Goal: Task Accomplishment & Management: Use online tool/utility

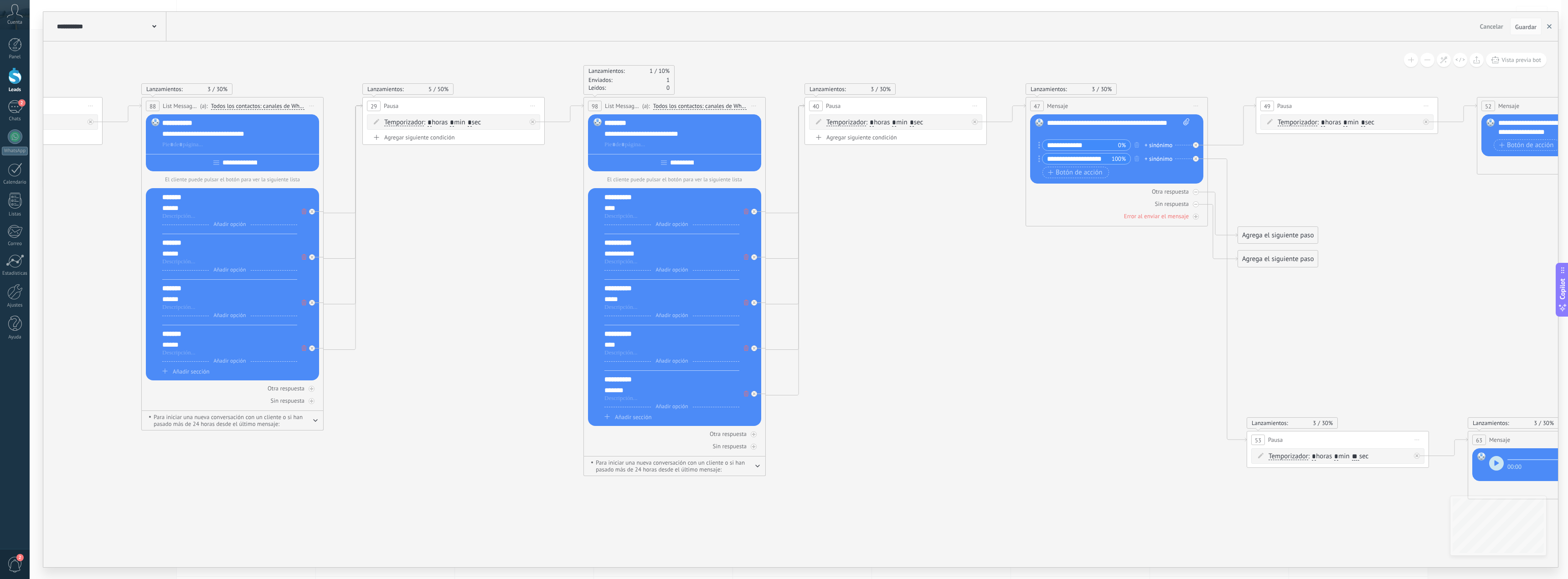
click at [1549, 24] on icon "button" at bounding box center [1549, 26] width 4 height 4
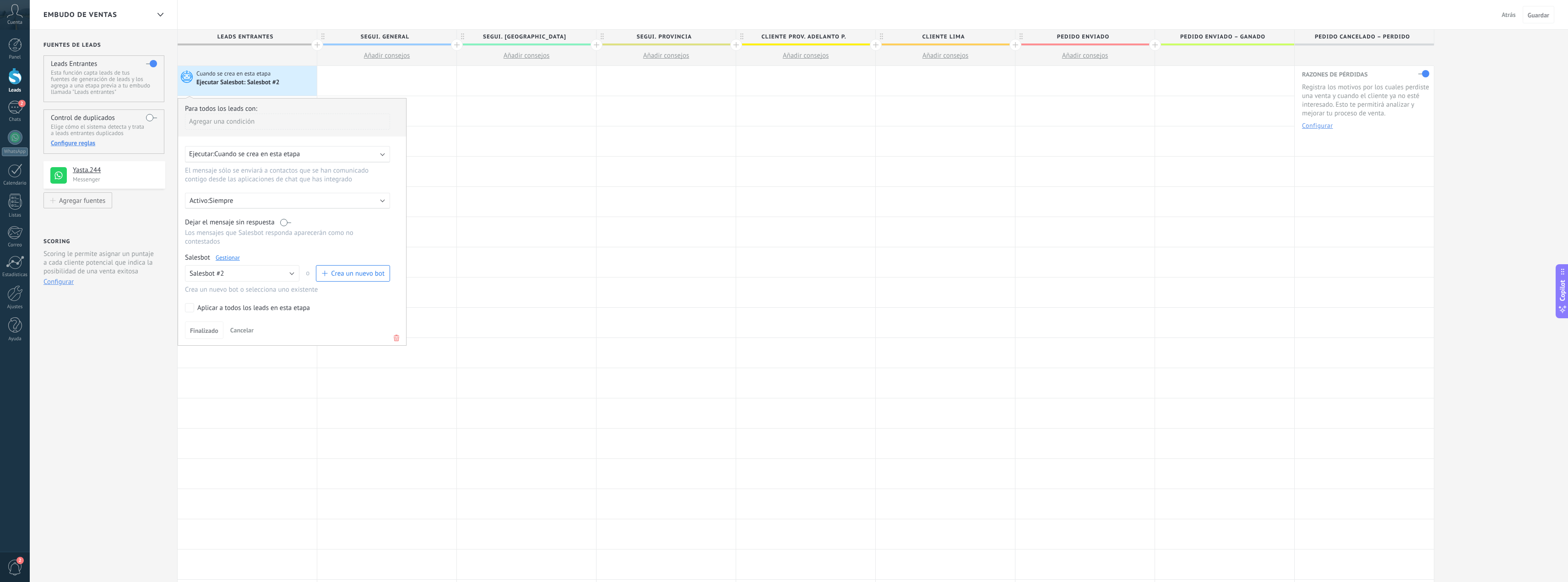
click at [1517, 17] on button "Atrás" at bounding box center [1508, 15] width 21 height 13
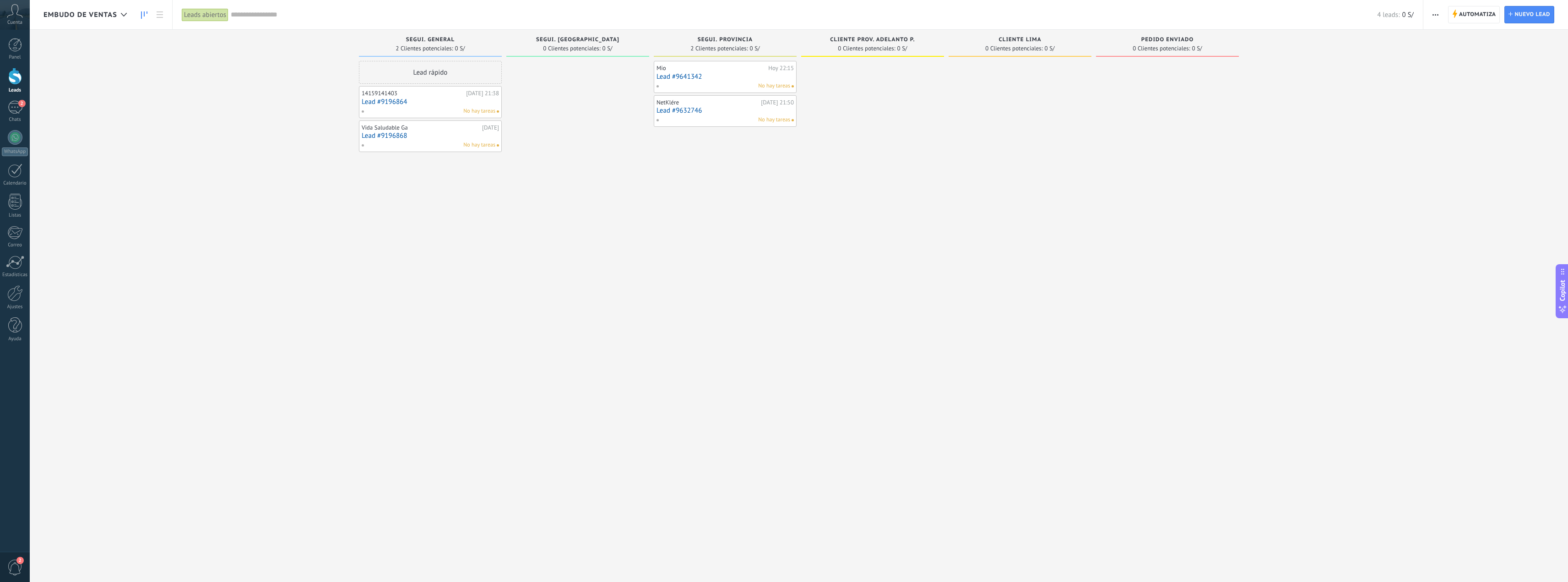
drag, startPoint x: 782, startPoint y: 76, endPoint x: 797, endPoint y: 87, distance: 18.6
click at [782, 76] on link "Lead #9641342" at bounding box center [725, 76] width 138 height 8
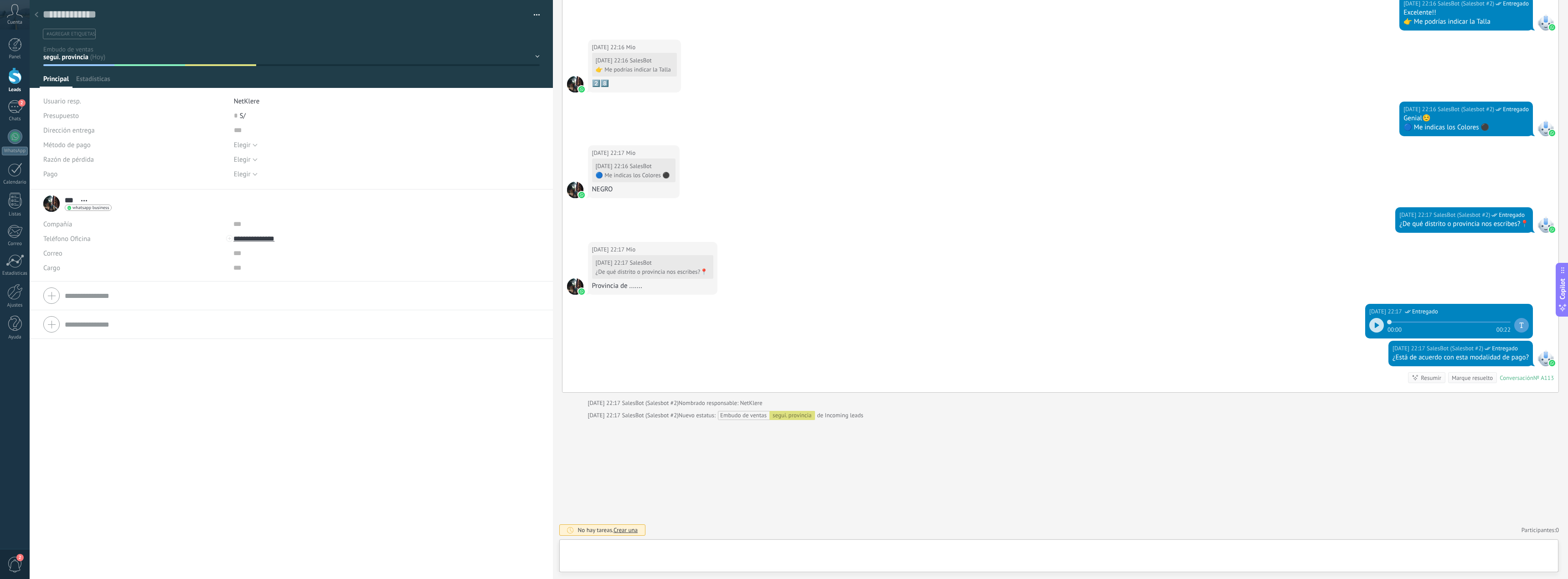
scroll to position [1045, 0]
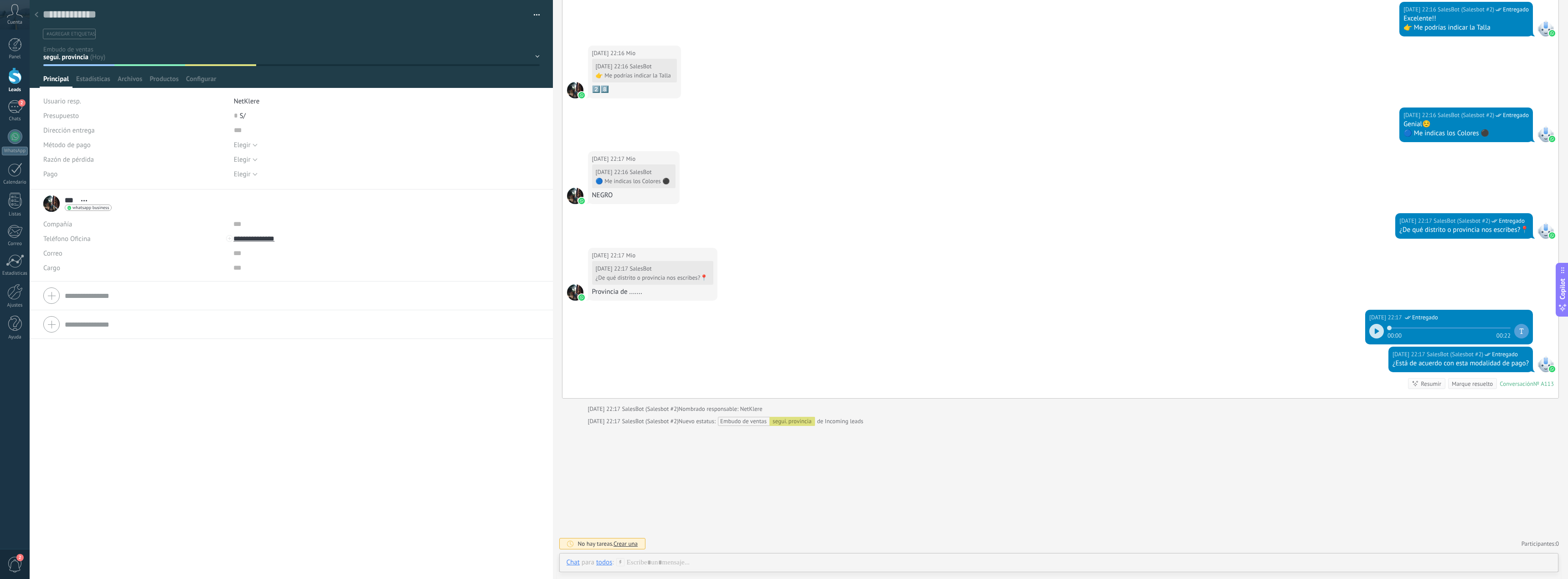
click at [534, 17] on span "button" at bounding box center [537, 16] width 6 height 2
click at [514, 82] on div "Eliminar el lead" at bounding box center [496, 86] width 87 height 18
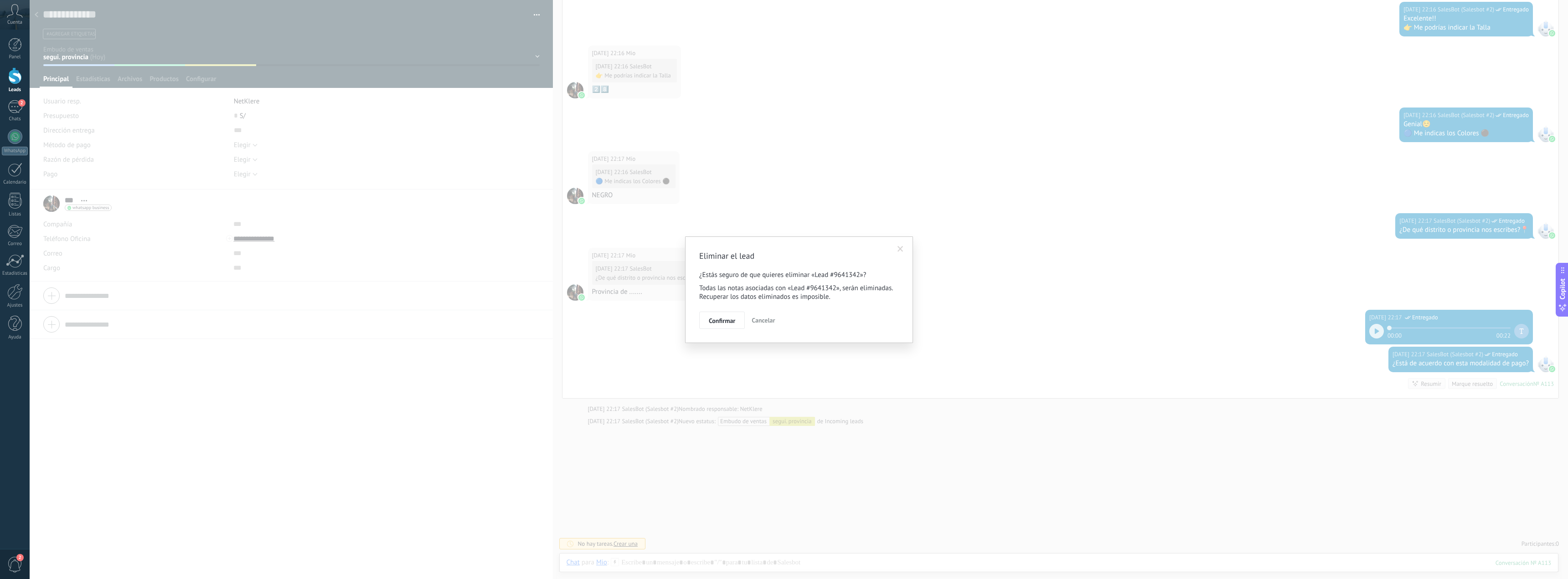
click at [726, 318] on span "Confirmar" at bounding box center [721, 321] width 26 height 6
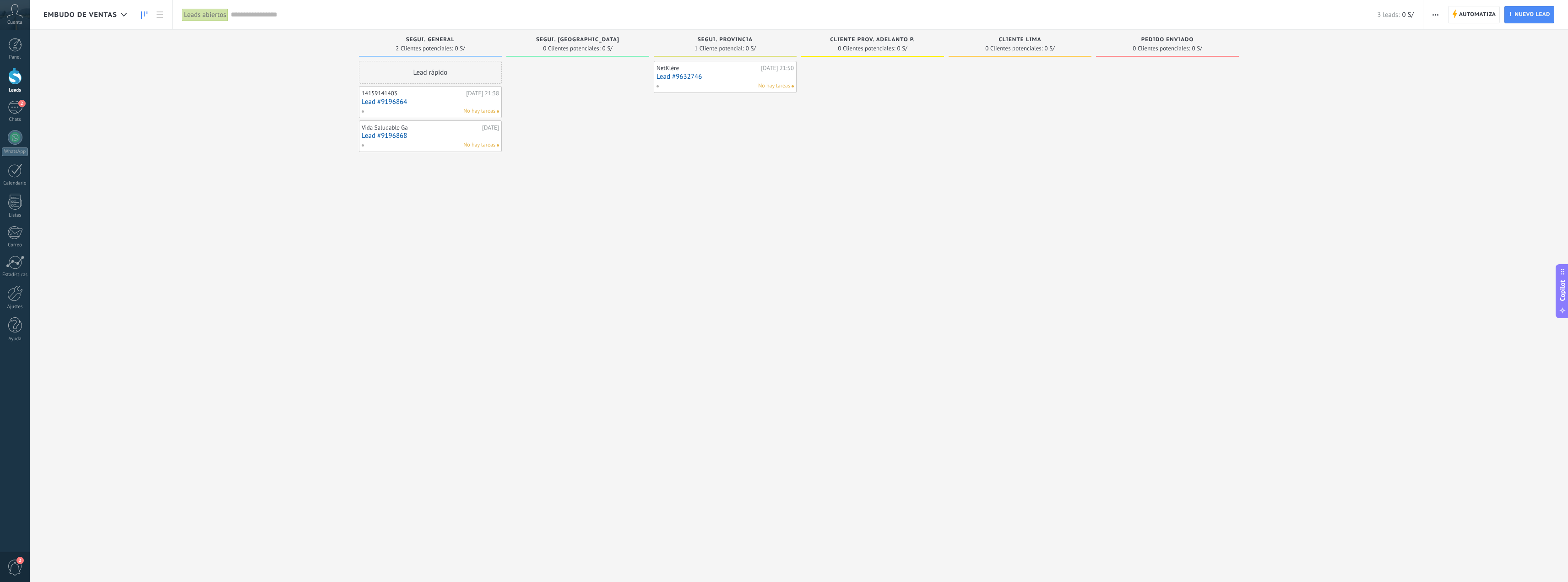
click at [783, 74] on link "Lead #9632746" at bounding box center [725, 76] width 138 height 8
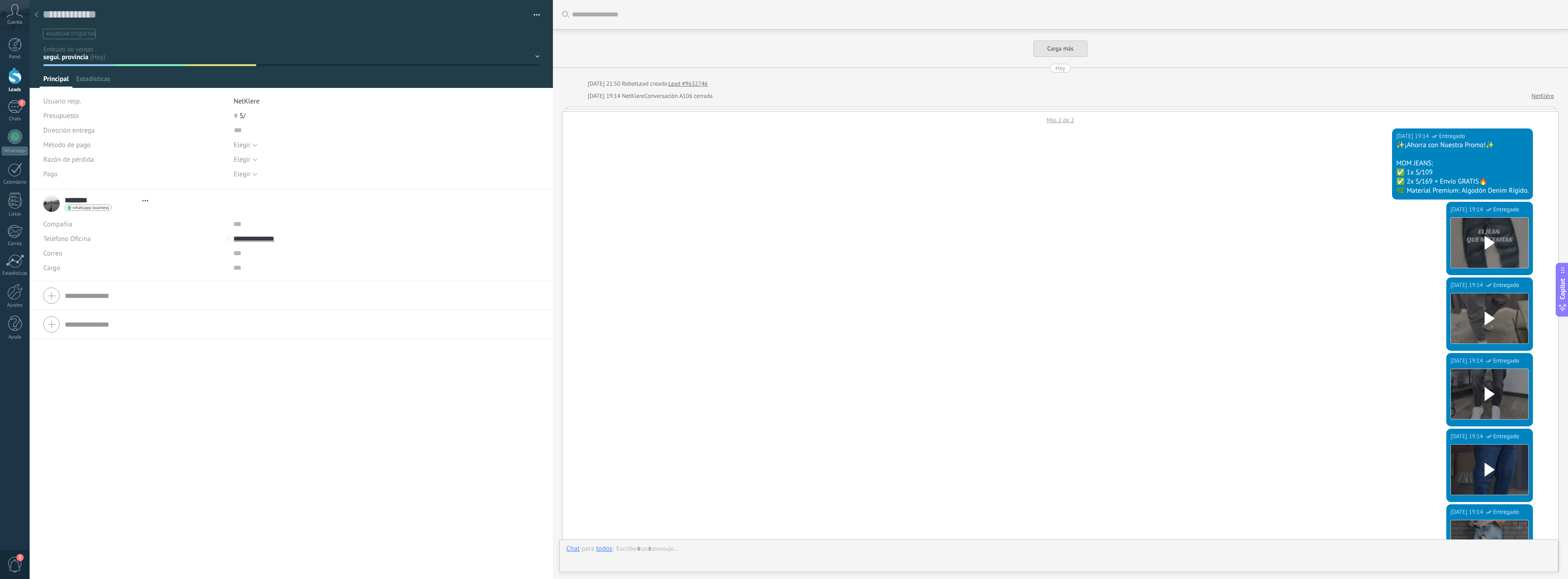
type textarea "**********"
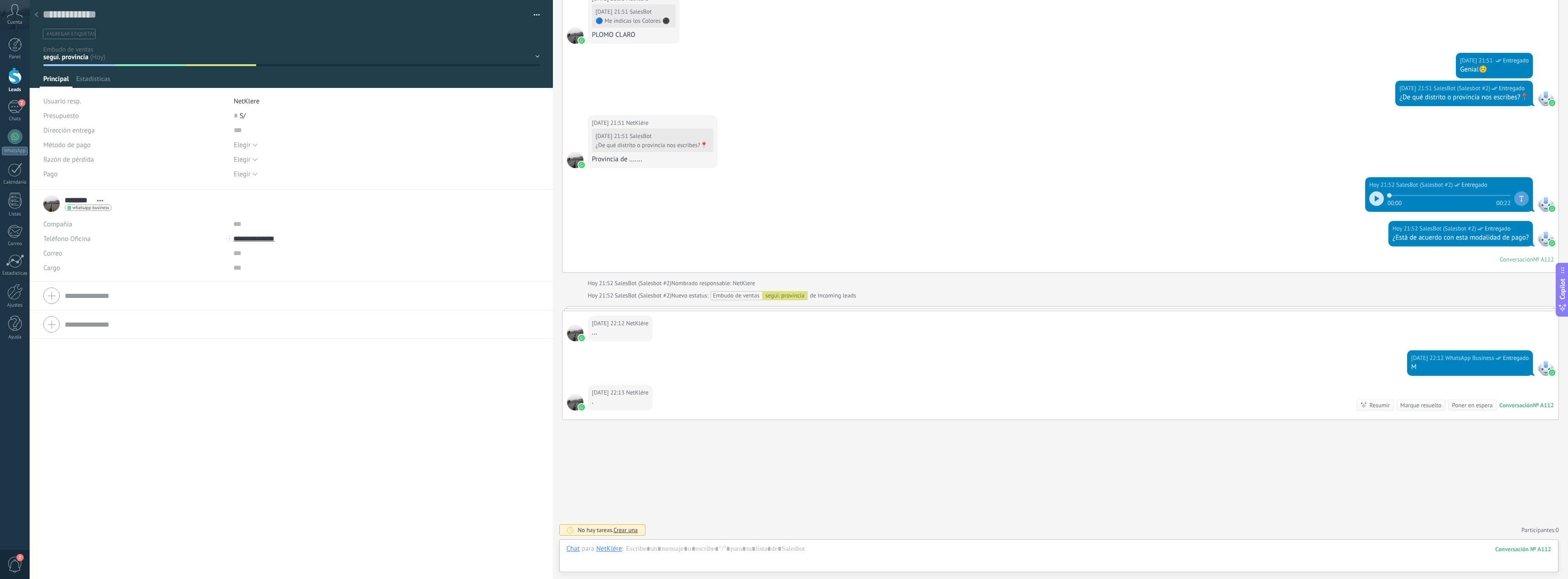
scroll to position [13, 0]
drag, startPoint x: 529, startPoint y: 16, endPoint x: 536, endPoint y: 21, distance: 8.6
click at [529, 16] on button "button" at bounding box center [534, 15] width 13 height 13
click at [514, 94] on div "Eliminar el lead" at bounding box center [496, 86] width 87 height 18
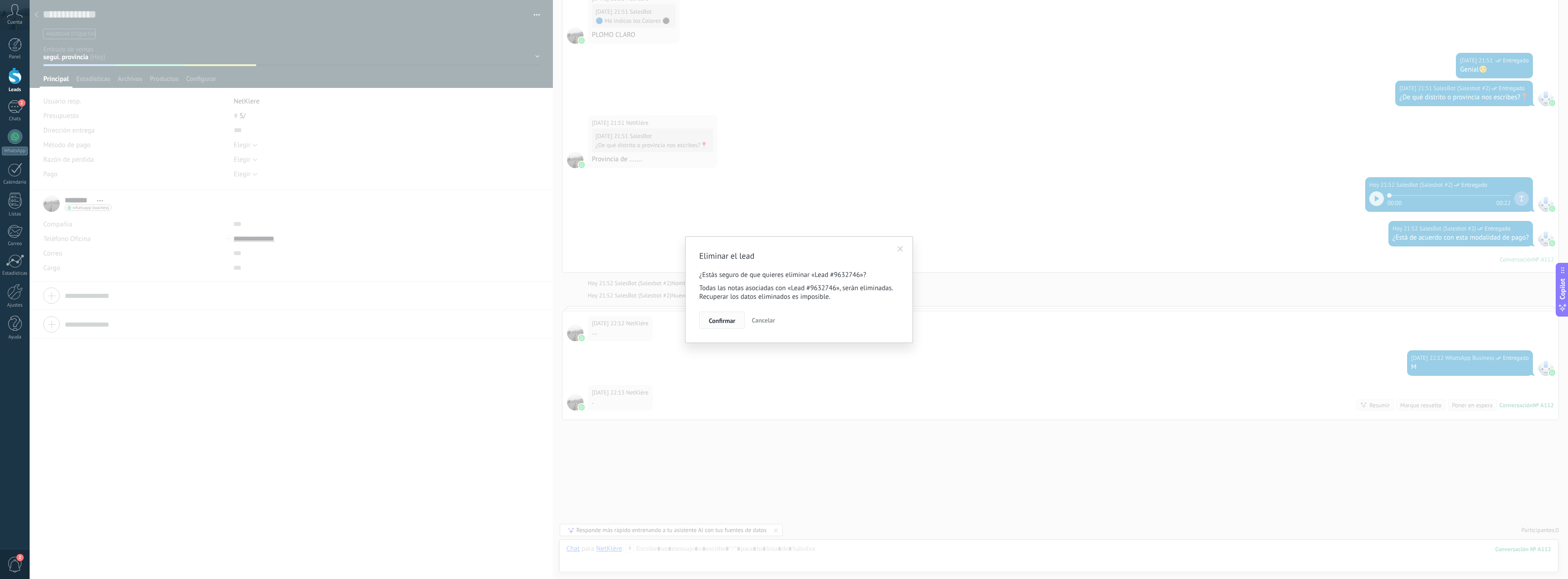
click at [719, 322] on span "Confirmar" at bounding box center [721, 321] width 26 height 6
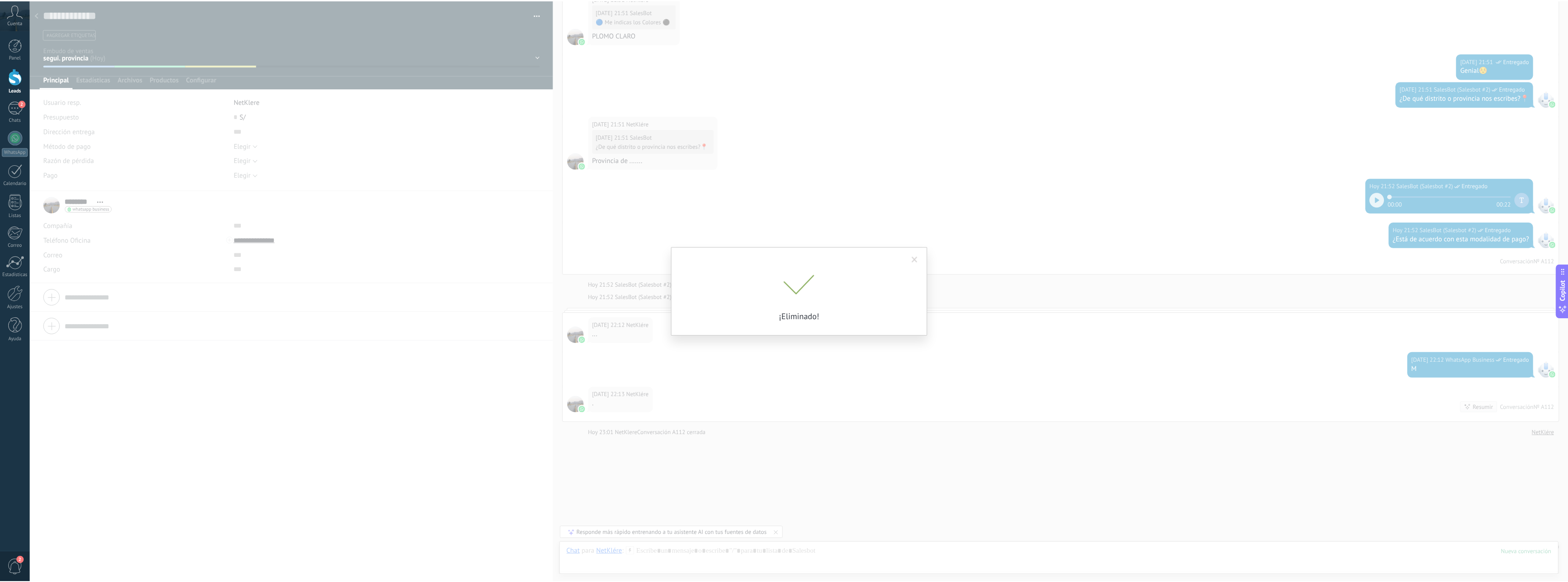
scroll to position [3358, 0]
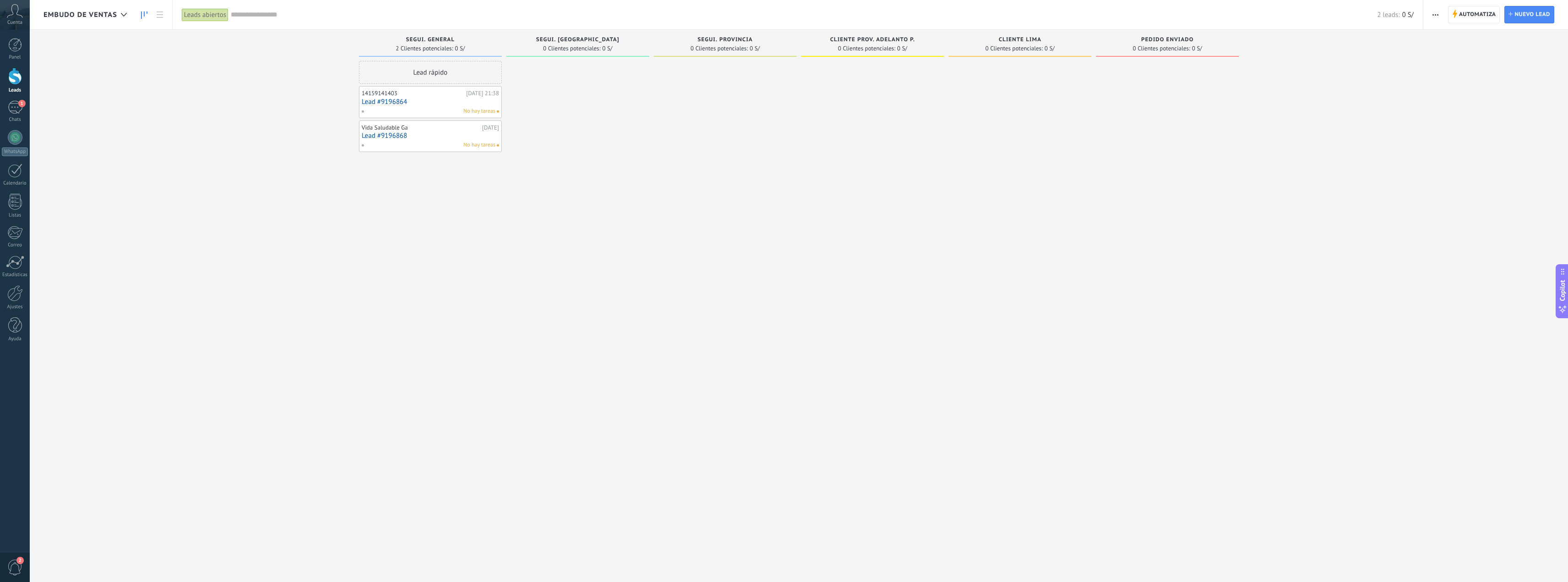
click at [731, 43] on div "segui. provincia" at bounding box center [725, 40] width 134 height 8
click at [716, 39] on span "segui. provincia" at bounding box center [725, 40] width 55 height 6
click at [731, 95] on div at bounding box center [725, 292] width 143 height 462
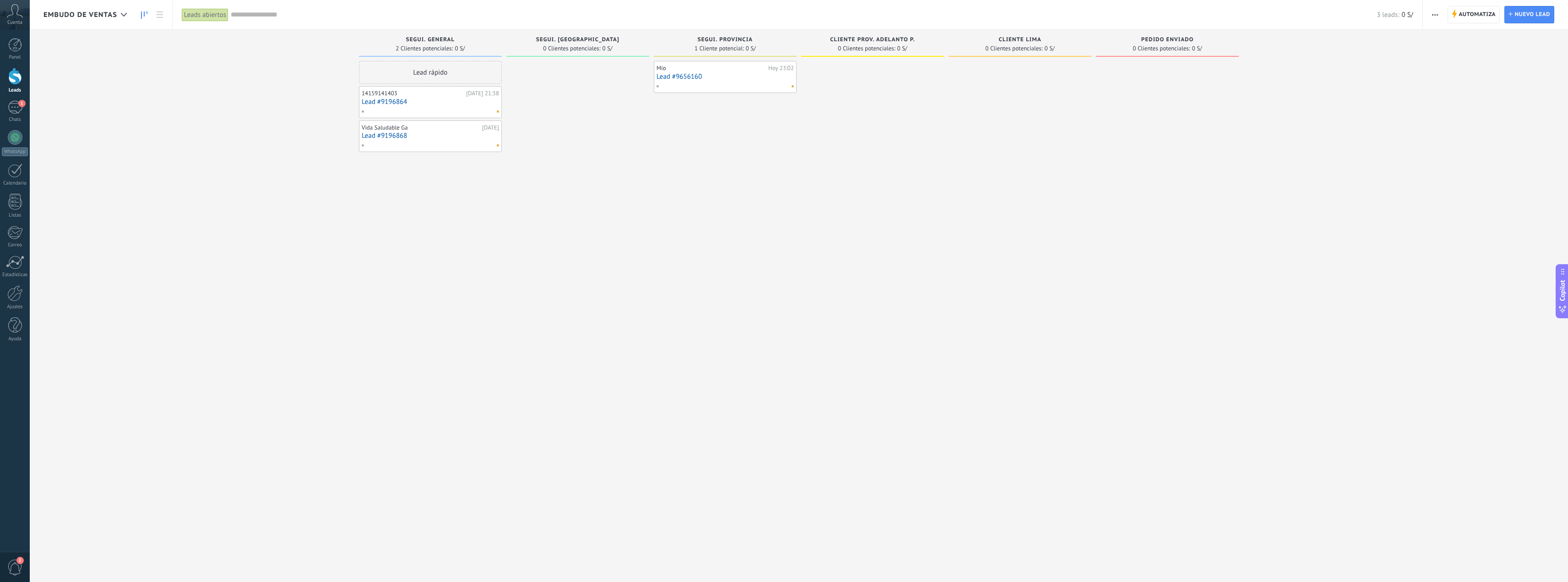
click at [572, 43] on div "segui. [GEOGRAPHIC_DATA]" at bounding box center [578, 40] width 134 height 8
click at [770, 82] on div at bounding box center [723, 86] width 134 height 8
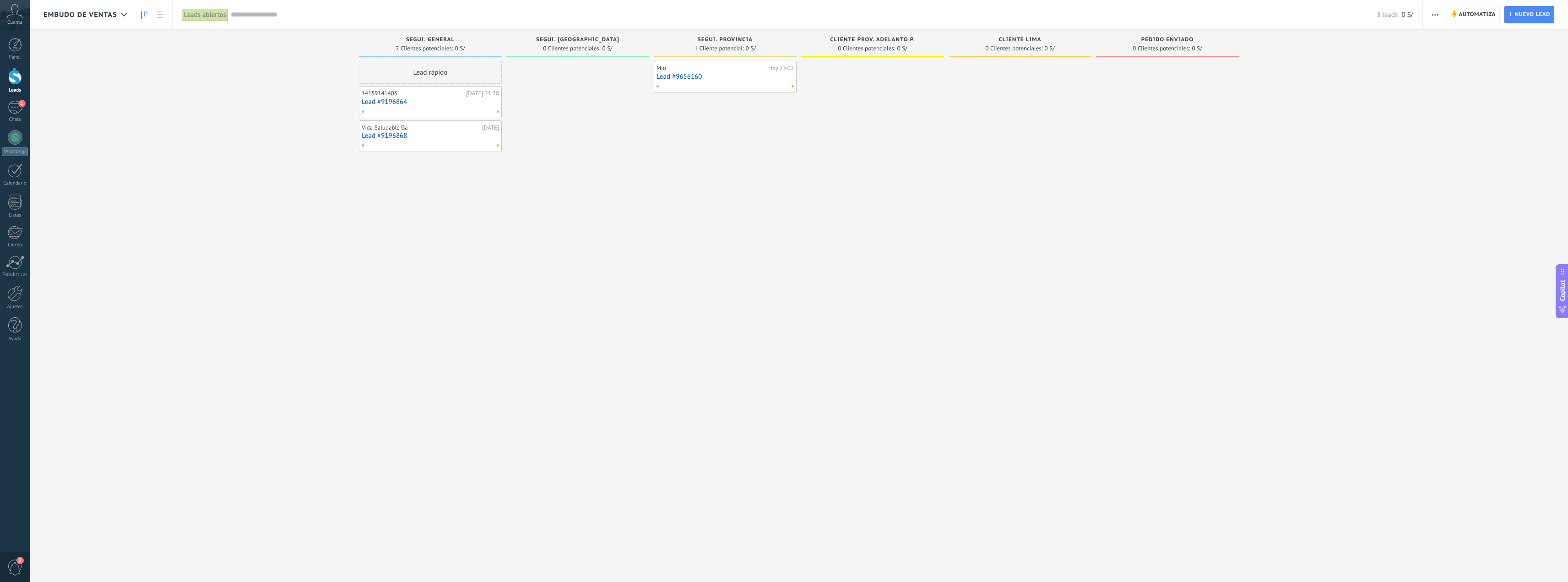
click at [754, 79] on link "Lead #9656160" at bounding box center [725, 76] width 138 height 8
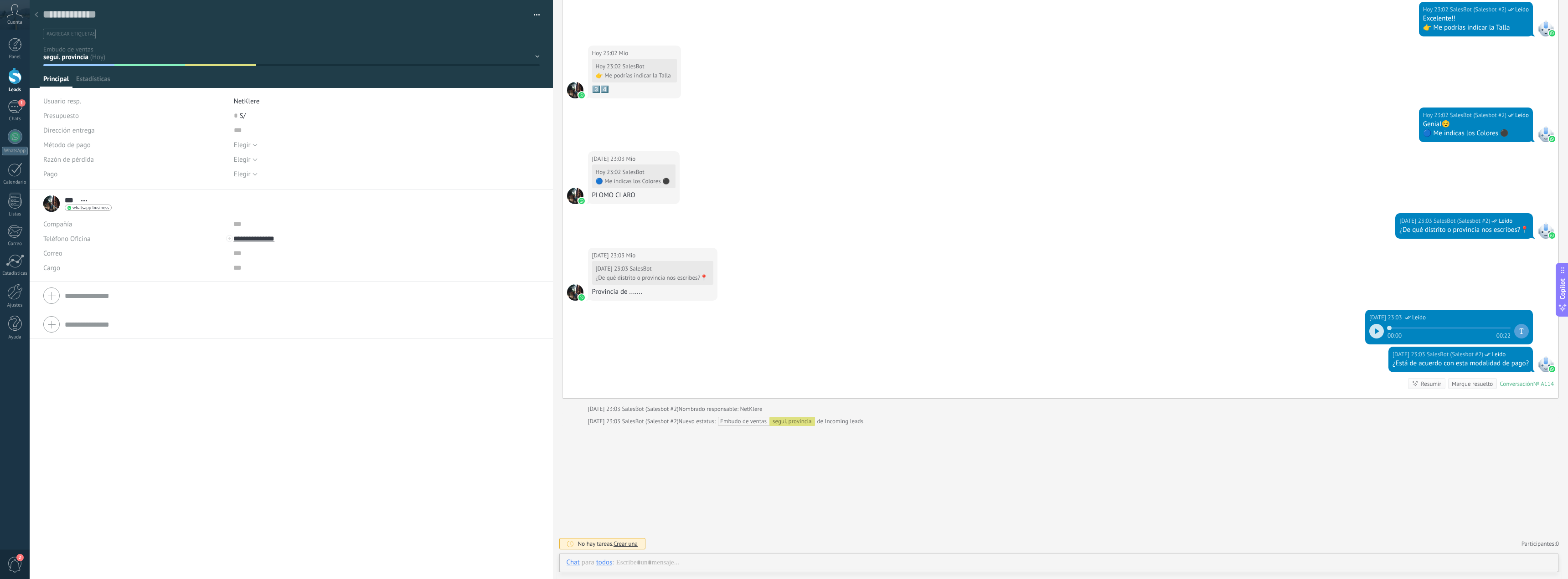
scroll to position [1637, 0]
click at [533, 14] on button "button" at bounding box center [534, 15] width 13 height 13
click at [489, 86] on span "Eliminar el lead" at bounding box center [493, 86] width 46 height 18
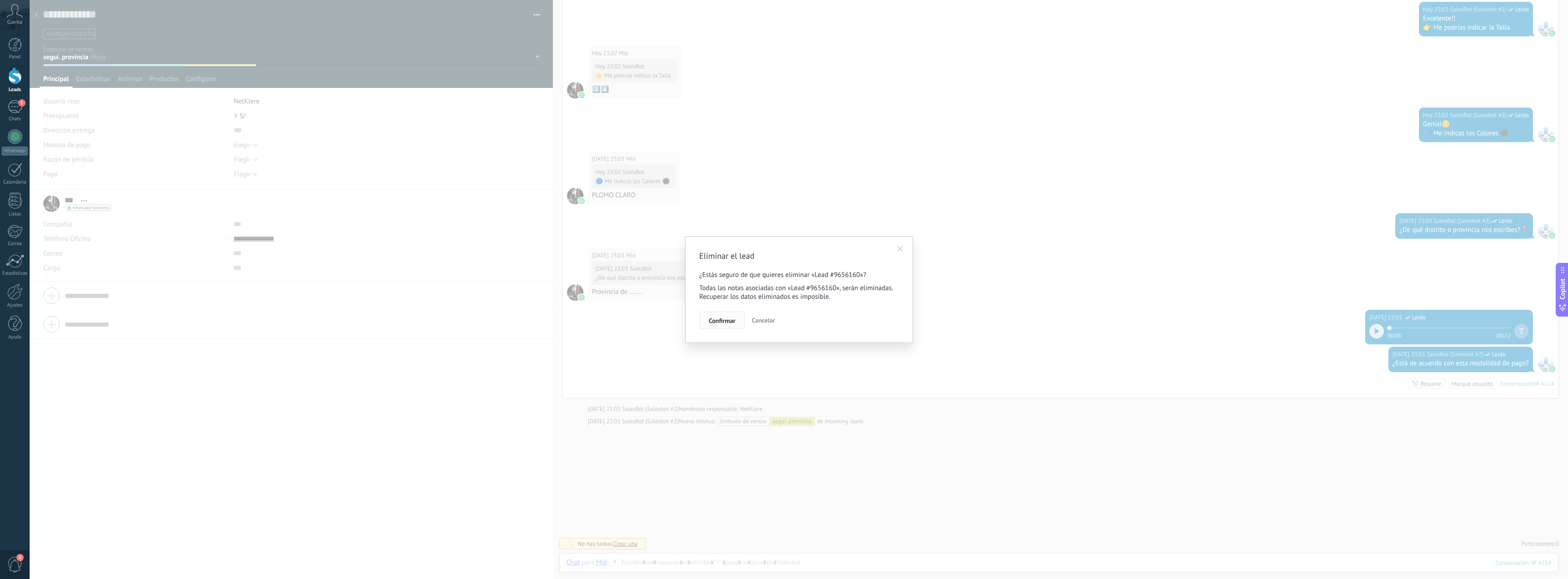
click at [721, 319] on span "Confirmar" at bounding box center [721, 321] width 26 height 6
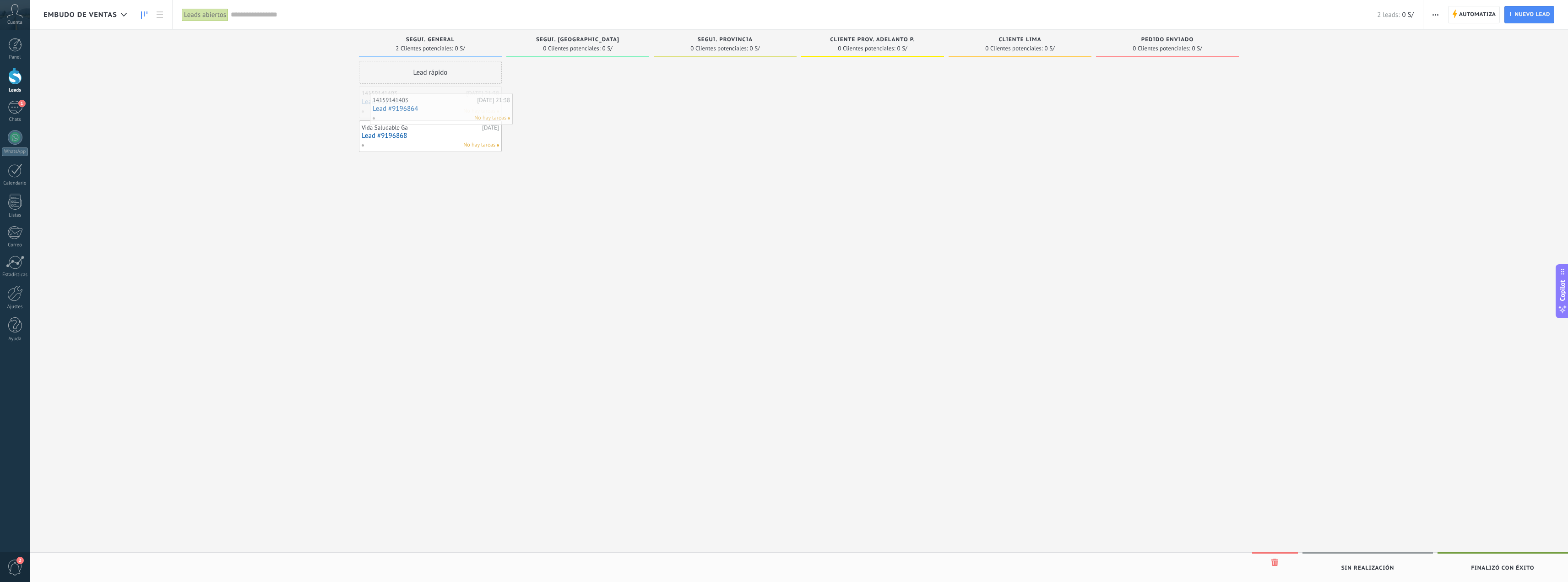
drag, startPoint x: 416, startPoint y: 97, endPoint x: 425, endPoint y: 103, distance: 10.8
drag, startPoint x: 403, startPoint y: 108, endPoint x: 427, endPoint y: 110, distance: 24.1
drag, startPoint x: 411, startPoint y: 110, endPoint x: 718, endPoint y: 106, distance: 307.0
click at [691, 79] on link "Lead #9196864" at bounding box center [725, 76] width 138 height 8
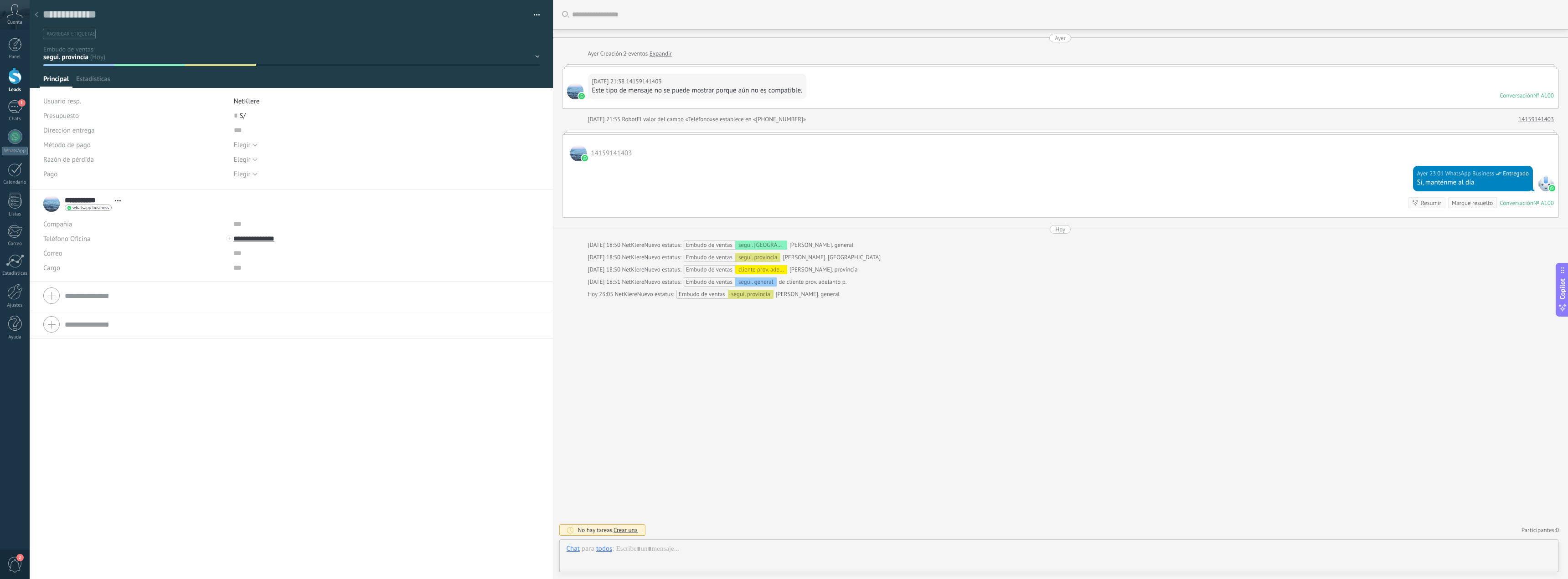
scroll to position [13, 0]
click at [0, 0] on div "segui. general [GEOGRAPHIC_DATA]. [GEOGRAPHIC_DATA] [GEOGRAPHIC_DATA]. provinci…" at bounding box center [0, 0] width 0 height 0
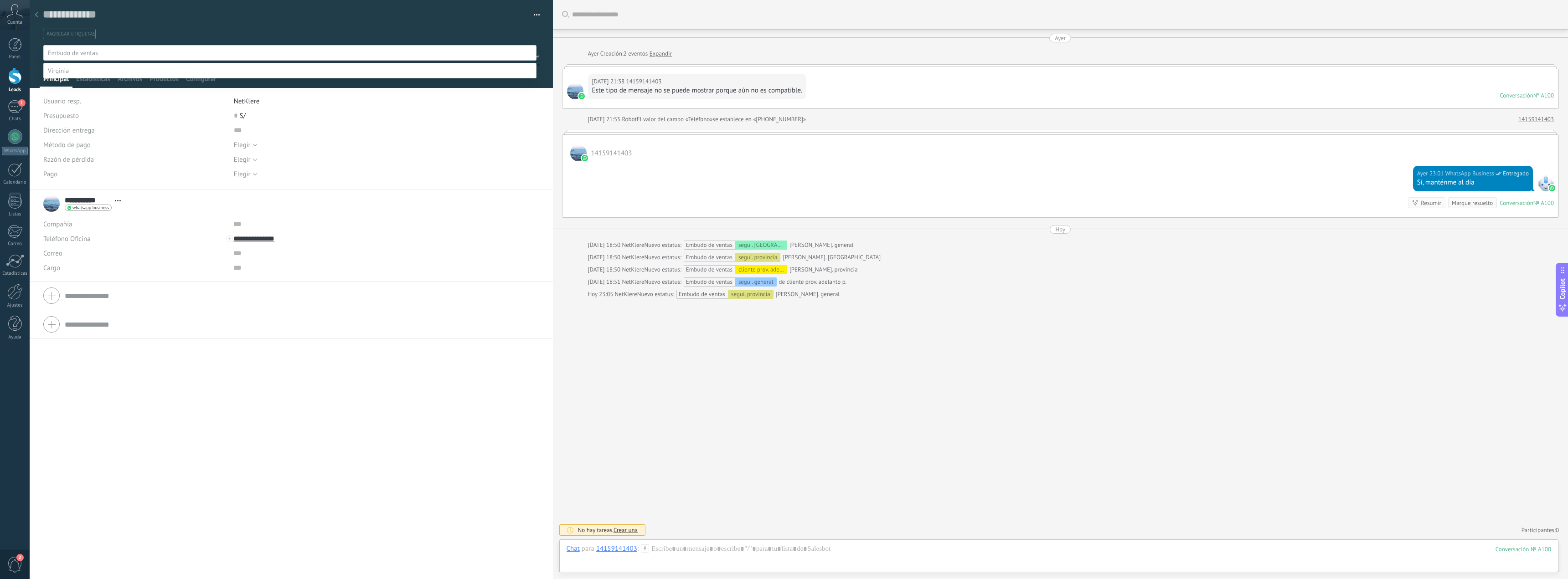
click at [460, 5] on div at bounding box center [799, 290] width 1538 height 579
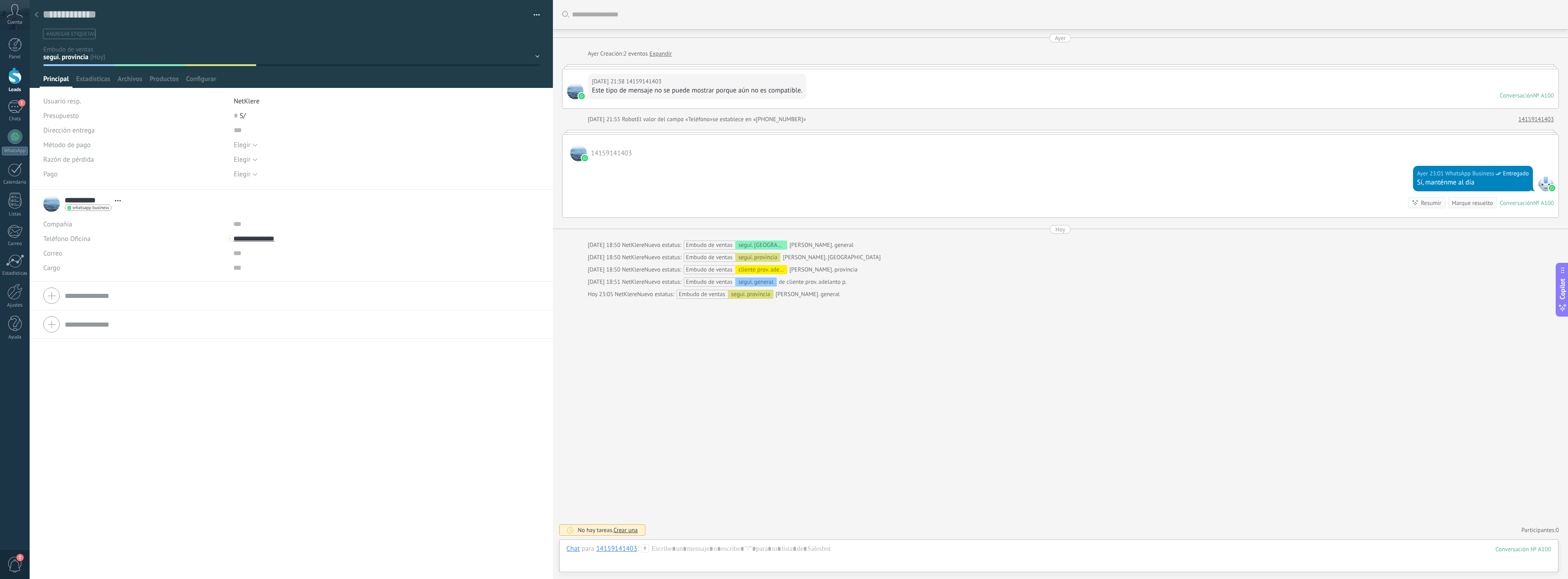
click at [0, 0] on div "segui. general [GEOGRAPHIC_DATA]. [GEOGRAPHIC_DATA] [GEOGRAPHIC_DATA]. provinci…" at bounding box center [0, 0] width 0 height 0
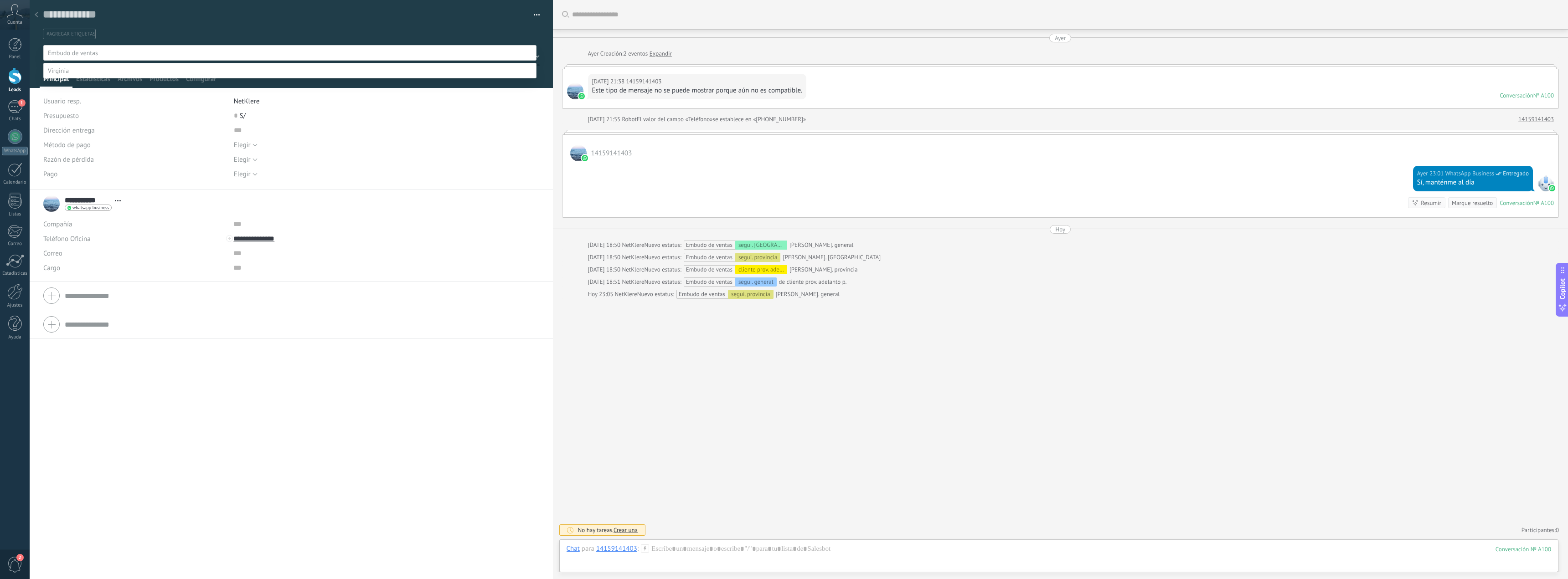
drag, startPoint x: 834, startPoint y: 369, endPoint x: 525, endPoint y: 251, distance: 330.8
click at [832, 367] on div at bounding box center [799, 290] width 1538 height 579
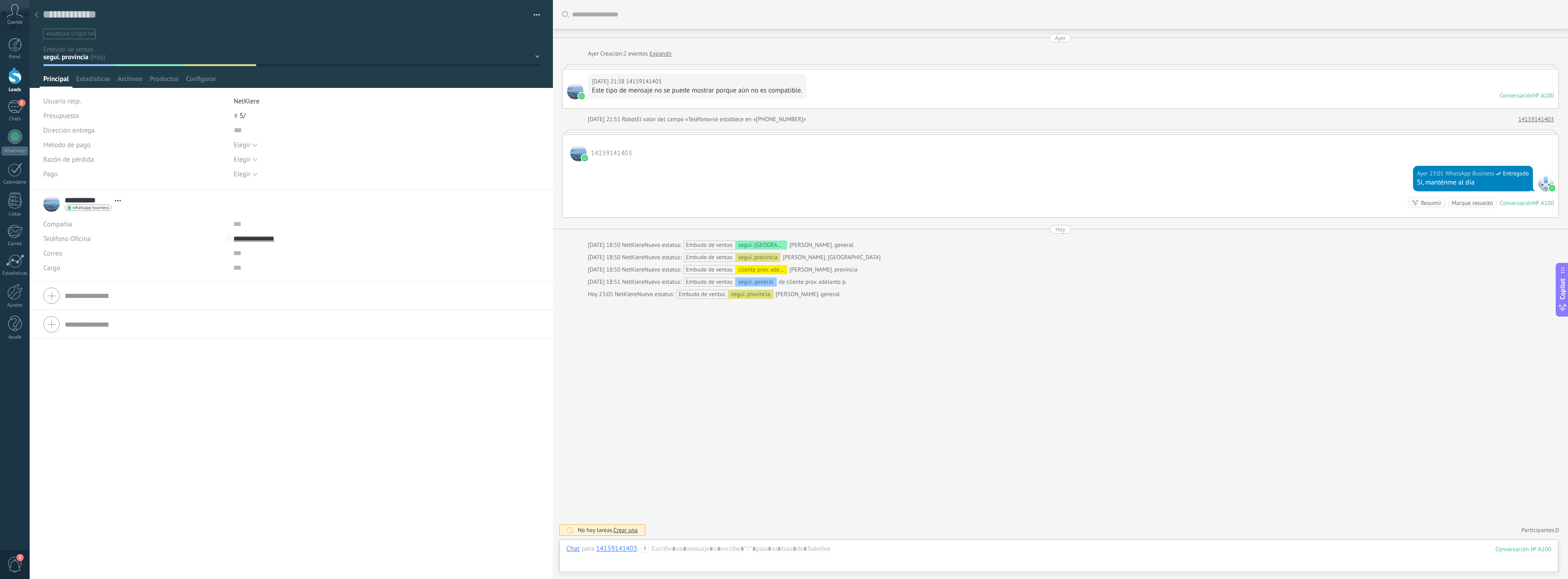
click at [35, 12] on div at bounding box center [36, 15] width 13 height 18
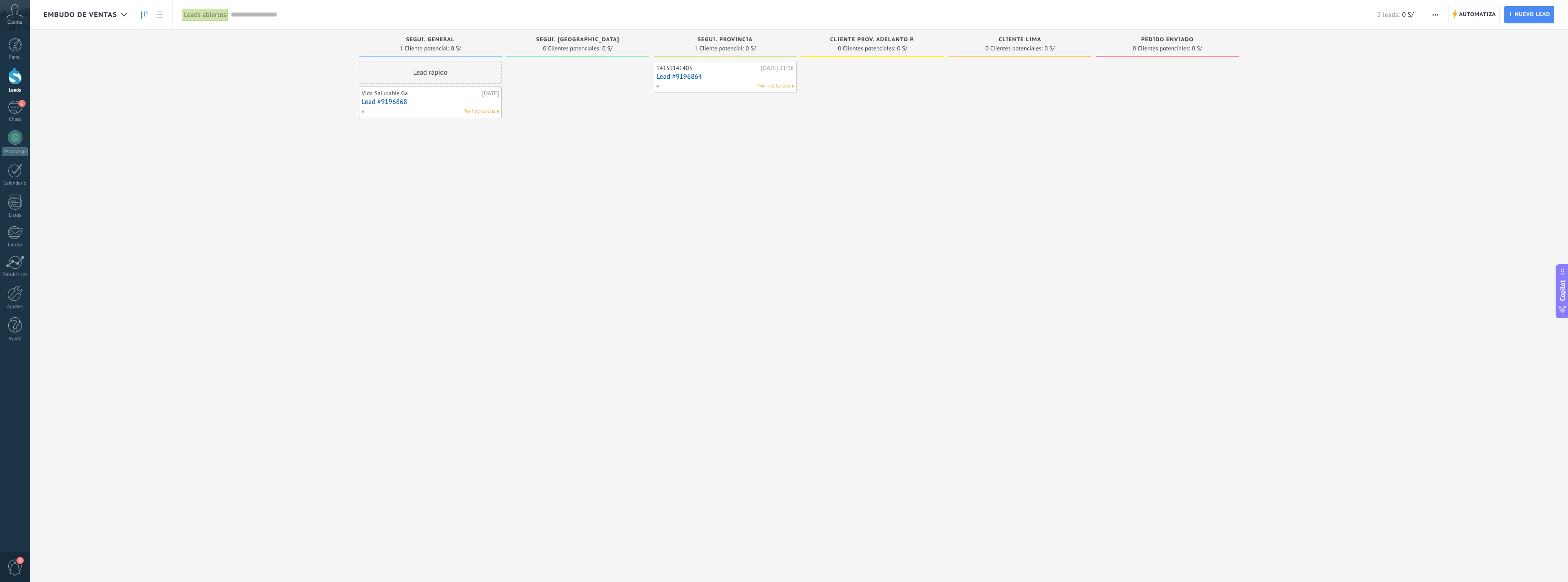
click at [96, 10] on span "Embudo de ventas" at bounding box center [80, 15] width 74 height 9
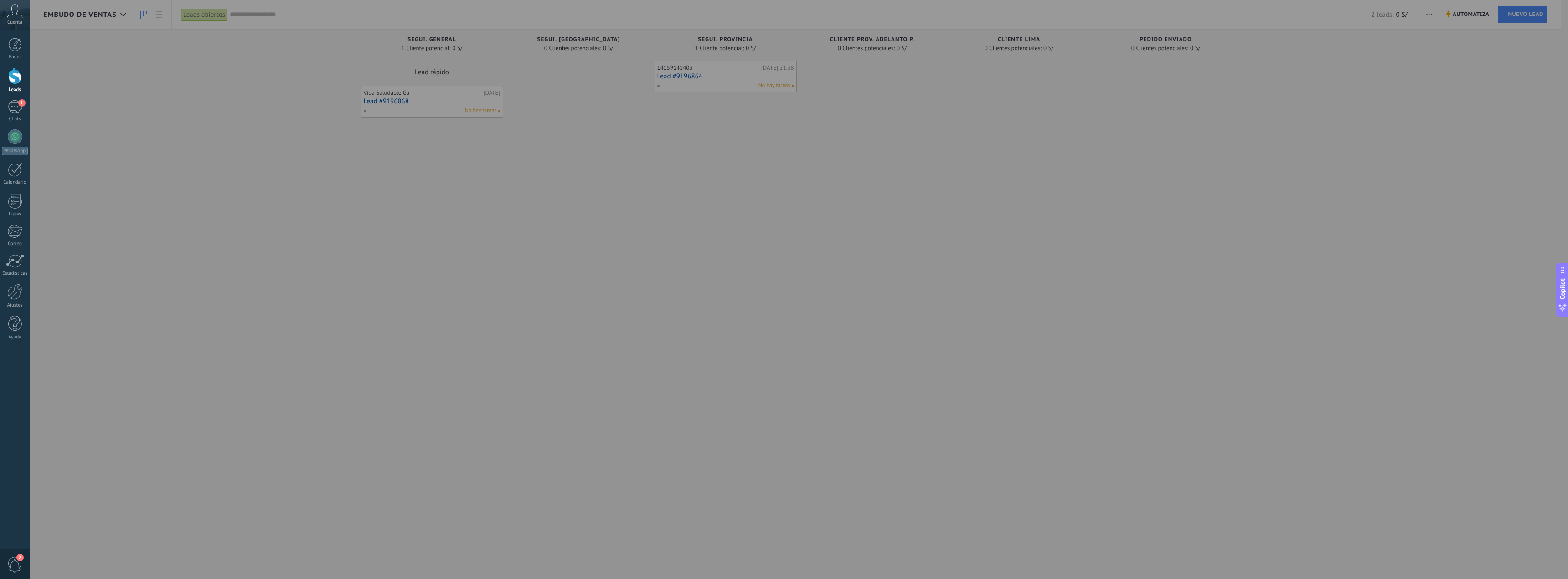
click at [113, 14] on div at bounding box center [814, 290] width 1568 height 579
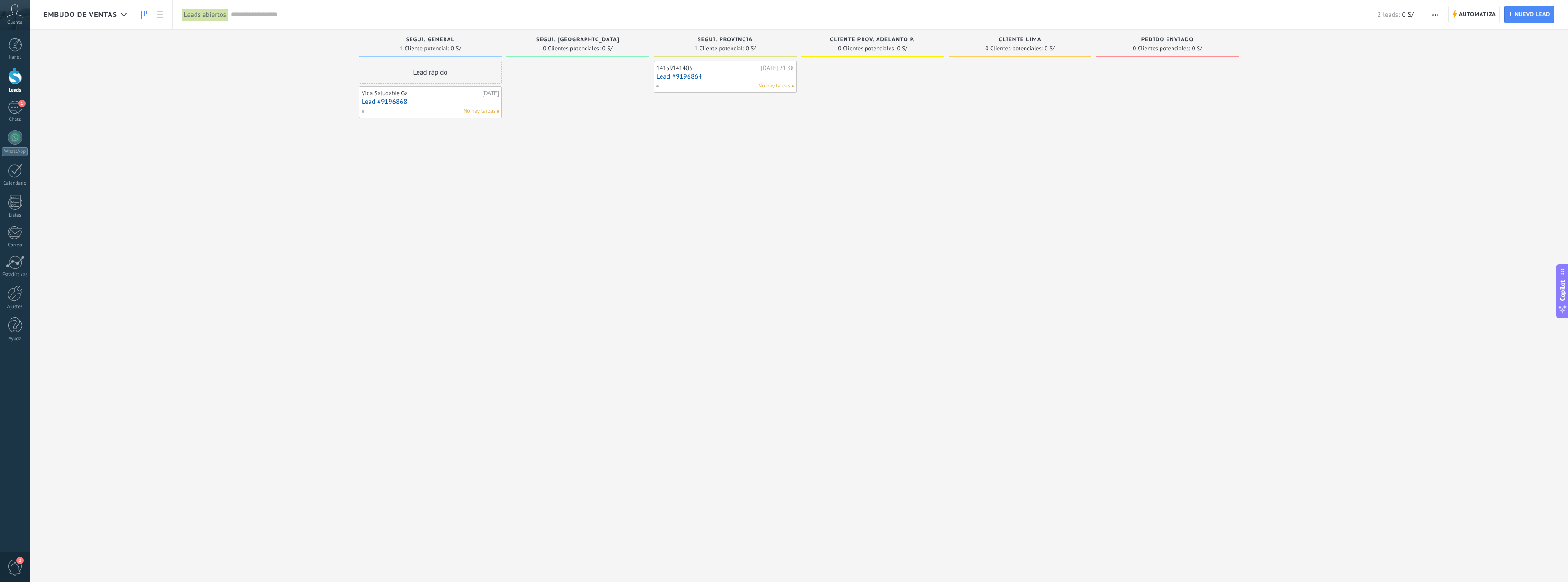
click at [114, 15] on span "Embudo de ventas" at bounding box center [80, 15] width 74 height 9
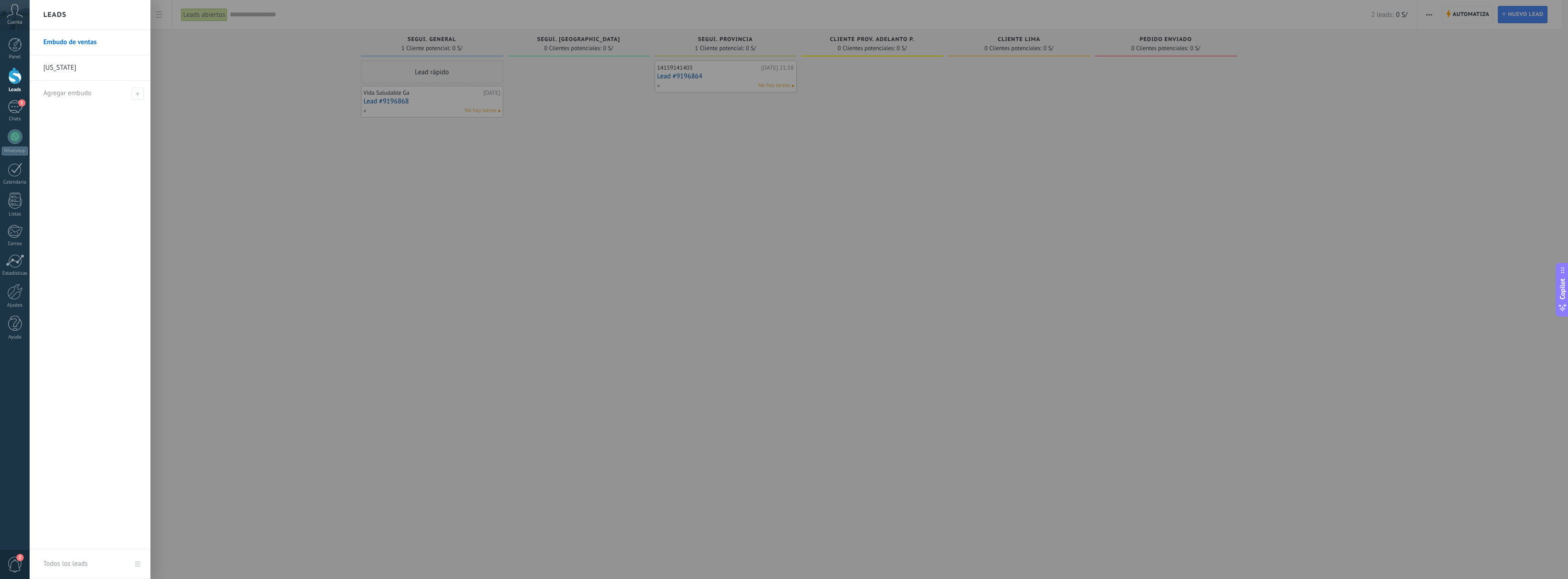
click at [61, 64] on link "[US_STATE]" at bounding box center [92, 68] width 98 height 26
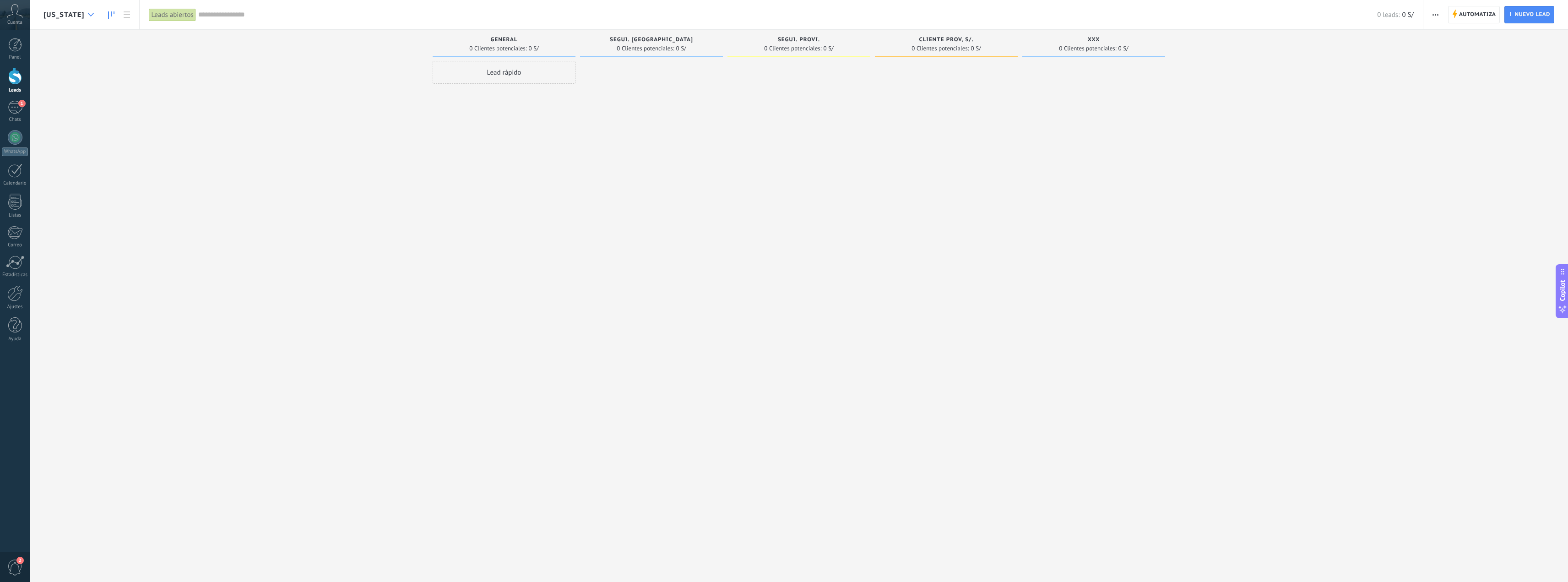
click at [88, 13] on icon at bounding box center [91, 15] width 6 height 4
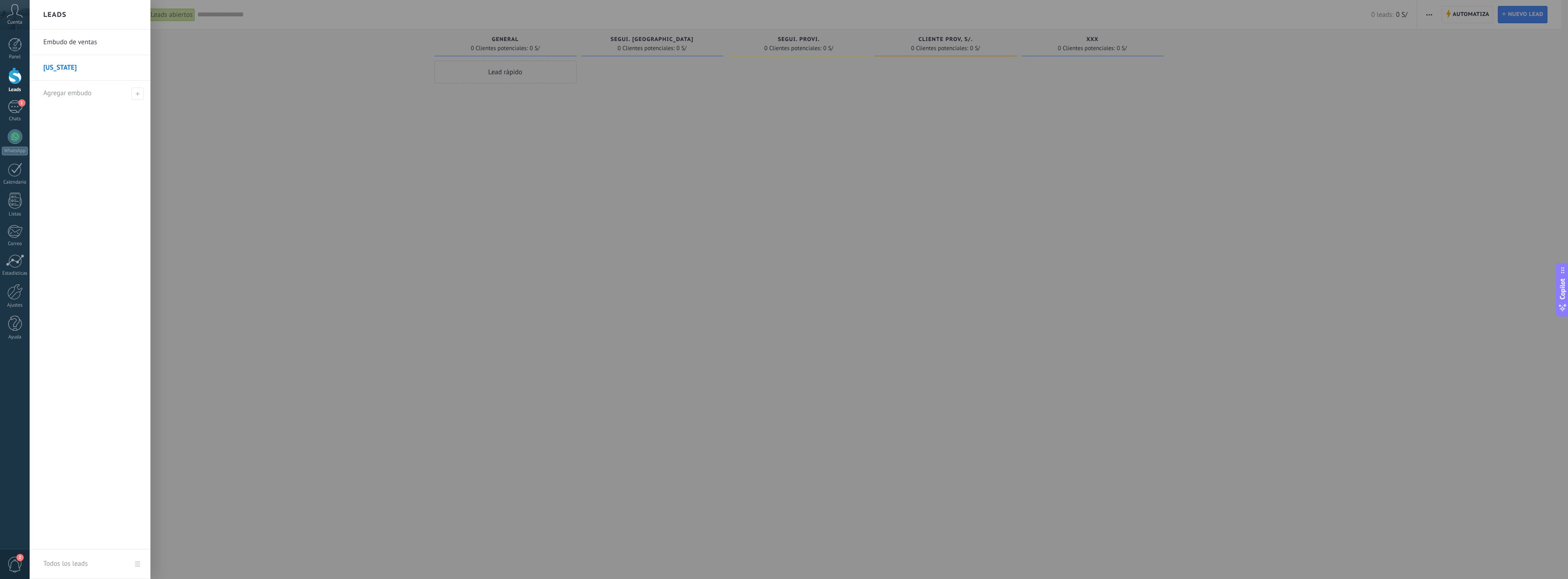
click at [69, 42] on link "Embudo de ventas" at bounding box center [92, 43] width 98 height 26
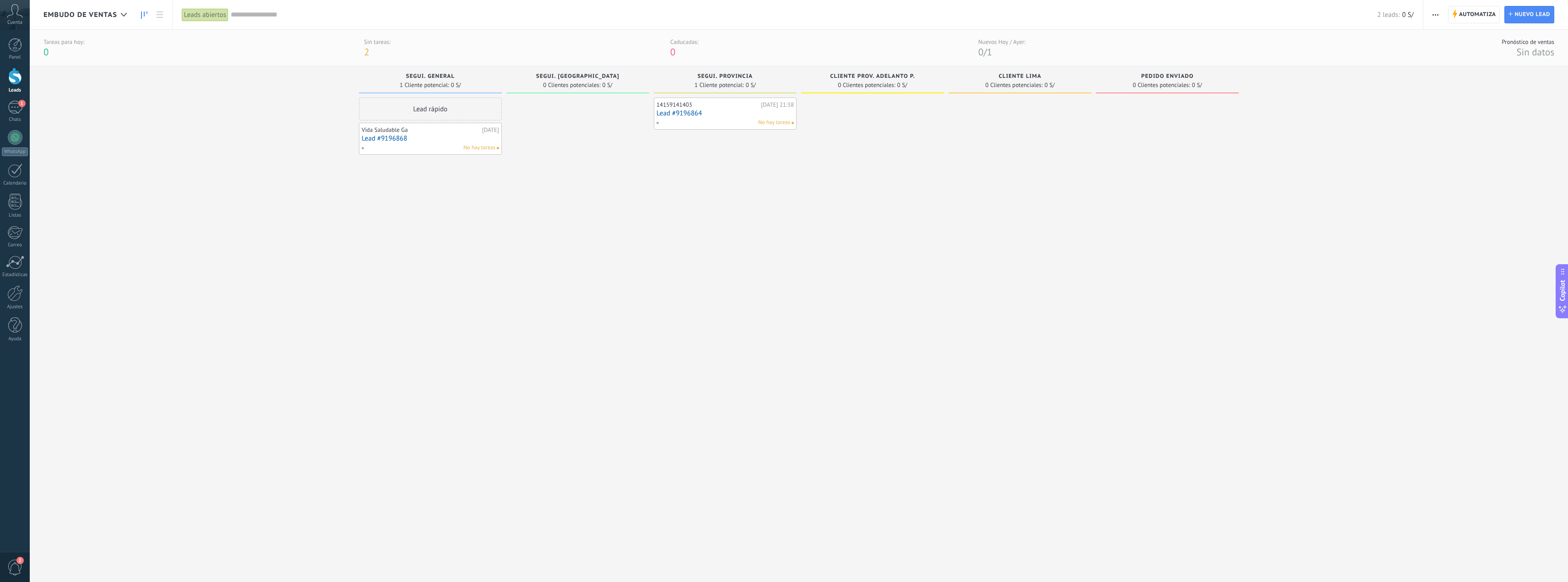
click at [679, 109] on link "Lead #9196864" at bounding box center [725, 113] width 138 height 8
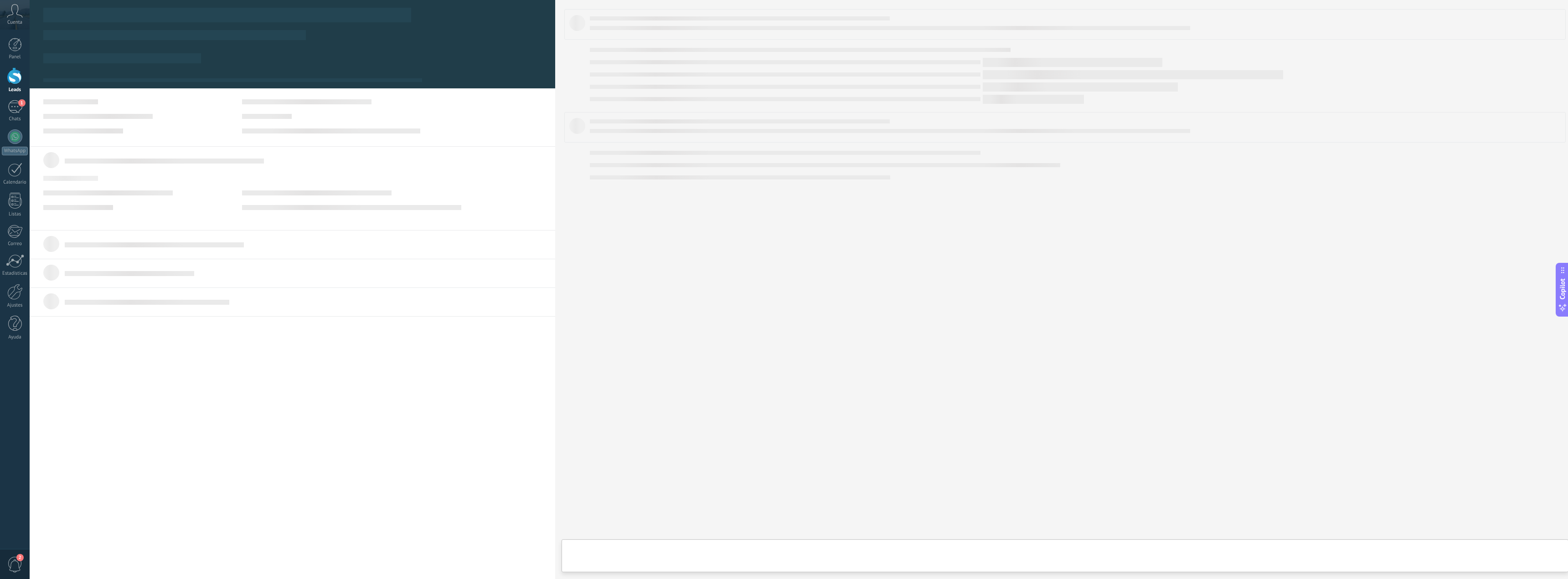
type textarea "**********"
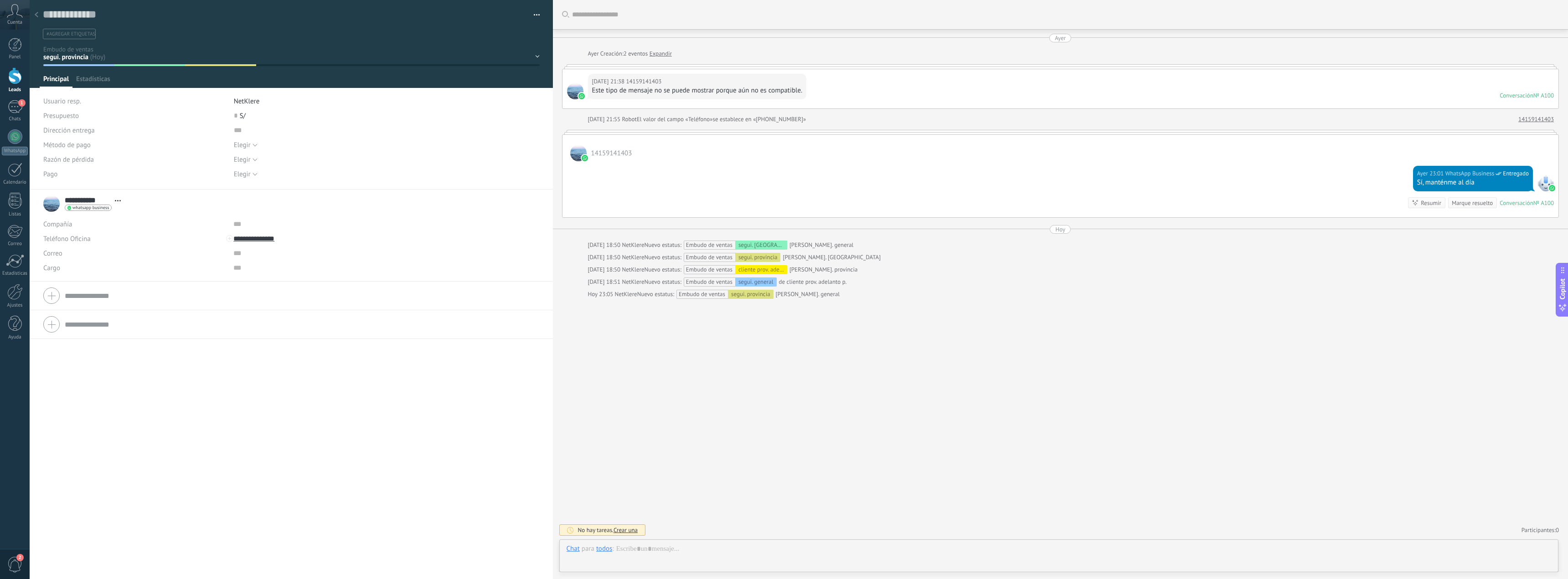
scroll to position [13, 0]
click at [39, 12] on div at bounding box center [36, 15] width 13 height 18
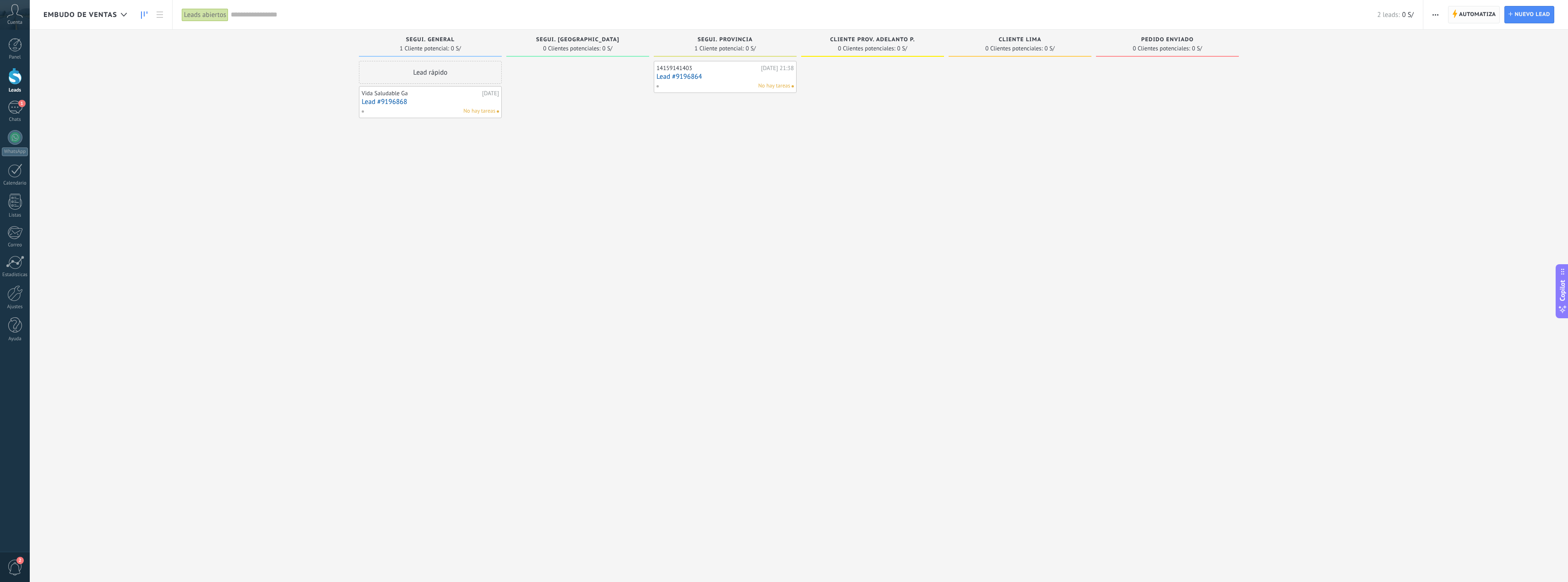
click at [1467, 15] on span "Automatiza" at bounding box center [1478, 14] width 37 height 17
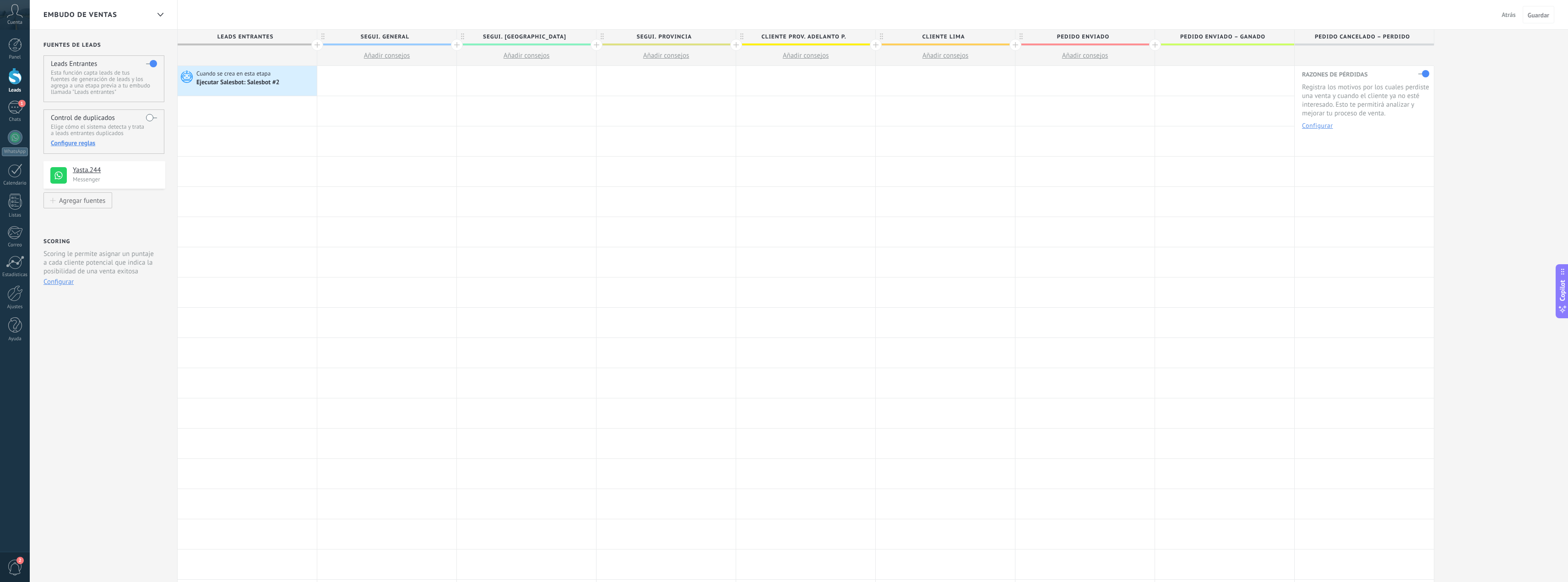
click at [215, 21] on div "Embudo de ventas Atrás Cancelar Guardar" at bounding box center [799, 15] width 1538 height 30
click at [161, 15] on use at bounding box center [160, 15] width 6 height 4
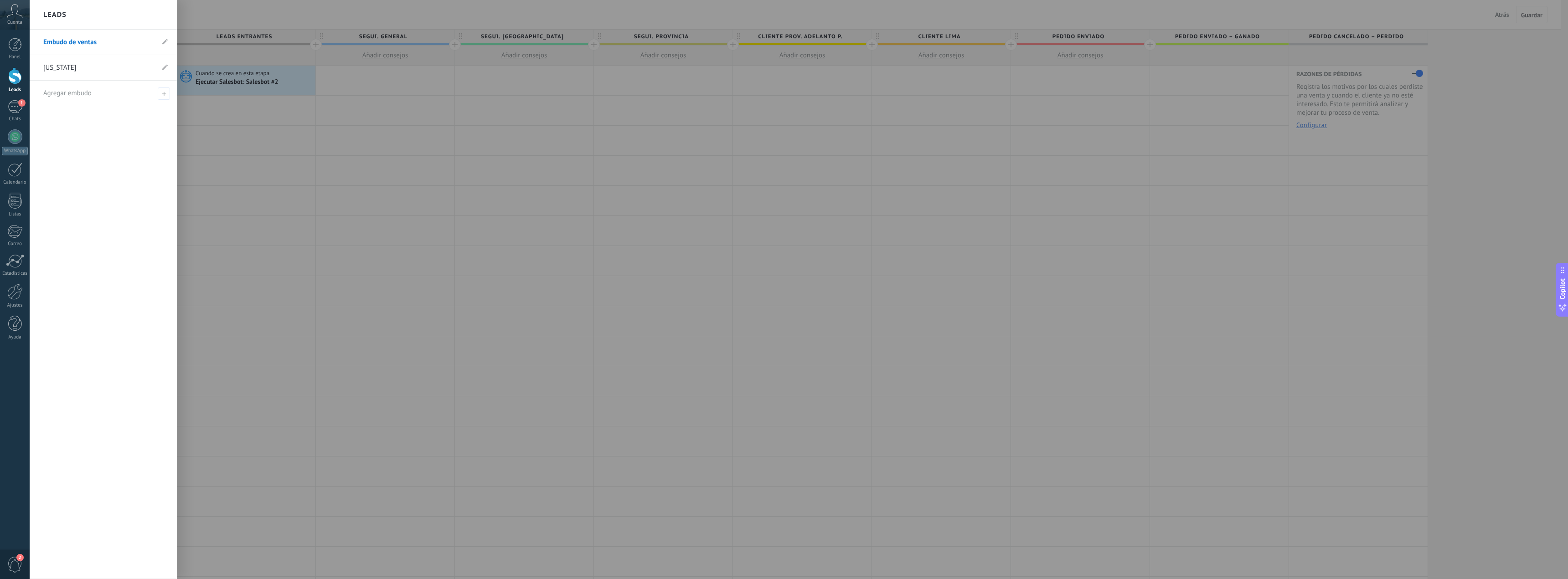
click at [237, 21] on div at bounding box center [814, 290] width 1568 height 579
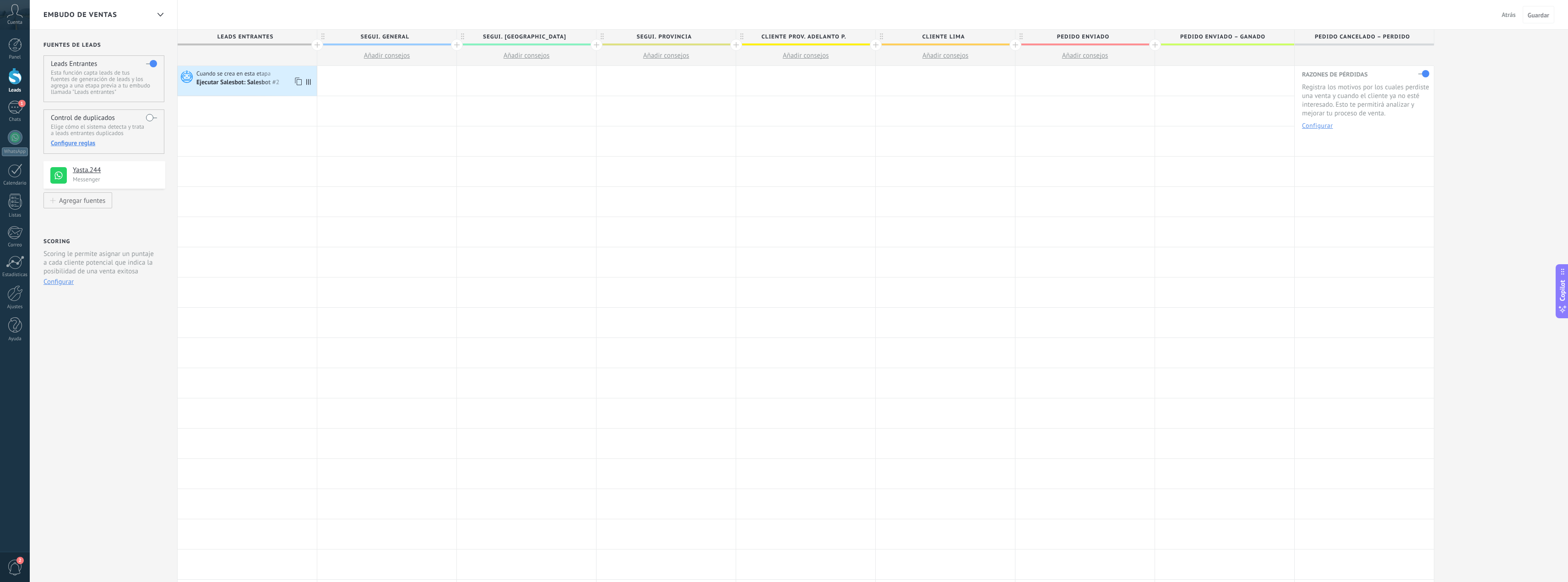
click at [212, 81] on div "Ejecutar Salesbot: Salesbot #2" at bounding box center [238, 83] width 85 height 8
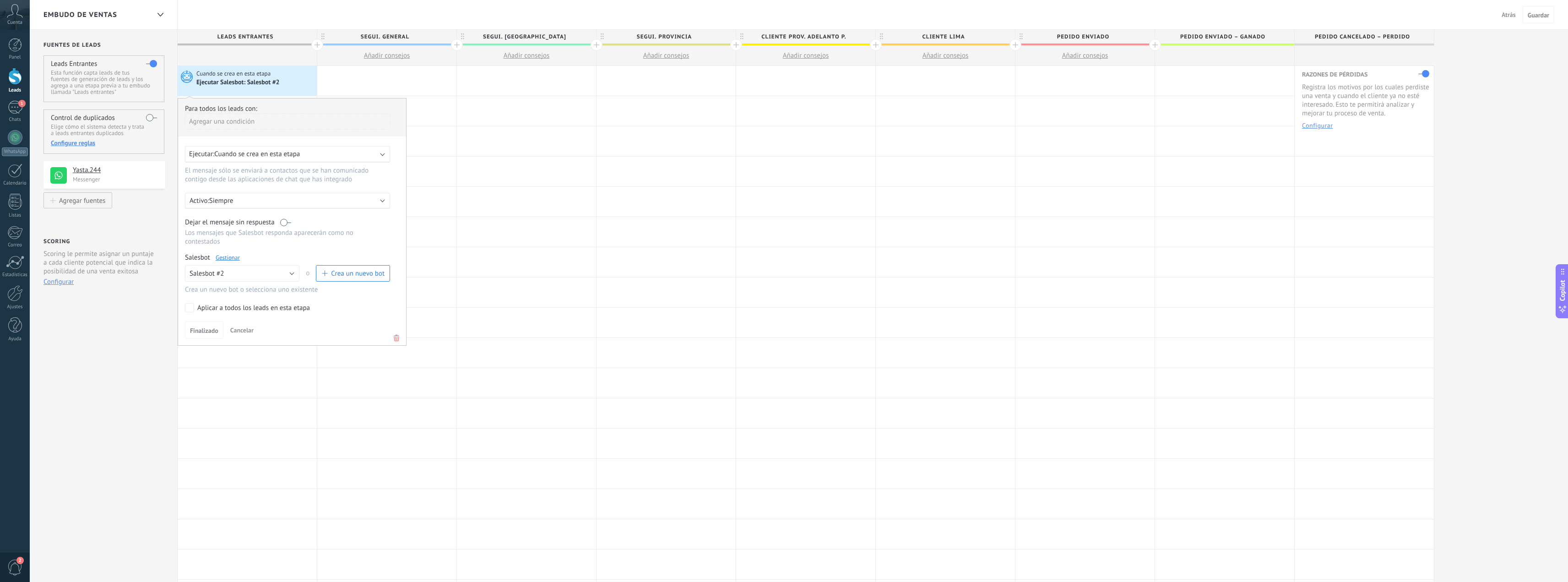
drag, startPoint x: 230, startPoint y: 262, endPoint x: 226, endPoint y: 259, distance: 5.0
click at [229, 262] on div "Salesbot Gestionar Ningún bot seleccionado Salesbot #2 Salesbot #2 o Crea un nu…" at bounding box center [292, 273] width 214 height 41
click at [227, 258] on link "Gestionar" at bounding box center [228, 257] width 24 height 8
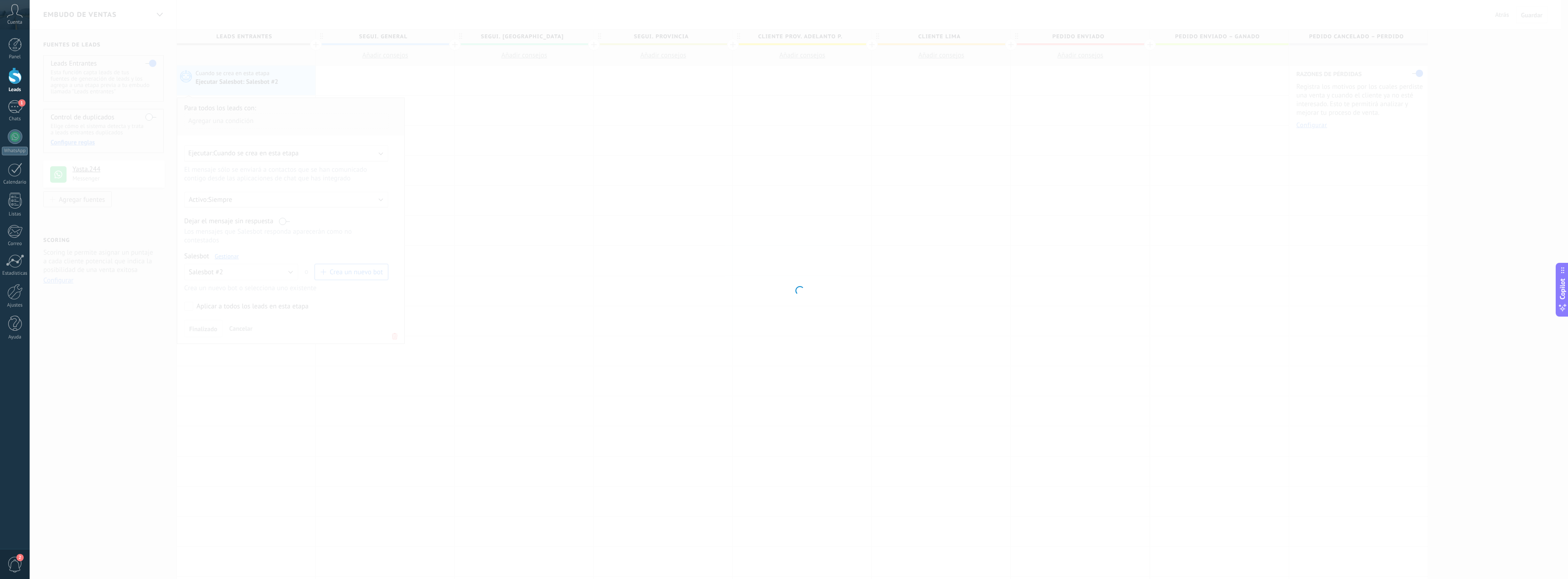
type input "**********"
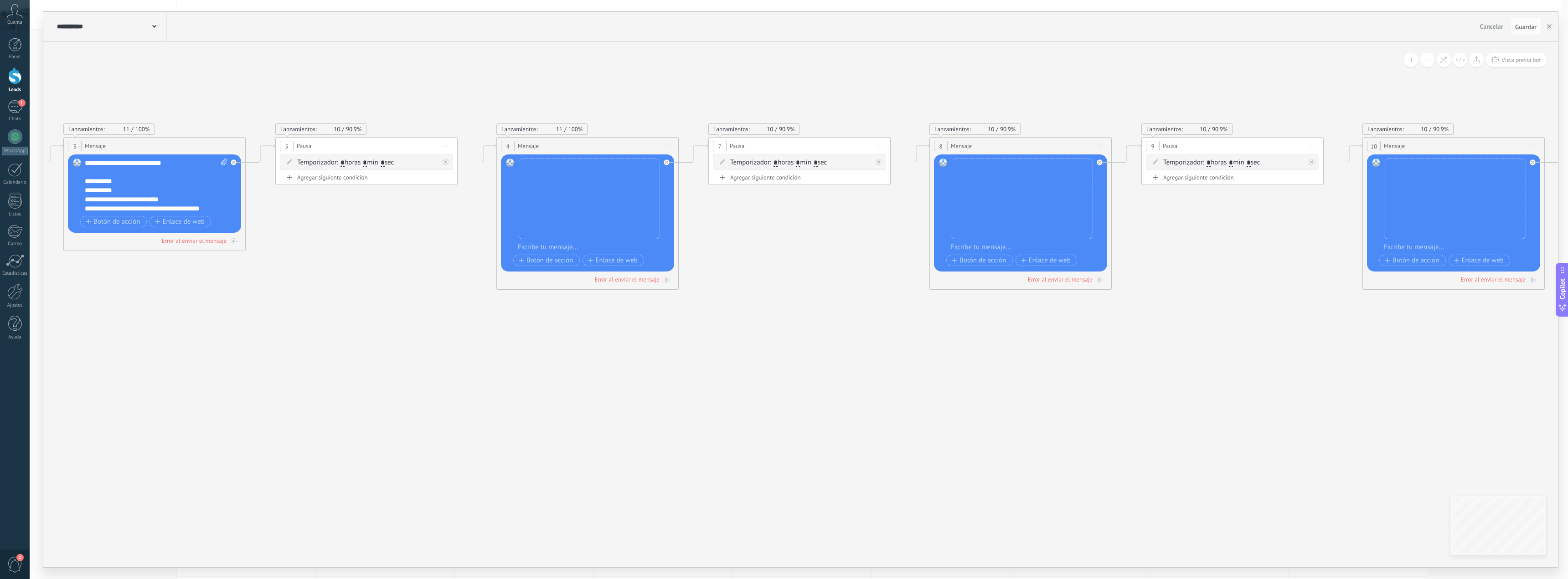
drag, startPoint x: 1385, startPoint y: 311, endPoint x: 672, endPoint y: 339, distance: 713.5
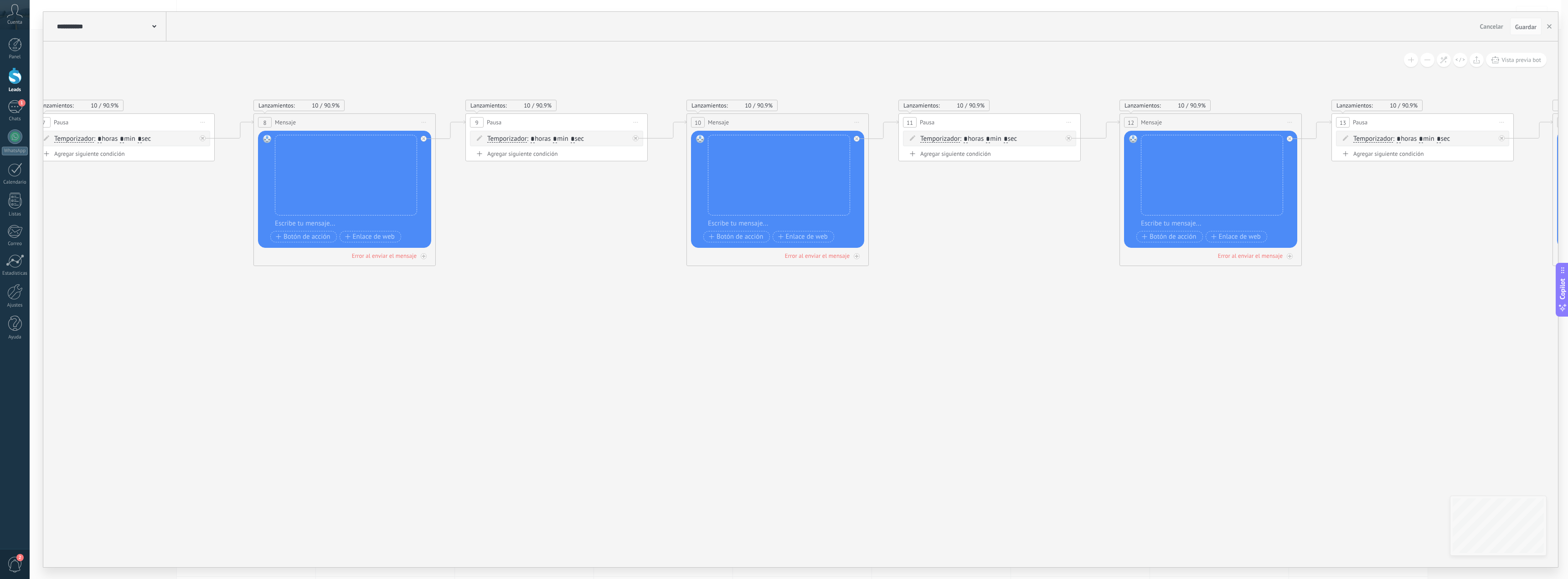
drag, startPoint x: 880, startPoint y: 324, endPoint x: 860, endPoint y: 322, distance: 20.1
click at [371, 304] on icon at bounding box center [1516, 314] width 5794 height 858
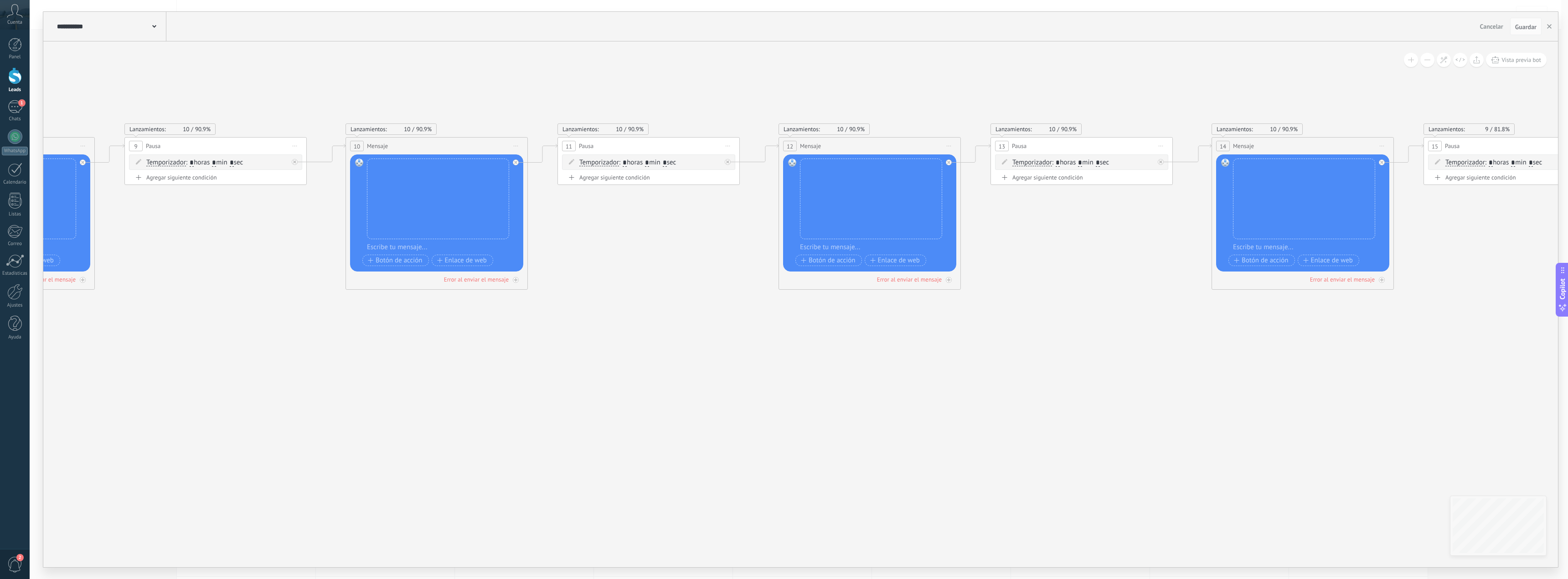
drag, startPoint x: 878, startPoint y: 378, endPoint x: 1001, endPoint y: 358, distance: 124.6
click at [865, 379] on icon at bounding box center [1175, 338] width 5794 height 858
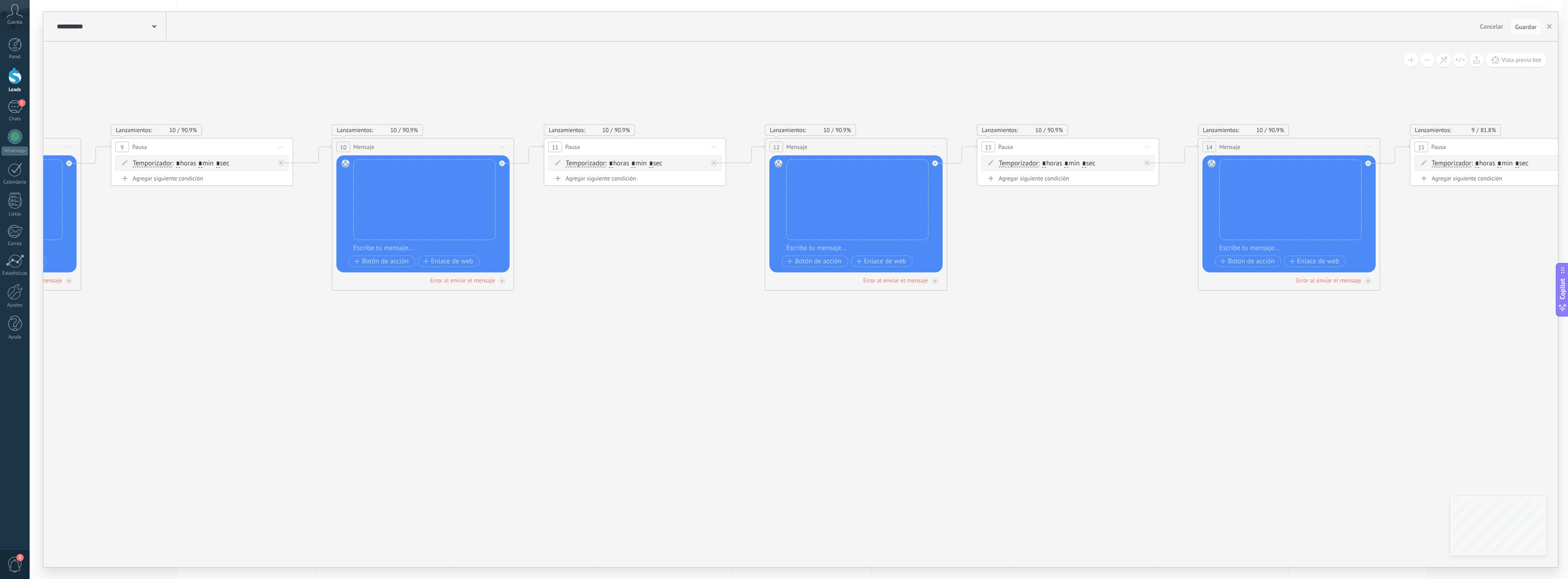
drag, startPoint x: 1287, startPoint y: 355, endPoint x: 981, endPoint y: 367, distance: 306.2
click at [908, 373] on icon at bounding box center [1161, 339] width 5794 height 858
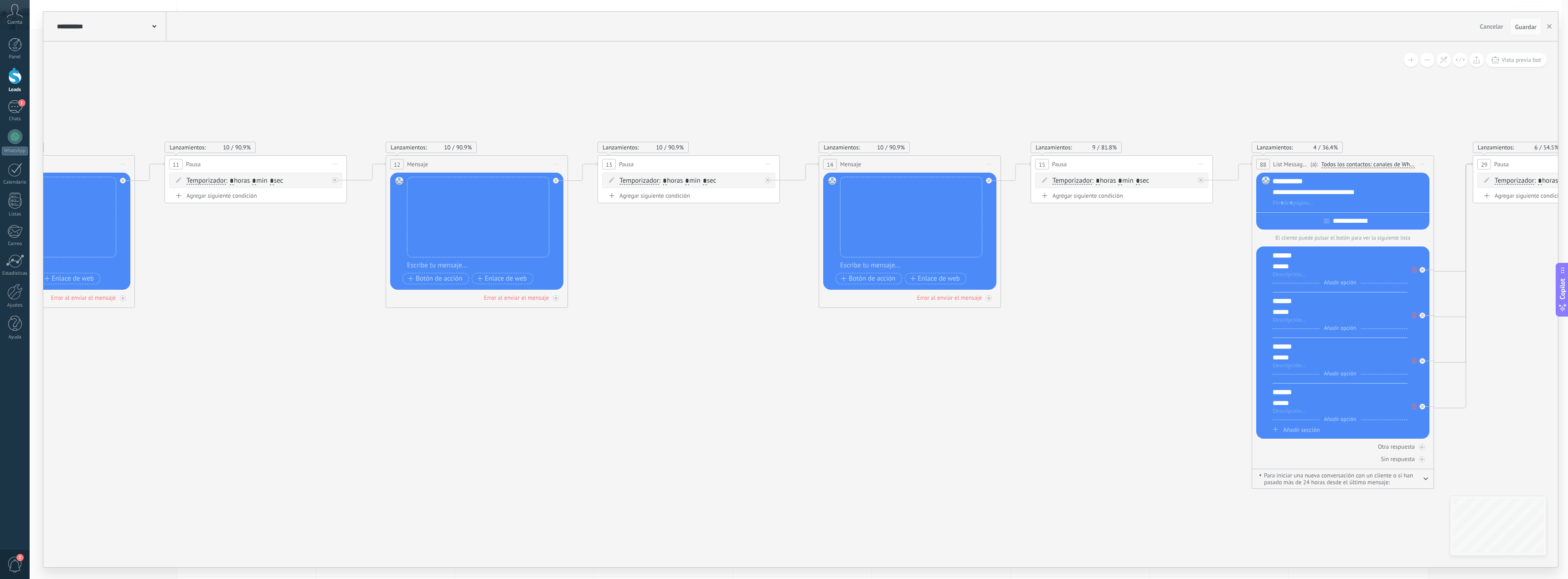
drag, startPoint x: 856, startPoint y: 366, endPoint x: 899, endPoint y: 356, distance: 44.1
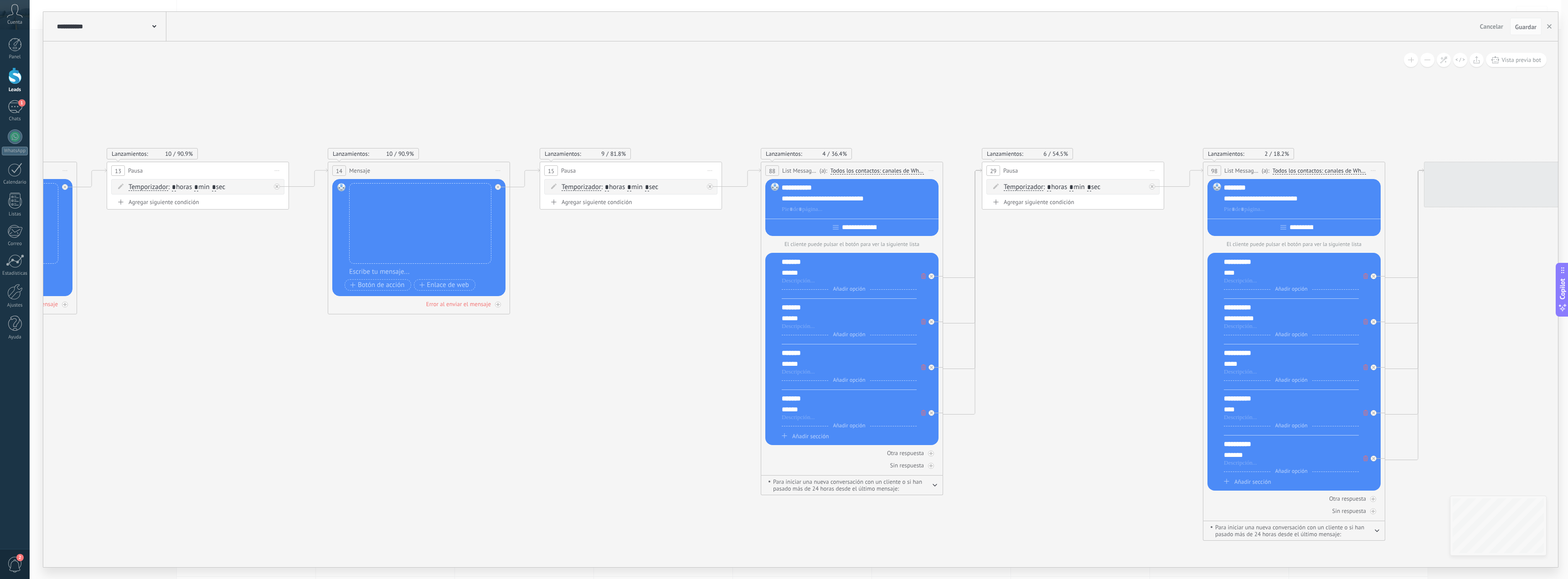
click at [527, 369] on icon at bounding box center [292, 362] width 5794 height 858
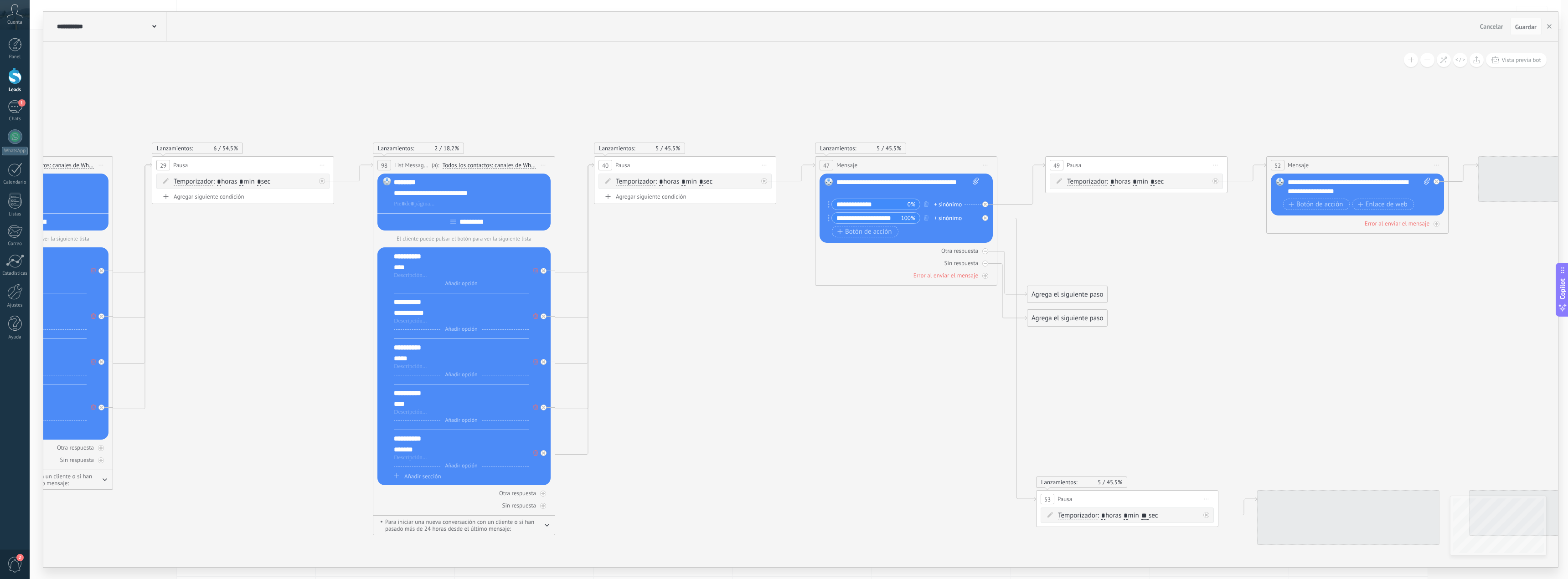
drag, startPoint x: 1361, startPoint y: 375, endPoint x: 856, endPoint y: 356, distance: 505.4
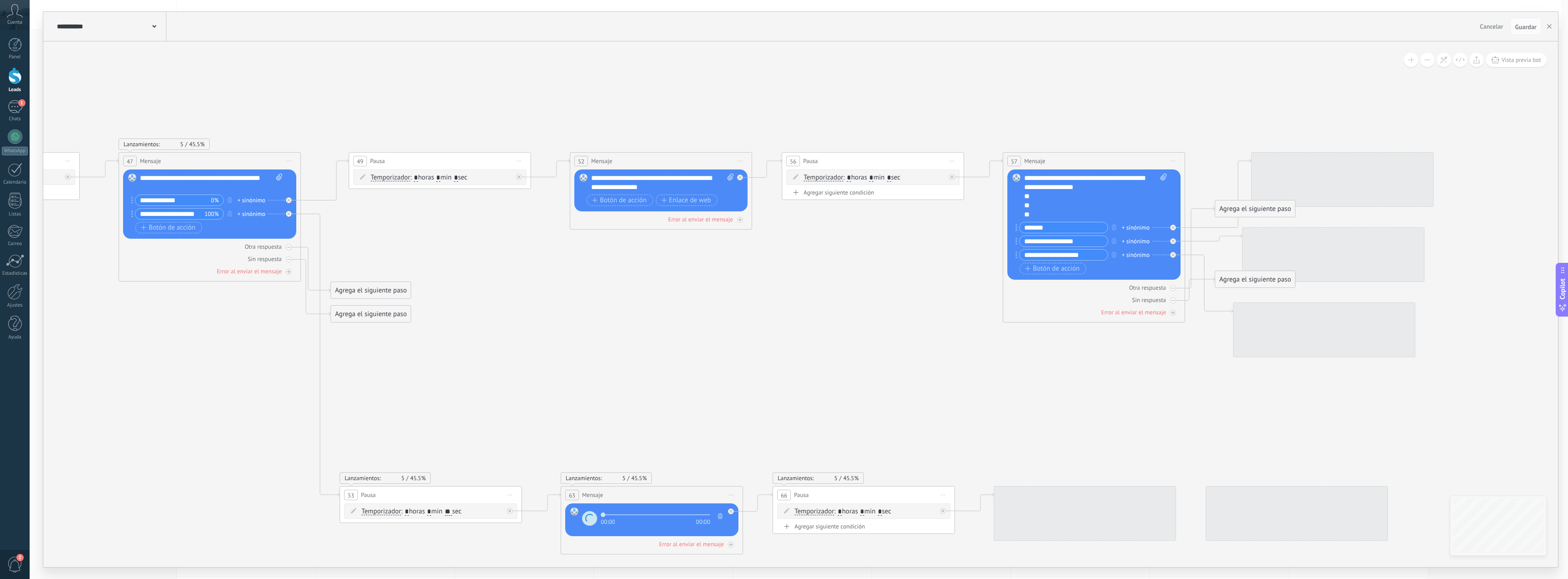
drag, startPoint x: 728, startPoint y: 378, endPoint x: 639, endPoint y: 377, distance: 89.0
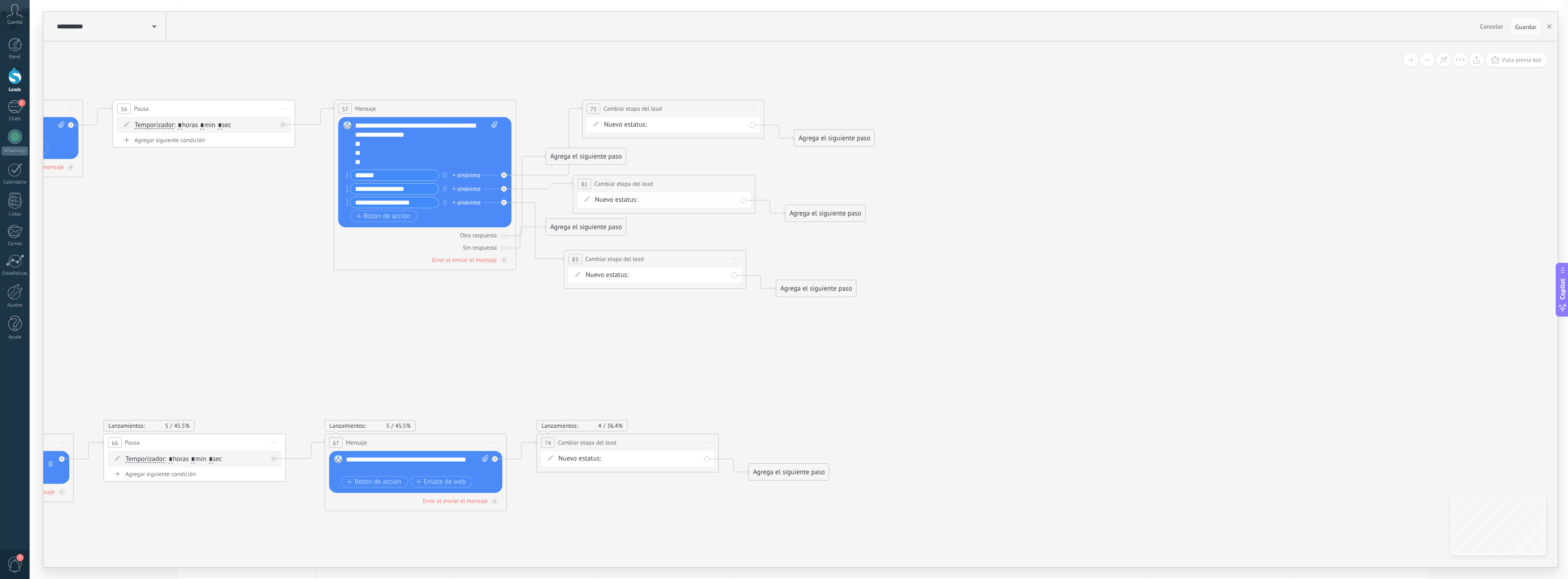
drag, startPoint x: 979, startPoint y: 397, endPoint x: 807, endPoint y: 353, distance: 177.5
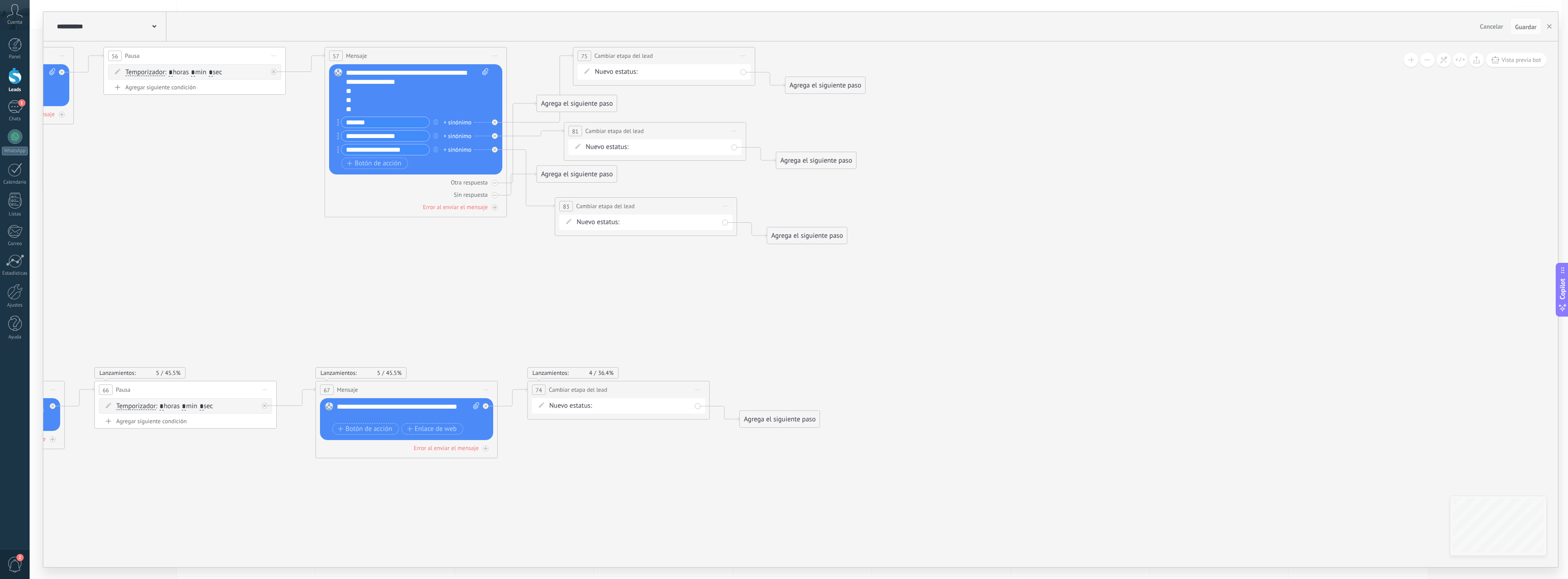
drag, startPoint x: 713, startPoint y: 459, endPoint x: 702, endPoint y: 449, distance: 14.9
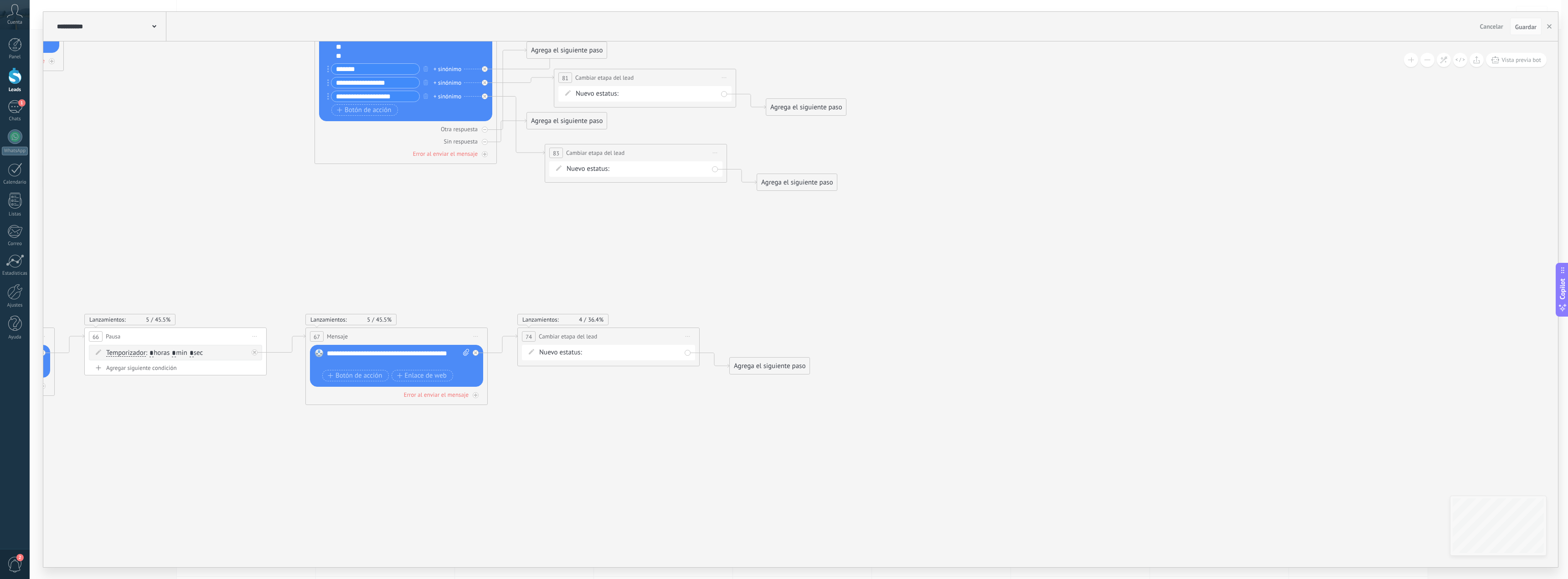
click at [767, 364] on div "Agrega el siguiente paso" at bounding box center [769, 366] width 80 height 15
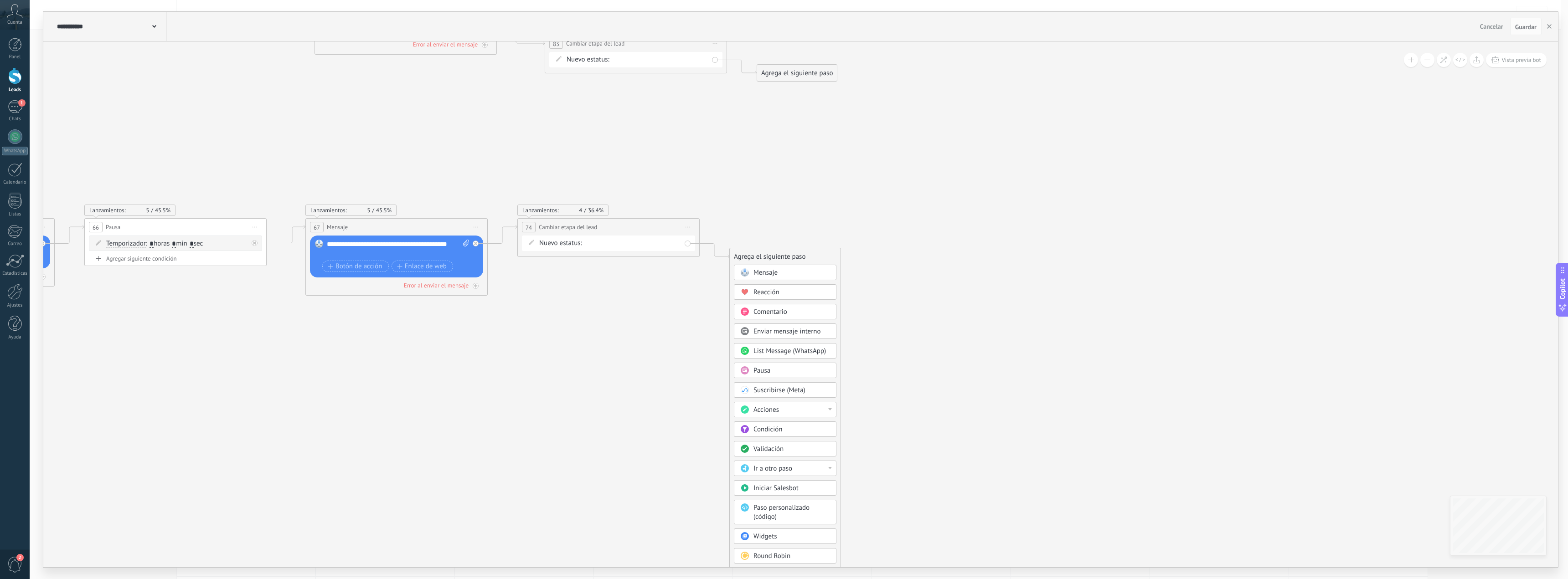
click at [763, 554] on span "Round Robin" at bounding box center [772, 556] width 37 height 9
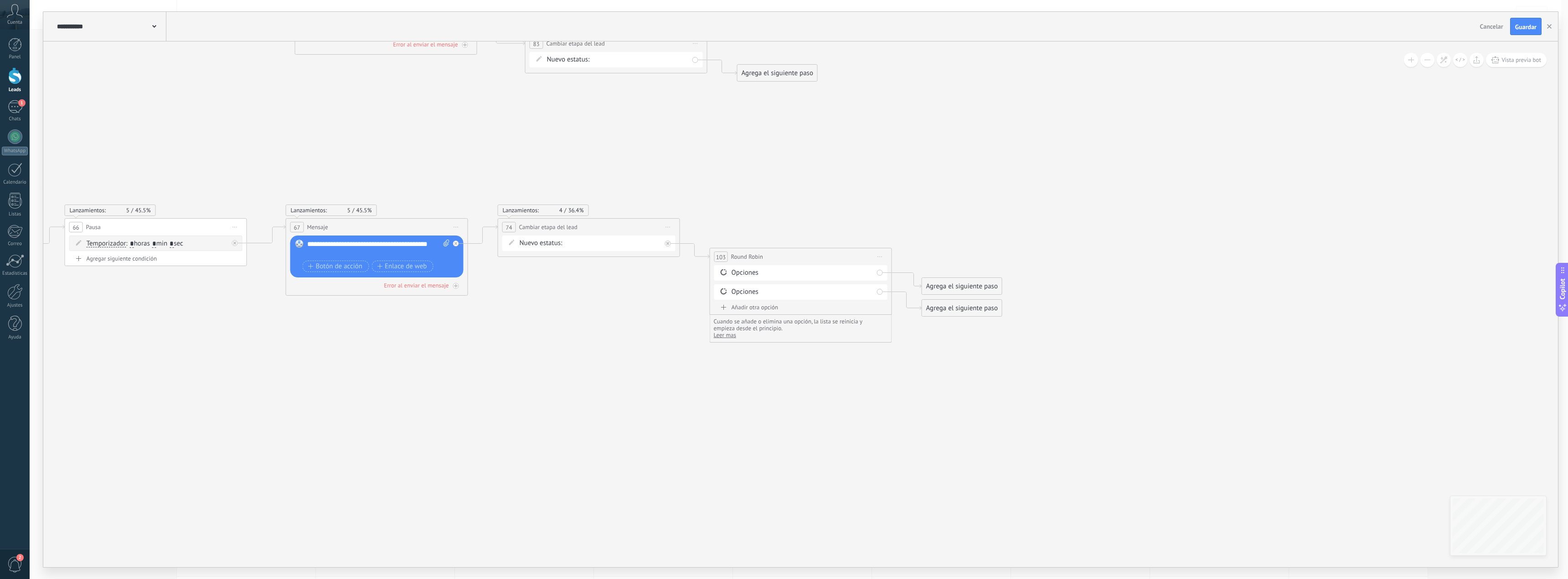
click at [764, 272] on div "Opciones" at bounding box center [802, 272] width 142 height 9
click at [957, 283] on div "Agrega el siguiente paso" at bounding box center [962, 286] width 80 height 15
click at [766, 262] on div "**********" at bounding box center [801, 257] width 181 height 17
click at [766, 268] on div "Opciones" at bounding box center [800, 272] width 173 height 15
click at [757, 271] on div "Opciones" at bounding box center [802, 272] width 142 height 9
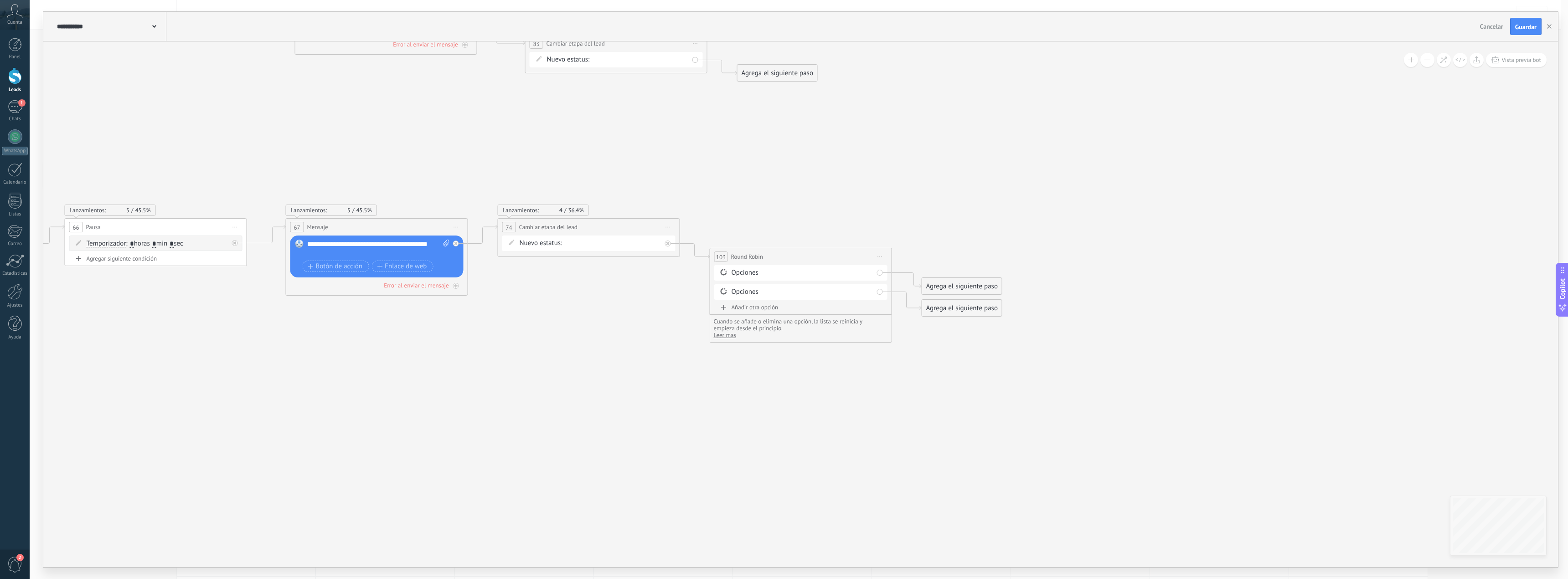
click at [736, 277] on div "Opciones" at bounding box center [800, 272] width 173 height 15
click at [732, 271] on div "Opciones" at bounding box center [802, 272] width 142 height 9
click at [965, 284] on div "Agrega el siguiente paso" at bounding box center [962, 286] width 80 height 15
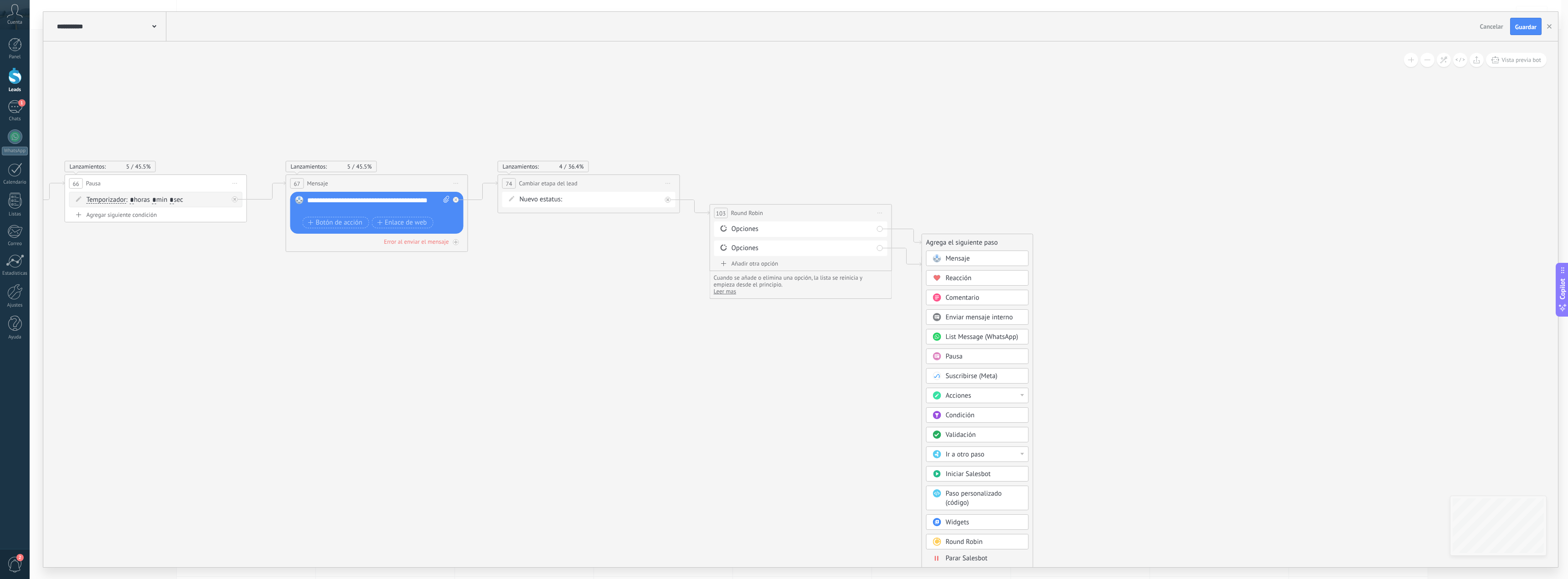
click at [969, 392] on span "Acciones" at bounding box center [959, 395] width 26 height 9
click at [992, 442] on div "Cambiar etapa del lead" at bounding box center [977, 442] width 102 height 15
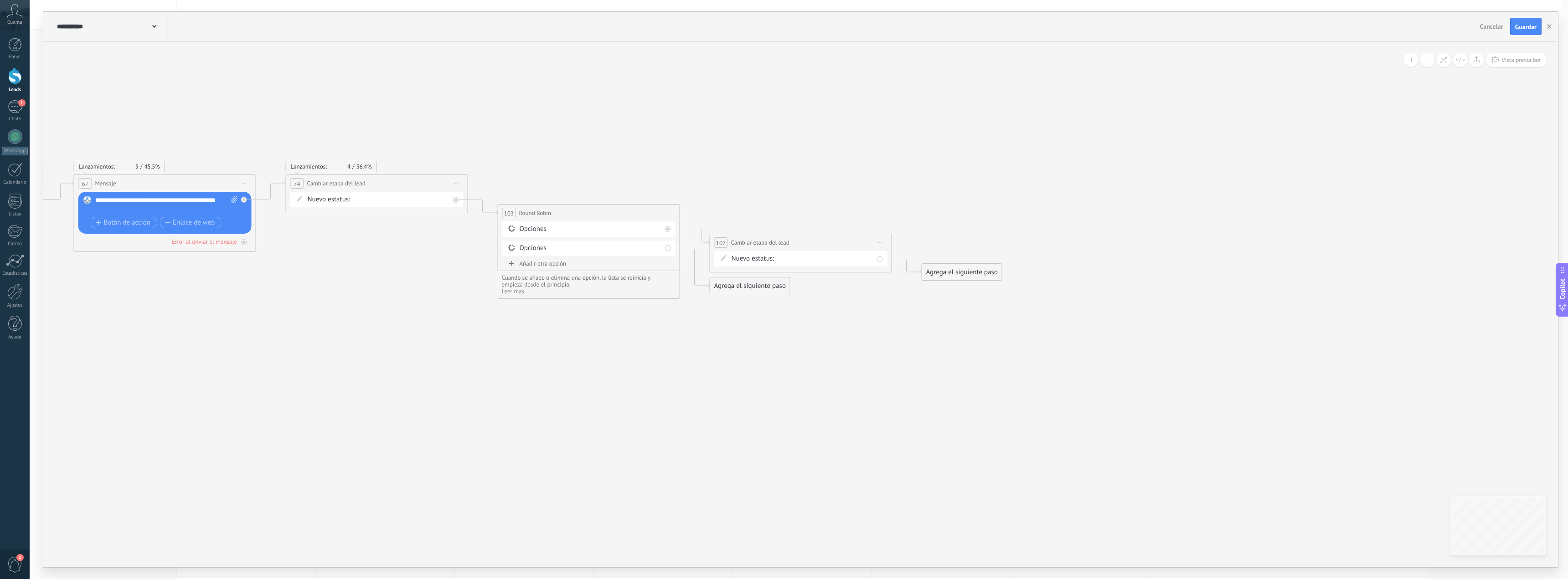
click at [0, 0] on div "segui. general [PERSON_NAME]. lima segui. provincia cliente prov. adelanto p. c…" at bounding box center [0, 0] width 0 height 0
click at [808, 286] on label at bounding box center [825, 279] width 96 height 15
click at [825, 257] on label at bounding box center [825, 260] width 96 height 15
click at [944, 297] on div at bounding box center [799, 272] width 1538 height 579
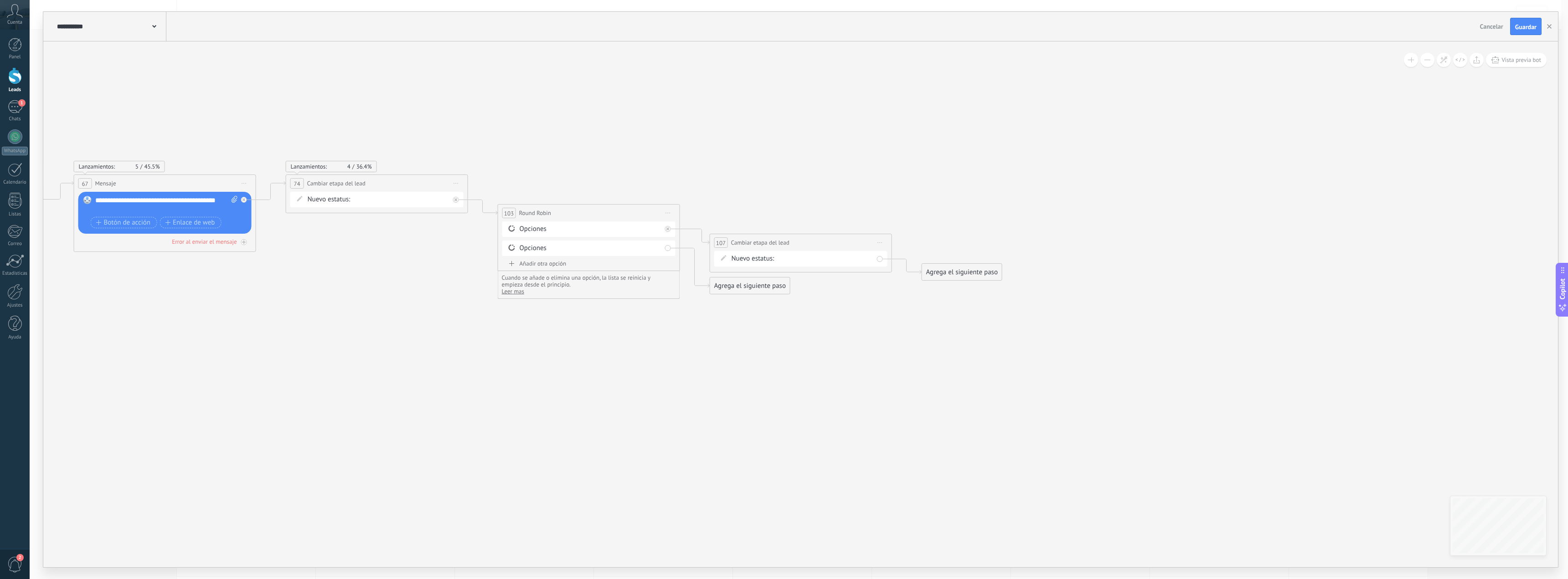
click at [0, 0] on div "segui. general [PERSON_NAME]. lima segui. provincia cliente prov. adelanto p. c…" at bounding box center [0, 0] width 0 height 0
click at [843, 260] on label at bounding box center [825, 260] width 96 height 15
drag, startPoint x: 1019, startPoint y: 293, endPoint x: 1006, endPoint y: 296, distance: 13.3
click at [1018, 293] on div at bounding box center [799, 290] width 1538 height 579
click at [0, 0] on div "segui. general [PERSON_NAME]. lima segui. provincia cliente prov. adelanto p. c…" at bounding box center [0, 0] width 0 height 0
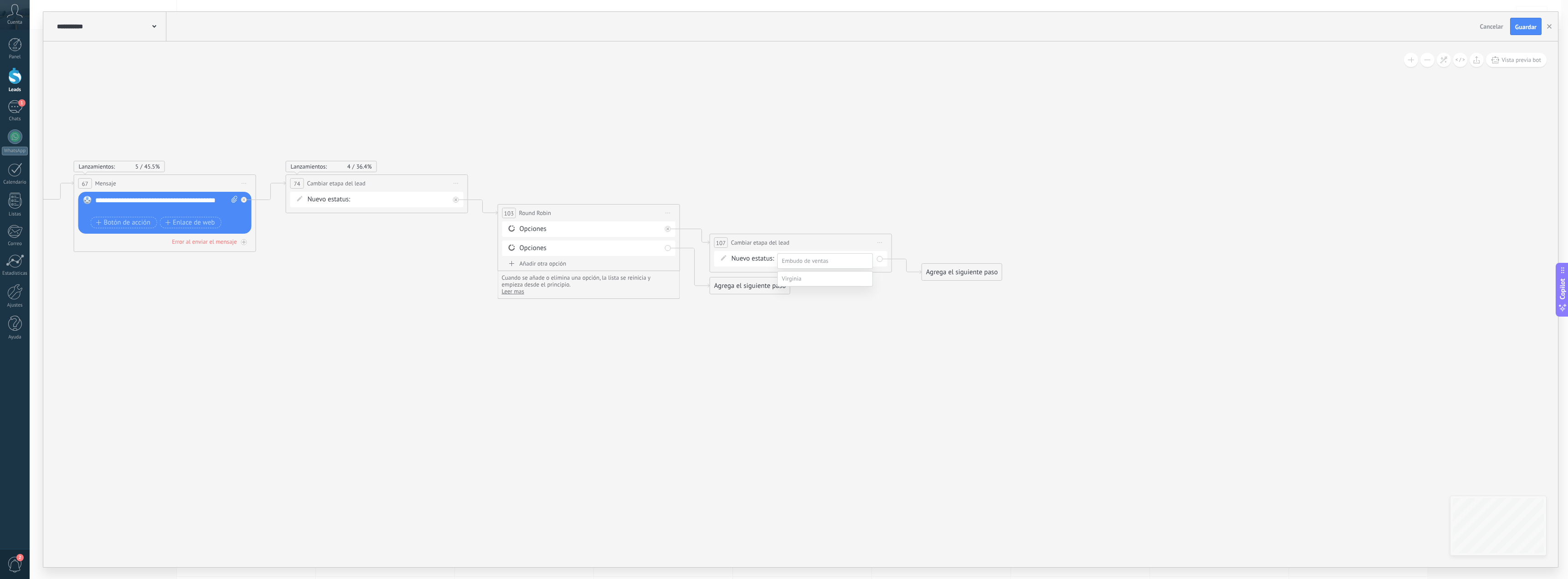
click at [796, 260] on span at bounding box center [805, 260] width 46 height 8
click at [756, 255] on div at bounding box center [799, 290] width 1538 height 579
click at [763, 260] on span "Nuevo estatus:" at bounding box center [753, 258] width 43 height 9
click at [751, 260] on span "Nuevo estatus:" at bounding box center [753, 258] width 43 height 9
click at [723, 257] on icon at bounding box center [724, 257] width 5 height 5
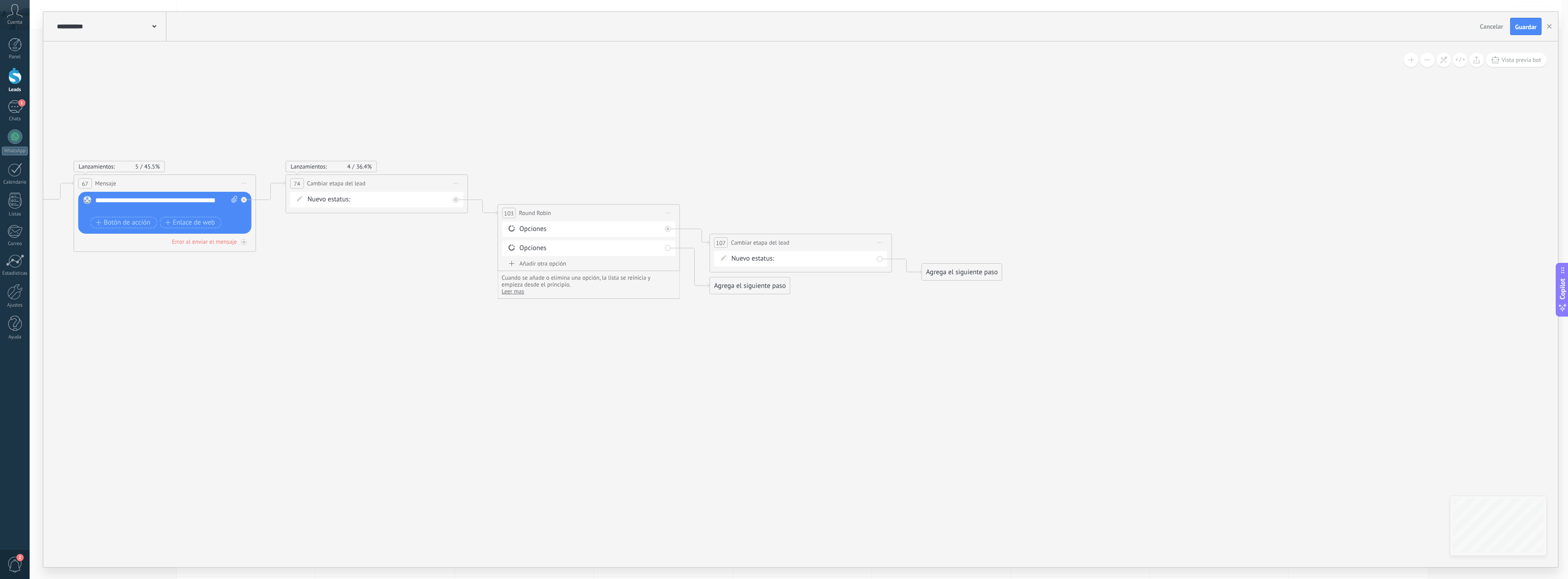
drag, startPoint x: 724, startPoint y: 260, endPoint x: 743, endPoint y: 257, distance: 19.2
click at [733, 258] on div "Nuevo estatus: segui. general [PERSON_NAME]. lima segui. provincia cliente prov…" at bounding box center [800, 258] width 173 height 15
drag, startPoint x: 743, startPoint y: 257, endPoint x: 788, endPoint y: 263, distance: 45.4
click at [747, 258] on span "Nuevo estatus:" at bounding box center [753, 258] width 43 height 9
click at [0, 0] on div "segui. general [PERSON_NAME]. lima segui. provincia cliente prov. adelanto p. c…" at bounding box center [0, 0] width 0 height 0
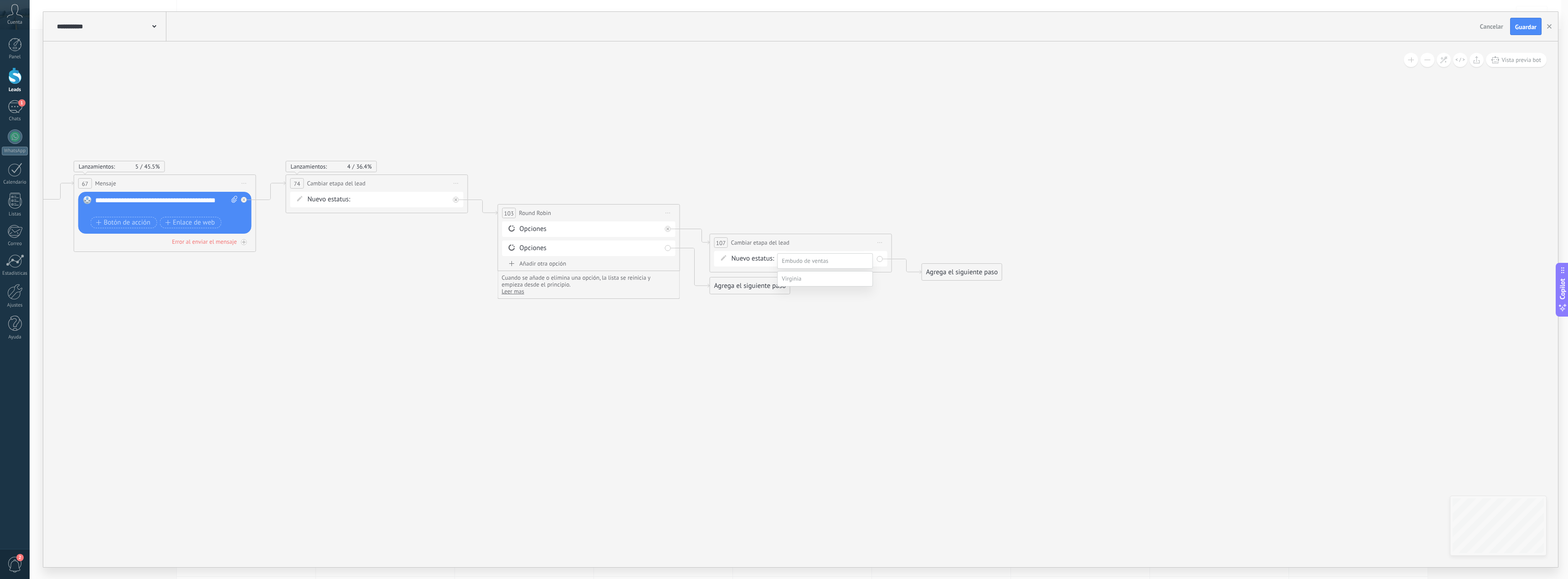
drag, startPoint x: 927, startPoint y: 270, endPoint x: 912, endPoint y: 269, distance: 15.0
click at [928, 271] on div at bounding box center [799, 290] width 1538 height 579
click at [0, 0] on div "segui. general [PERSON_NAME]. lima segui. provincia cliente prov. adelanto p. c…" at bounding box center [0, 0] width 0 height 0
drag, startPoint x: 905, startPoint y: 330, endPoint x: 889, endPoint y: 272, distance: 60.2
click at [905, 328] on div at bounding box center [799, 290] width 1538 height 579
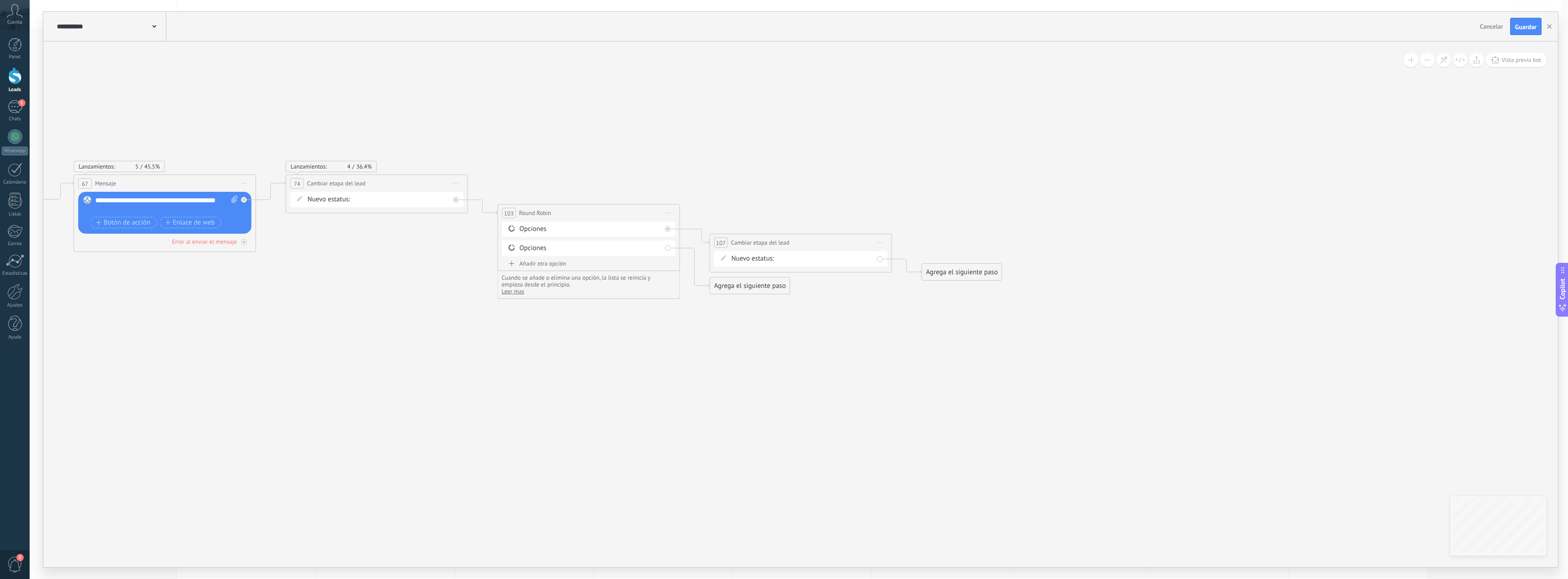
click at [878, 243] on span "Iniciar vista previa aquí Cambiar nombre Duplicar [GEOGRAPHIC_DATA]" at bounding box center [880, 243] width 15 height 13
click at [940, 258] on div "Iniciar vista previa aquí" at bounding box center [922, 255] width 90 height 15
click at [1317, 146] on div "**********" at bounding box center [800, 289] width 1514 height 555
click at [1547, 27] on icon "button" at bounding box center [1549, 26] width 4 height 4
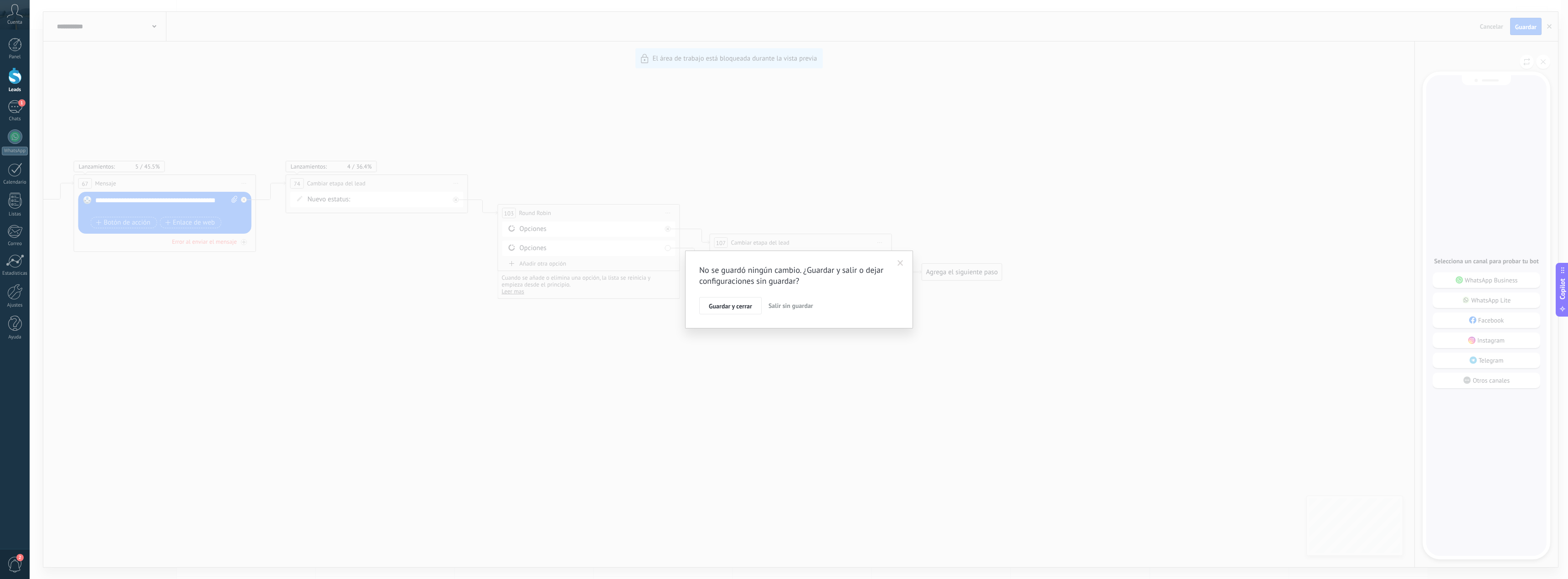
click at [897, 263] on span at bounding box center [900, 263] width 6 height 6
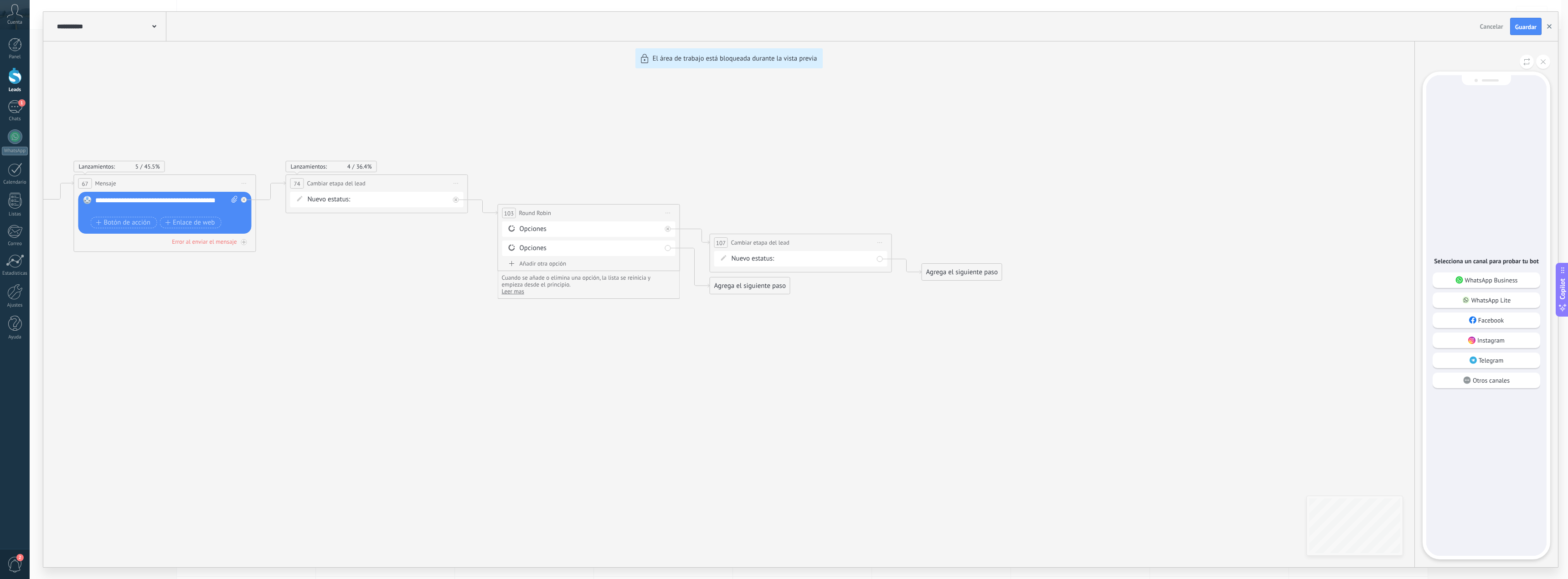
drag, startPoint x: 1548, startPoint y: 30, endPoint x: 1004, endPoint y: 300, distance: 607.3
click at [1198, 150] on div "**********" at bounding box center [800, 289] width 1514 height 555
click at [1549, 23] on button "button" at bounding box center [1549, 26] width 13 height 17
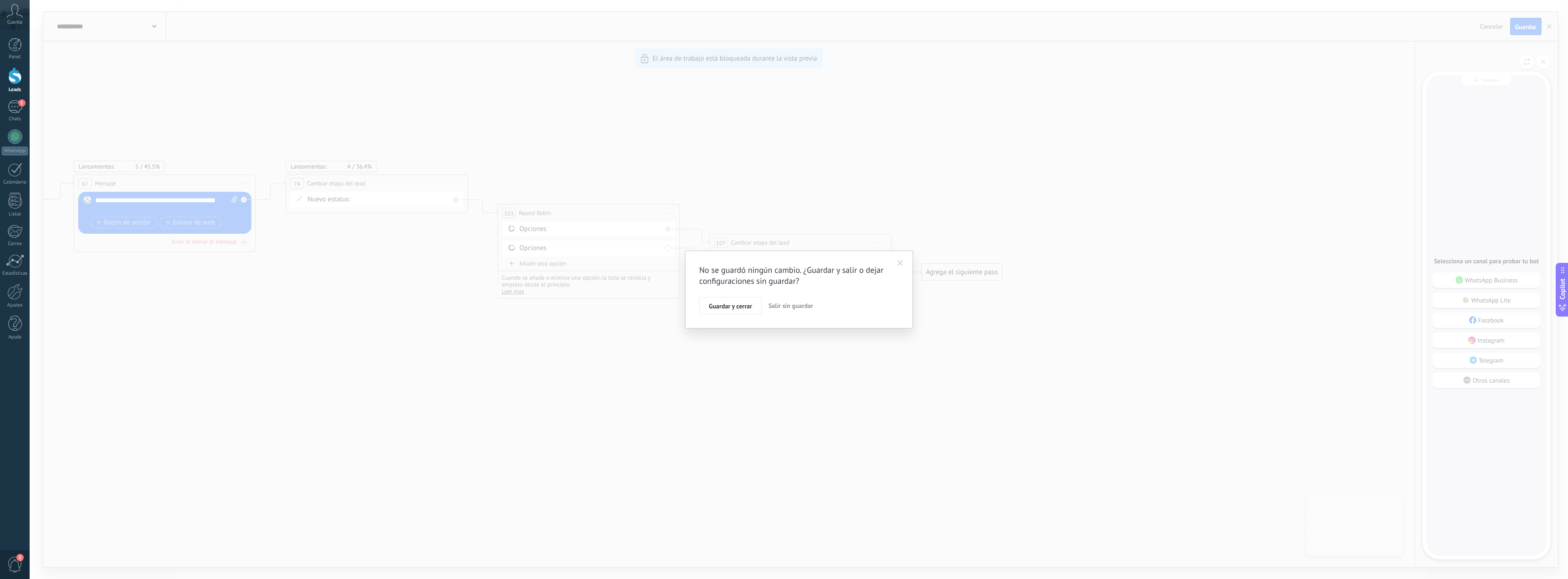
drag, startPoint x: 721, startPoint y: 308, endPoint x: 741, endPoint y: 319, distance: 22.8
click at [721, 309] on span "Guardar y cerrar" at bounding box center [730, 306] width 43 height 6
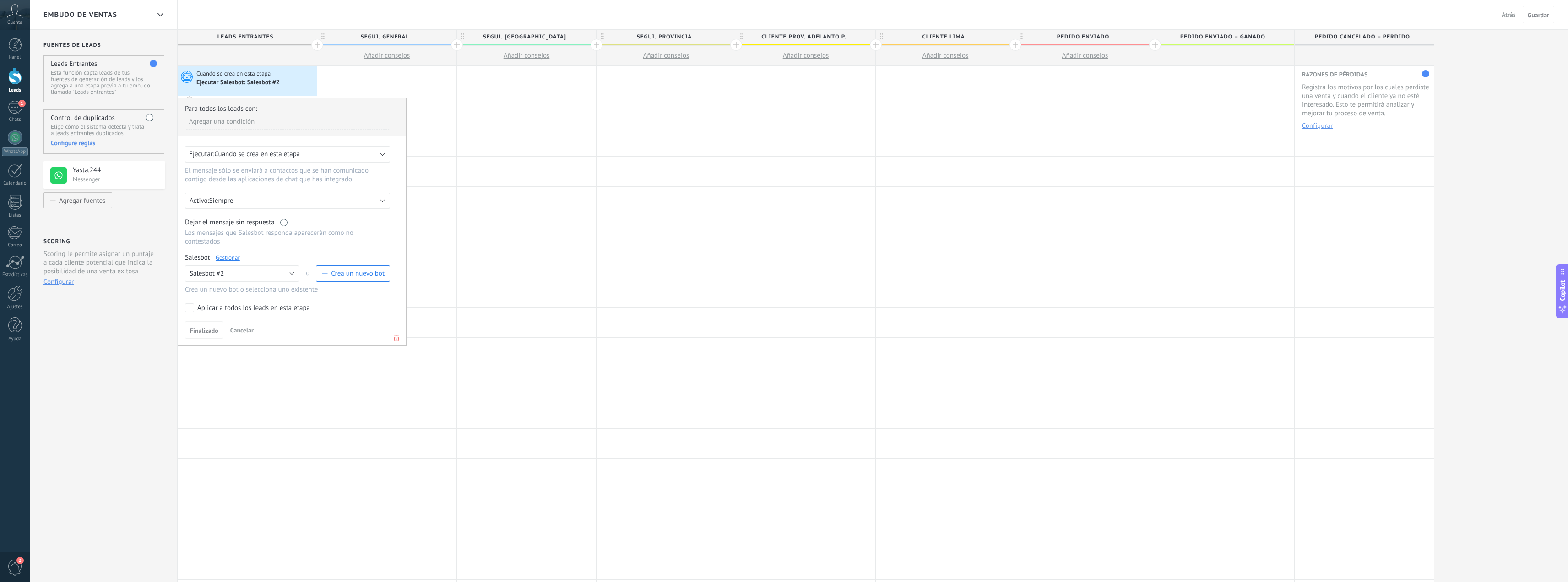
click at [188, 78] on icon at bounding box center [185, 76] width 15 height 13
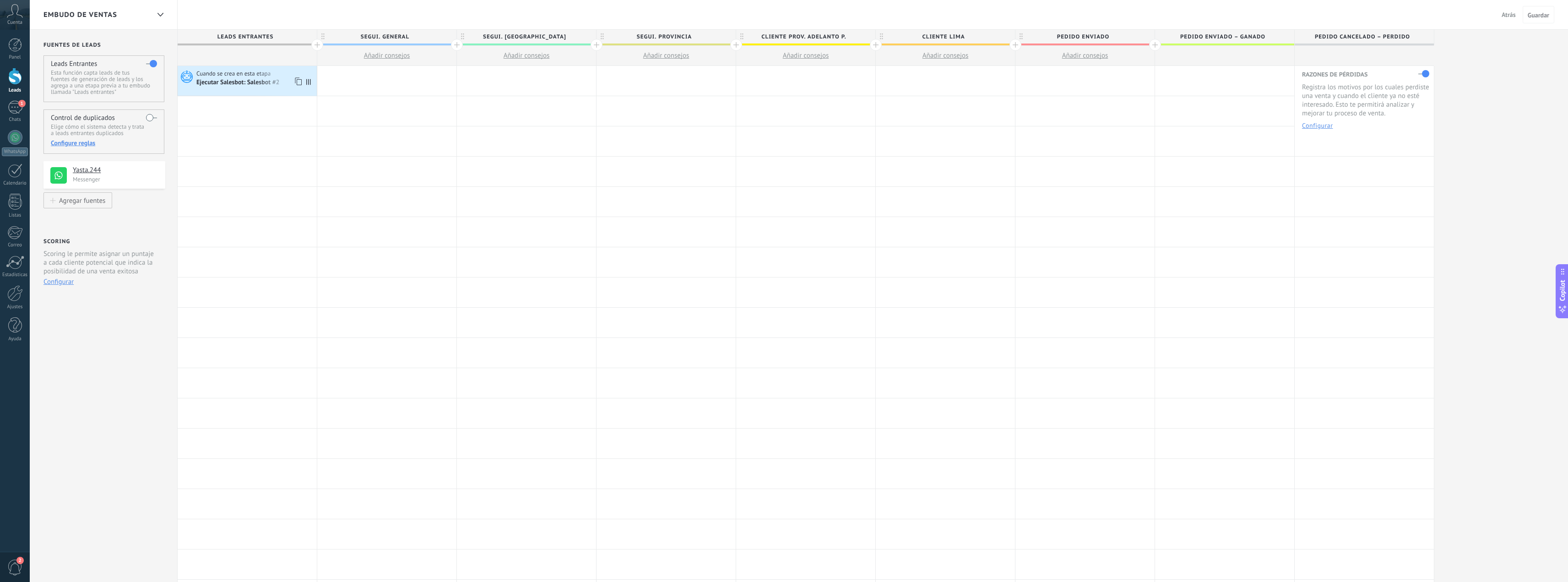
click at [219, 81] on div "Ejecutar Salesbot: Salesbot #2" at bounding box center [238, 83] width 85 height 8
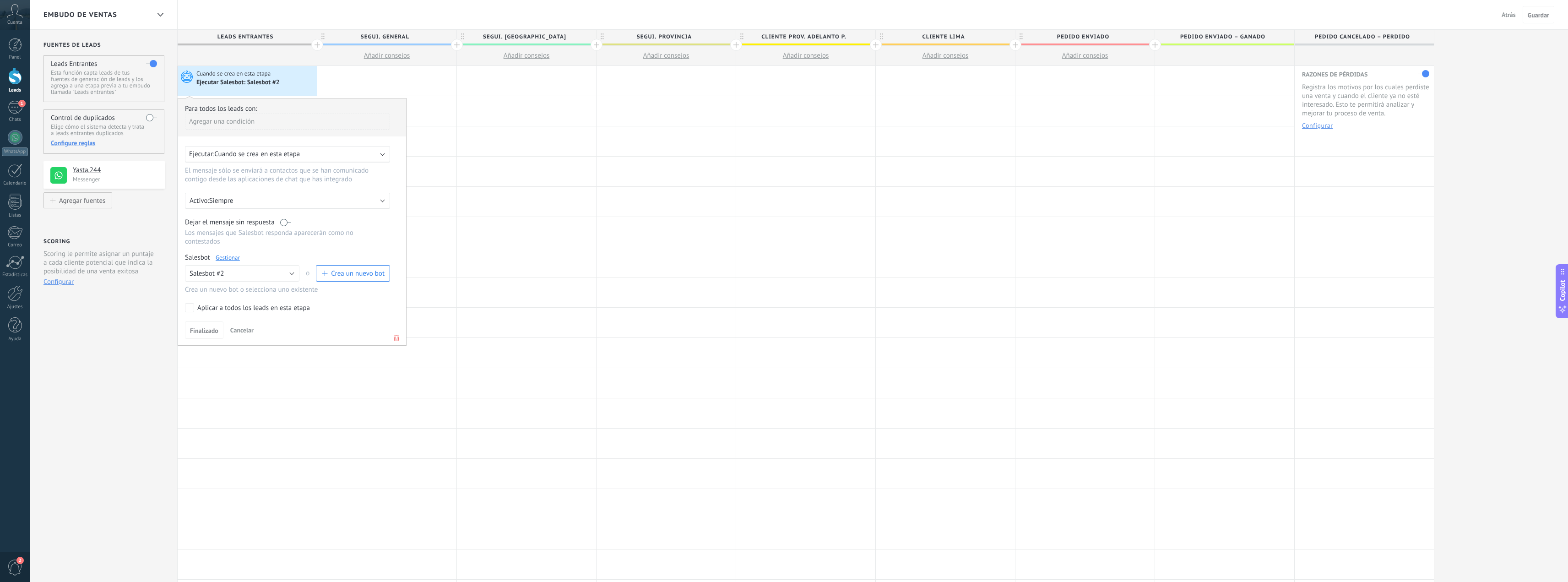
click at [229, 256] on link "Gestionar" at bounding box center [228, 257] width 24 height 8
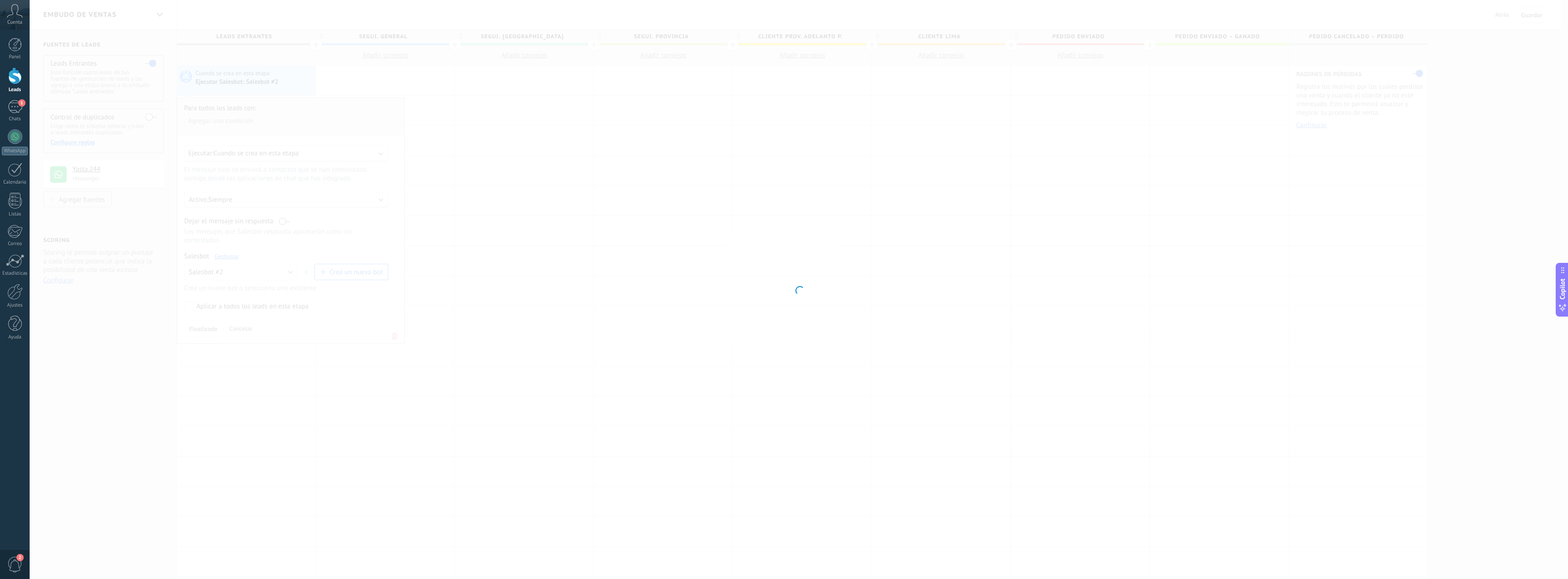
type input "**********"
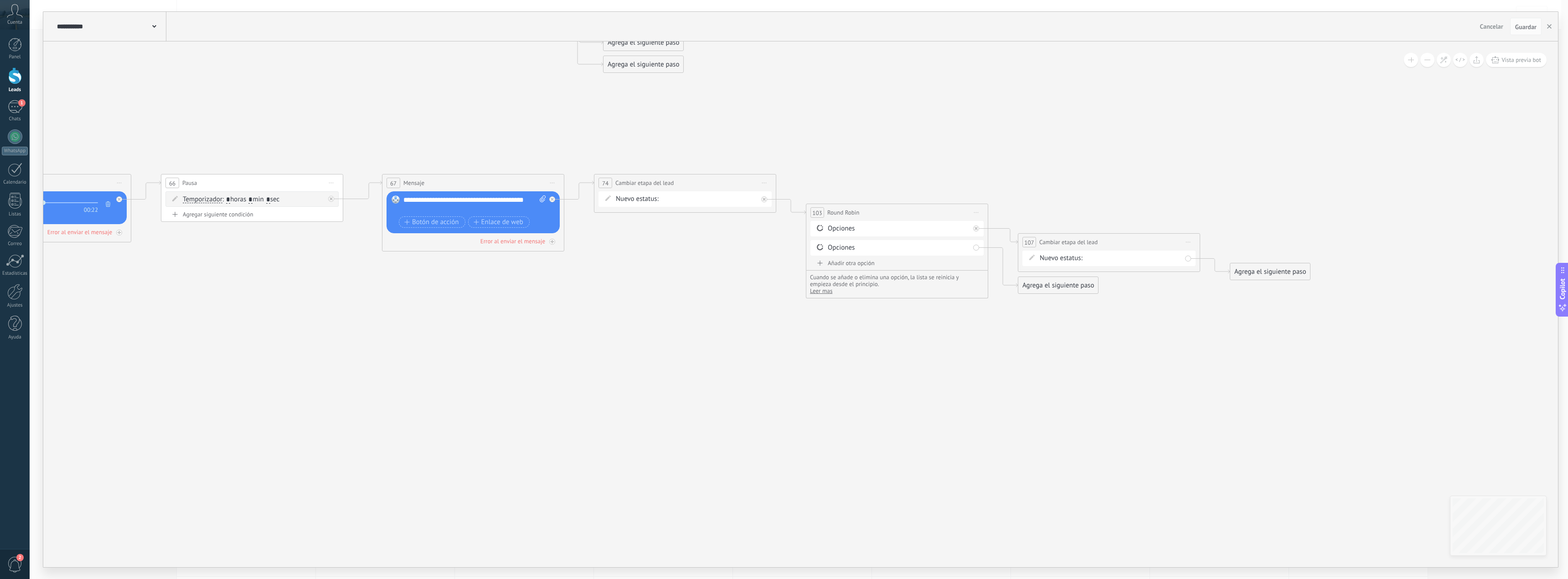
drag, startPoint x: 1388, startPoint y: 401, endPoint x: 1023, endPoint y: 412, distance: 365.2
click at [0, 0] on div "segui. general [PERSON_NAME]. lima segui. provincia cliente prov. adelanto p. c…" at bounding box center [0, 0] width 0 height 0
click at [1057, 255] on div at bounding box center [799, 290] width 1538 height 579
click at [1187, 243] on span "Iniciar vista previa aquí Cambiar nombre Duplicar [GEOGRAPHIC_DATA]" at bounding box center [1188, 242] width 15 height 13
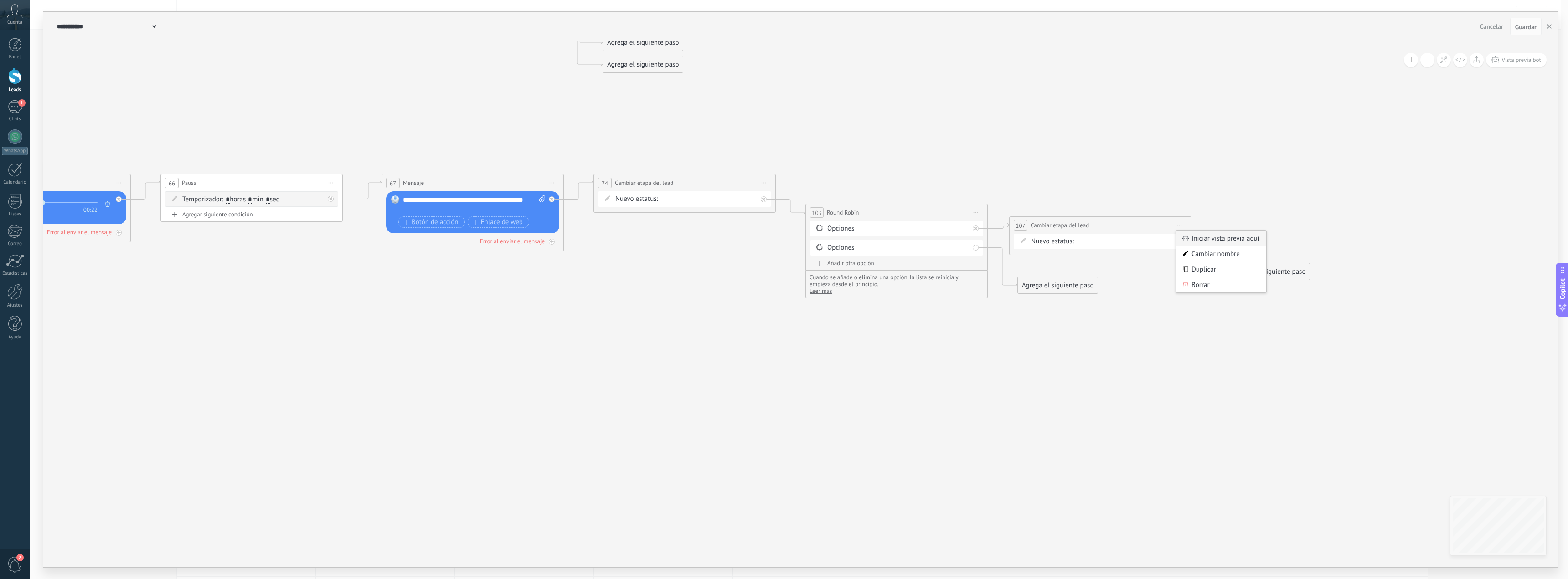
drag, startPoint x: 1239, startPoint y: 256, endPoint x: 1231, endPoint y: 239, distance: 18.8
click at [1231, 239] on div "Iniciar vista previa aquí" at bounding box center [1221, 238] width 90 height 15
drag, startPoint x: 1180, startPoint y: 223, endPoint x: 1191, endPoint y: 232, distance: 14.2
click at [1181, 223] on div "**********" at bounding box center [800, 289] width 1514 height 555
click at [1180, 225] on div "**********" at bounding box center [800, 289] width 1514 height 555
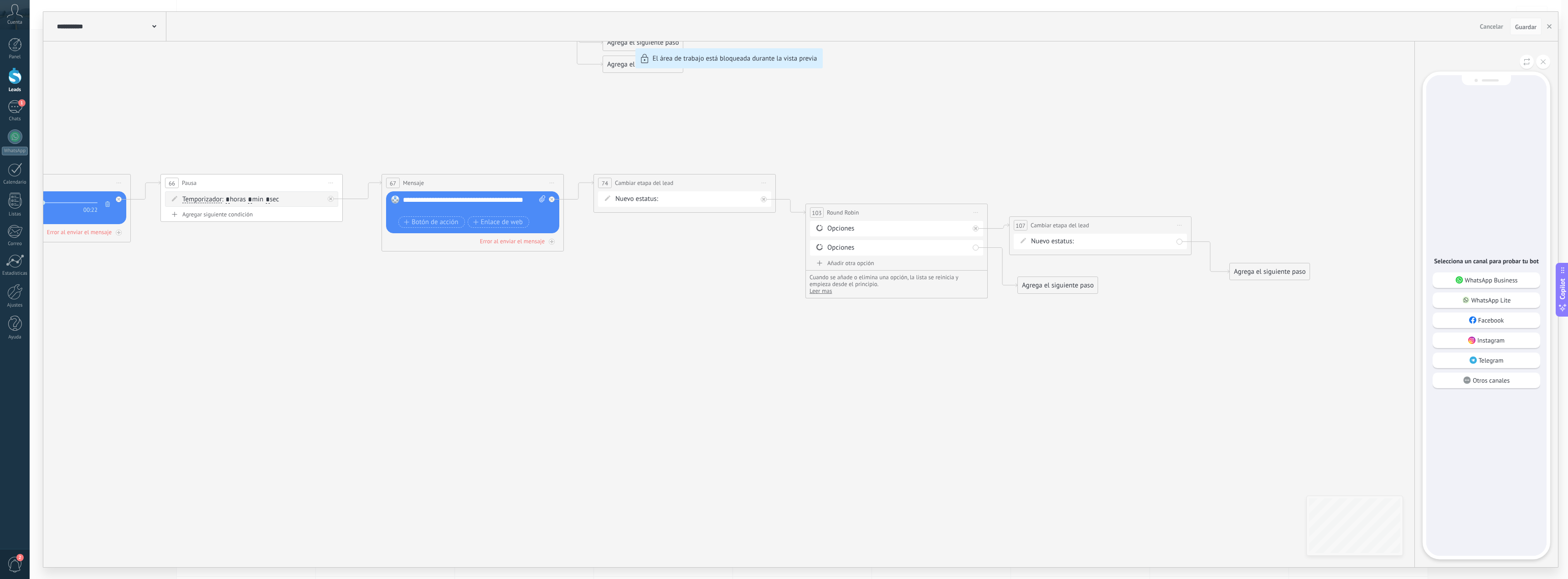
drag, startPoint x: 1265, startPoint y: 263, endPoint x: 1390, endPoint y: 57, distance: 241.0
click at [1272, 248] on div "**********" at bounding box center [800, 289] width 1514 height 555
drag, startPoint x: 1540, startPoint y: 21, endPoint x: 1542, endPoint y: 27, distance: 6.3
click at [1542, 26] on div "Cancelar Guardar" at bounding box center [1511, 26] width 70 height 17
click at [1547, 30] on button "button" at bounding box center [1549, 26] width 13 height 17
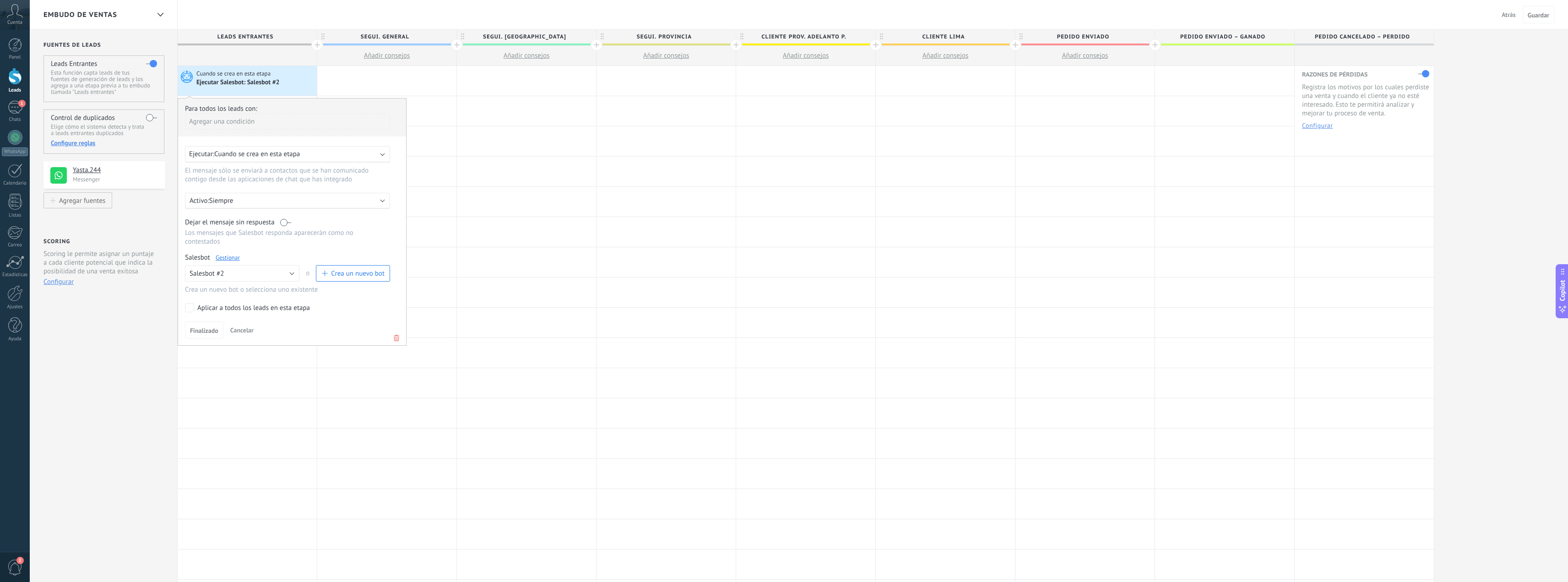
click at [257, 79] on div "Ejecutar Salesbot: Salesbot #2" at bounding box center [238, 83] width 85 height 8
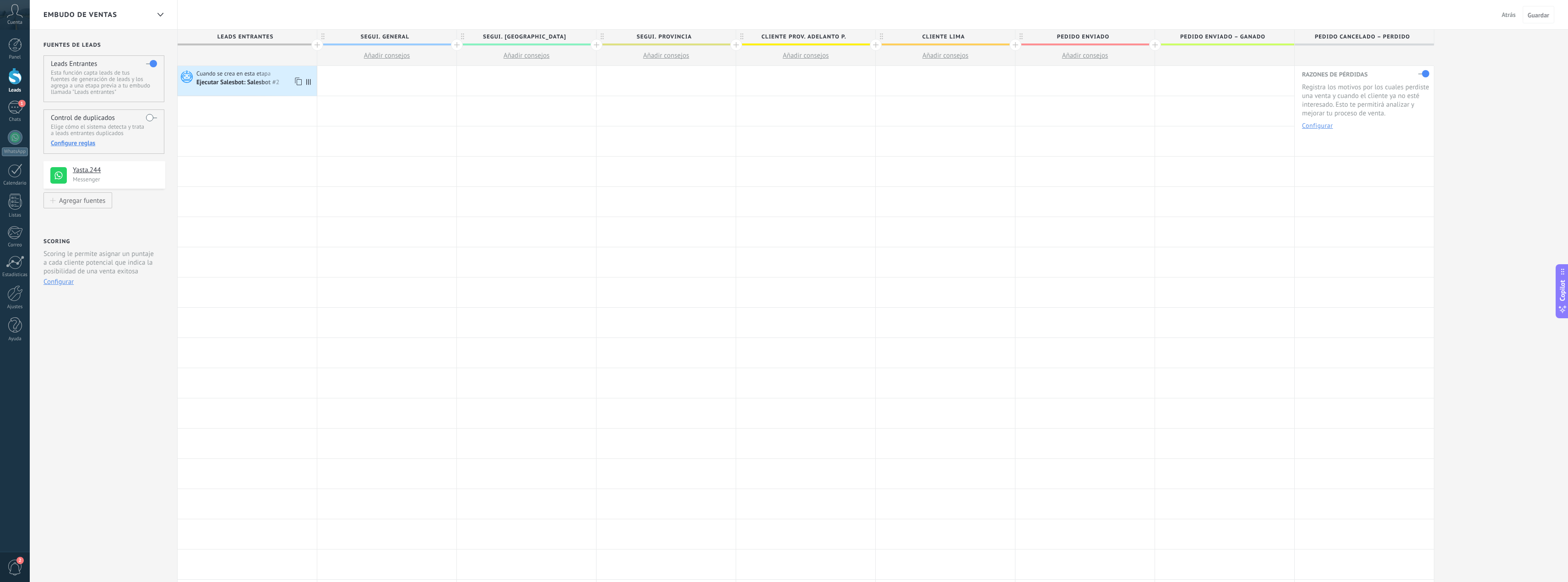
click at [265, 78] on span "Cuando se crea en esta etapa" at bounding box center [234, 73] width 76 height 8
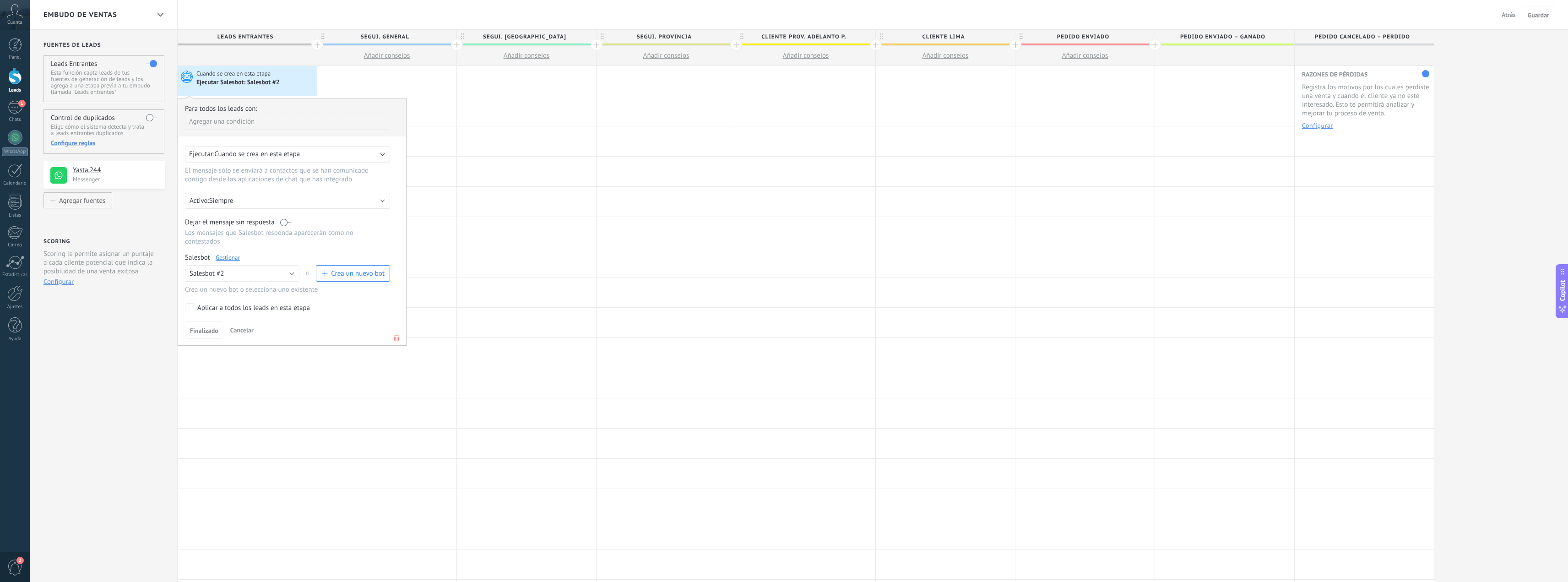
click at [229, 259] on link "Gestionar" at bounding box center [228, 257] width 24 height 8
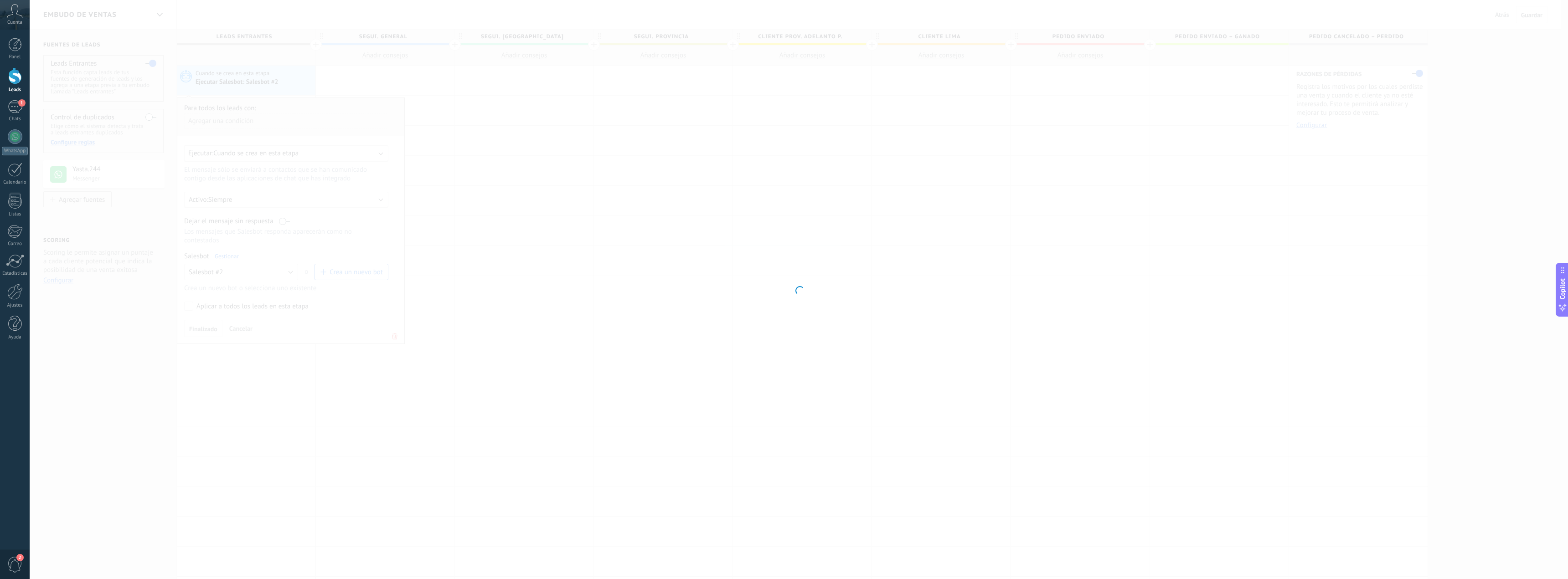
type input "**********"
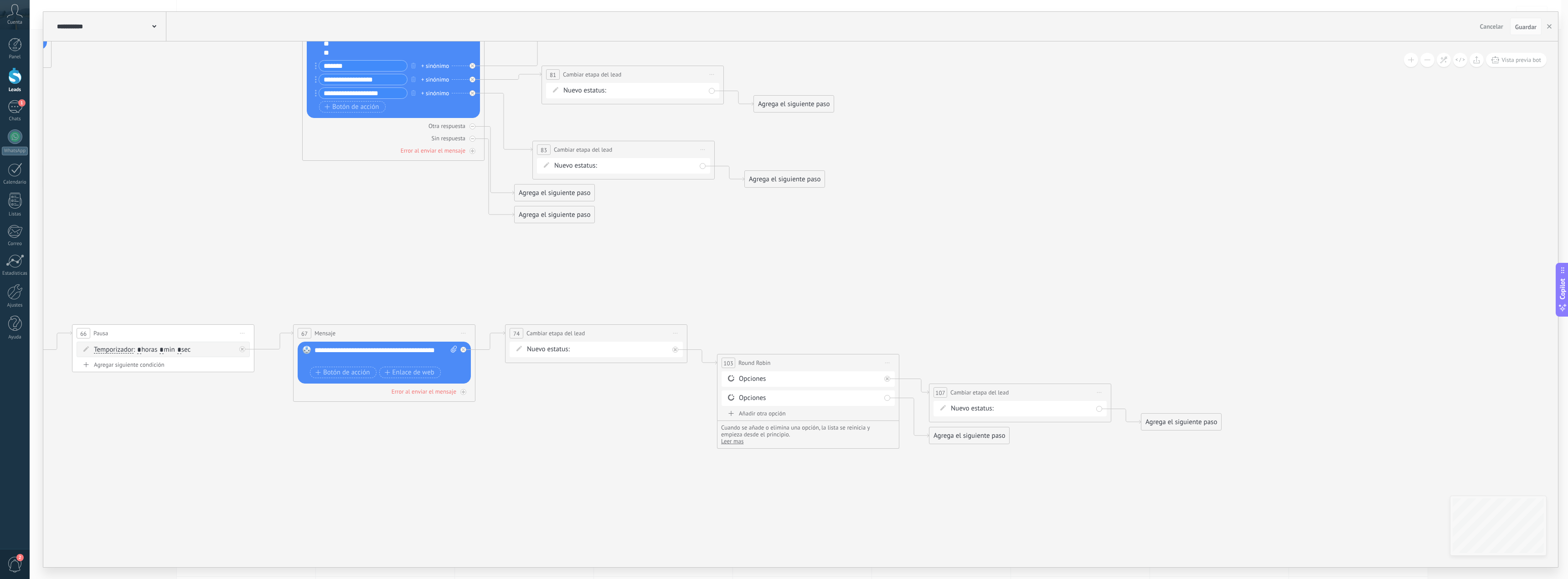
drag, startPoint x: 988, startPoint y: 492, endPoint x: 872, endPoint y: 421, distance: 136.0
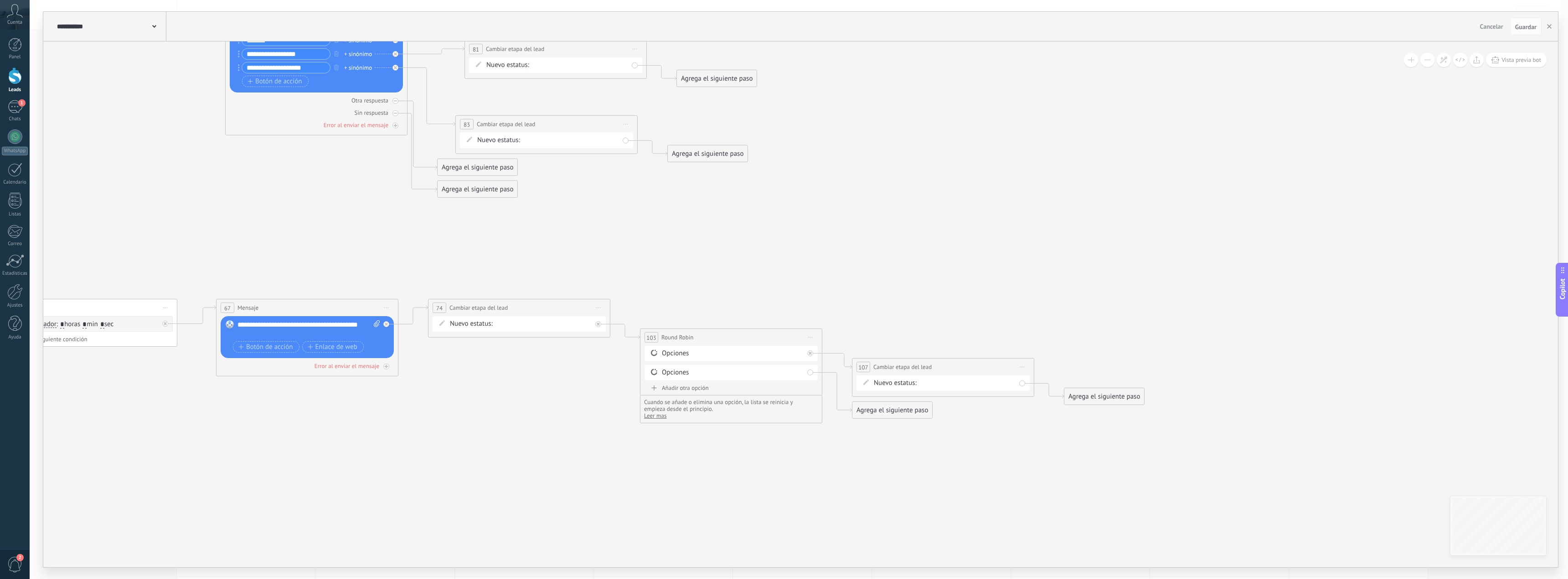
click at [1027, 367] on span "Iniciar vista previa aquí Cambiar nombre Duplicar [GEOGRAPHIC_DATA]" at bounding box center [1023, 367] width 15 height 13
click at [1034, 432] on div "Borrar" at bounding box center [1064, 426] width 90 height 15
click at [906, 366] on div "Agrega el siguiente paso" at bounding box center [892, 362] width 80 height 15
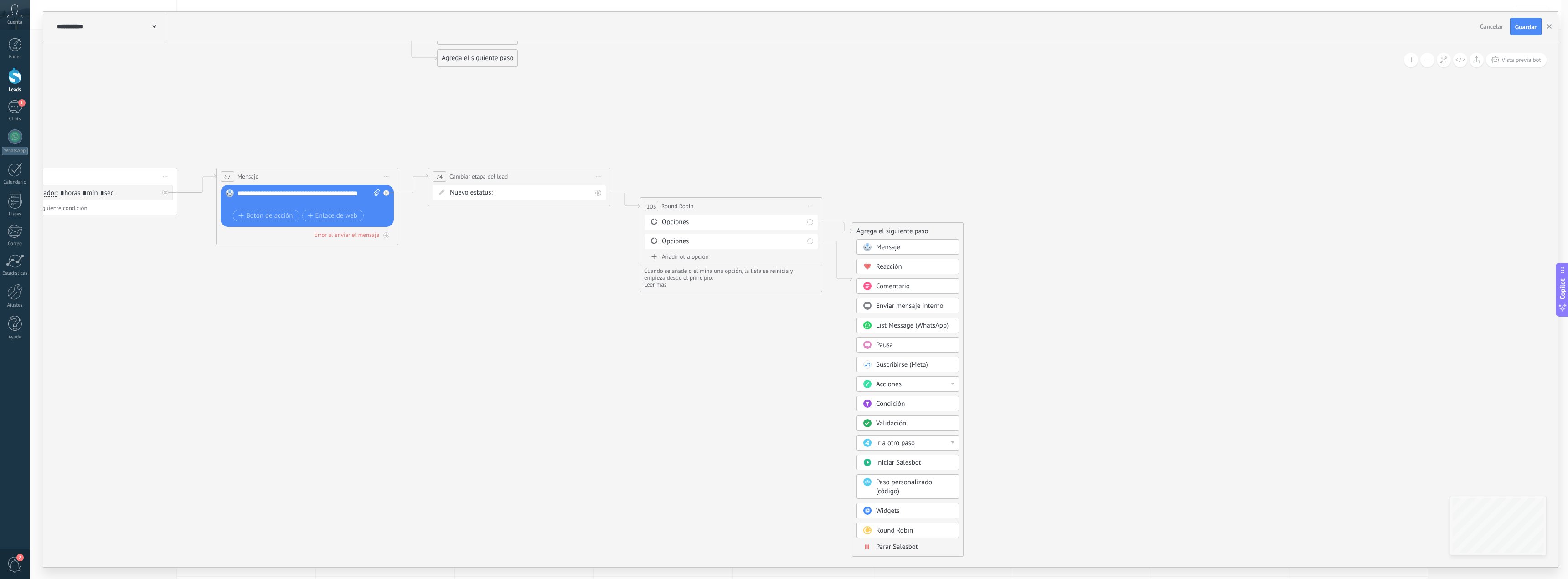
click at [889, 383] on span "Acciones" at bounding box center [889, 384] width 26 height 9
click at [929, 401] on div "Cambiar la etapa de la conversación" at bounding box center [908, 400] width 102 height 15
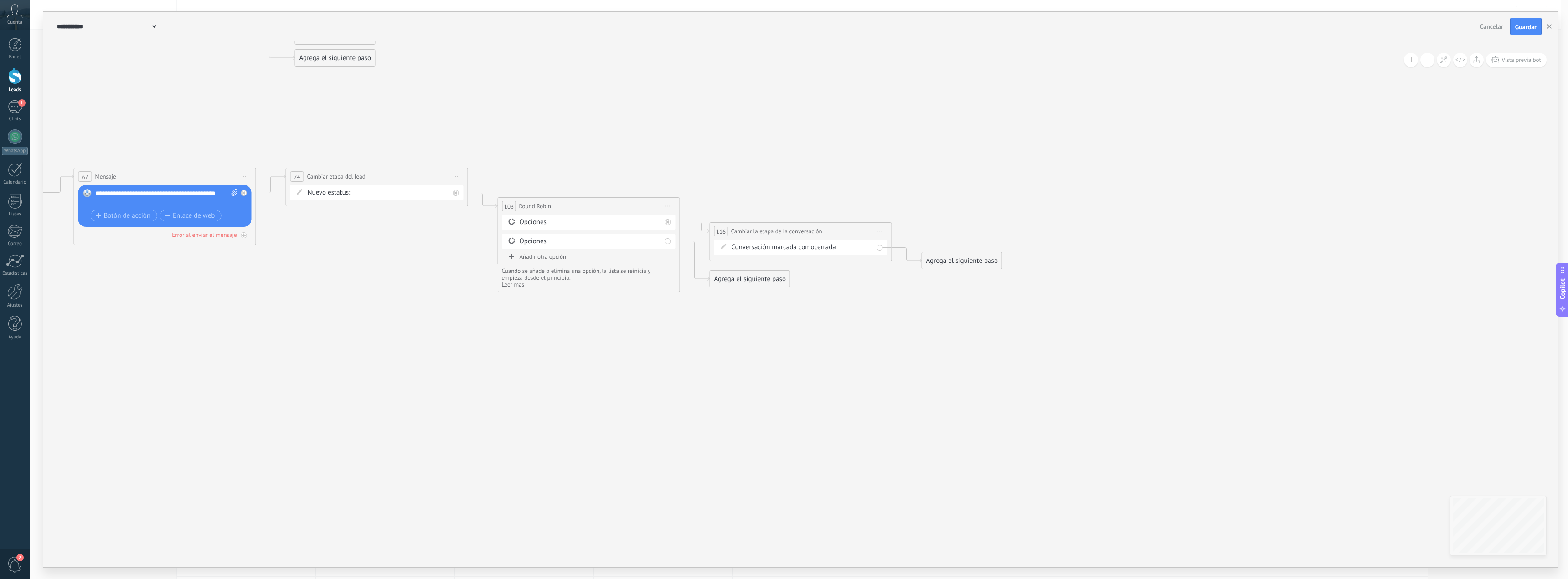
click at [827, 251] on div "Conversación marcada como cerrada cerrada [GEOGRAPHIC_DATA] cerrada cerrada [GE…" at bounding box center [802, 247] width 142 height 9
click at [824, 249] on span "cerrada" at bounding box center [824, 248] width 21 height 7
click at [824, 249] on button "cerrada" at bounding box center [866, 247] width 114 height 16
click at [783, 246] on div "Conversación marcada como cerrada cerrada [GEOGRAPHIC_DATA] cerrada cerrada [GE…" at bounding box center [802, 247] width 142 height 9
click at [876, 230] on span "Iniciar vista previa aquí Cambiar nombre Duplicar [GEOGRAPHIC_DATA]" at bounding box center [880, 231] width 15 height 13
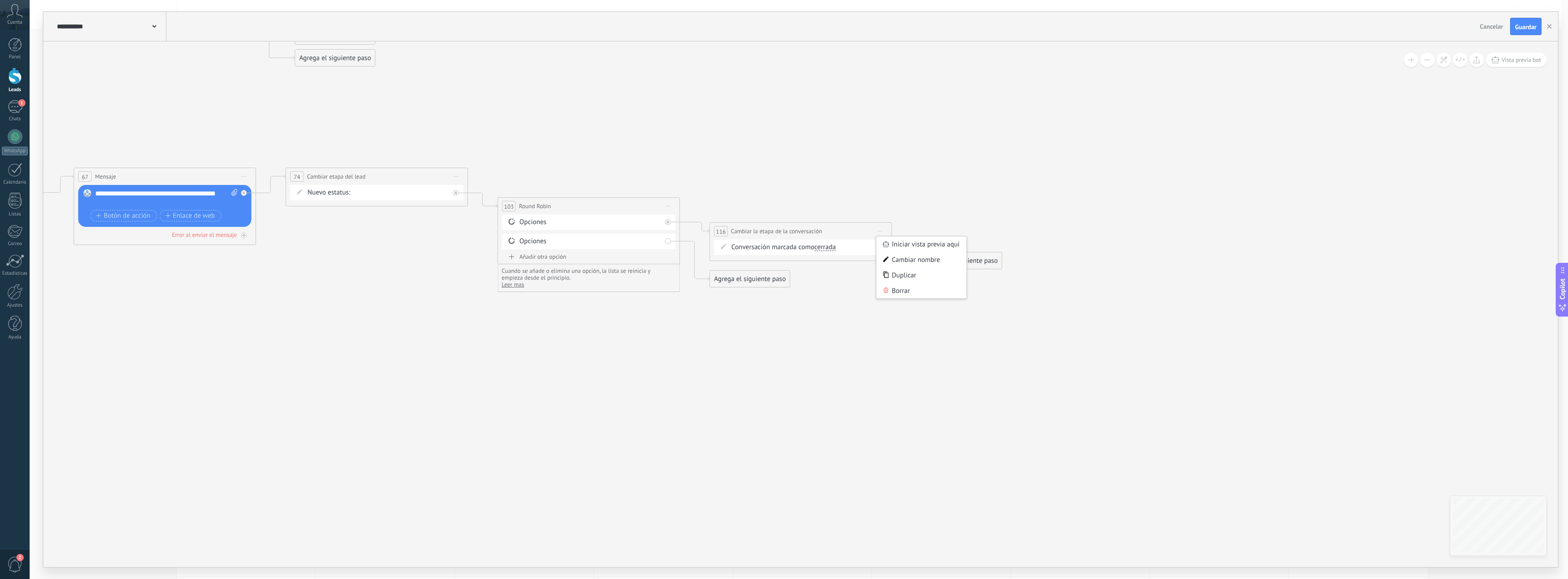
drag, startPoint x: 900, startPoint y: 288, endPoint x: 874, endPoint y: 266, distance: 34.1
click at [895, 285] on div "Borrar" at bounding box center [922, 290] width 90 height 15
click at [779, 238] on div "Agrega el siguiente paso" at bounding box center [750, 231] width 80 height 15
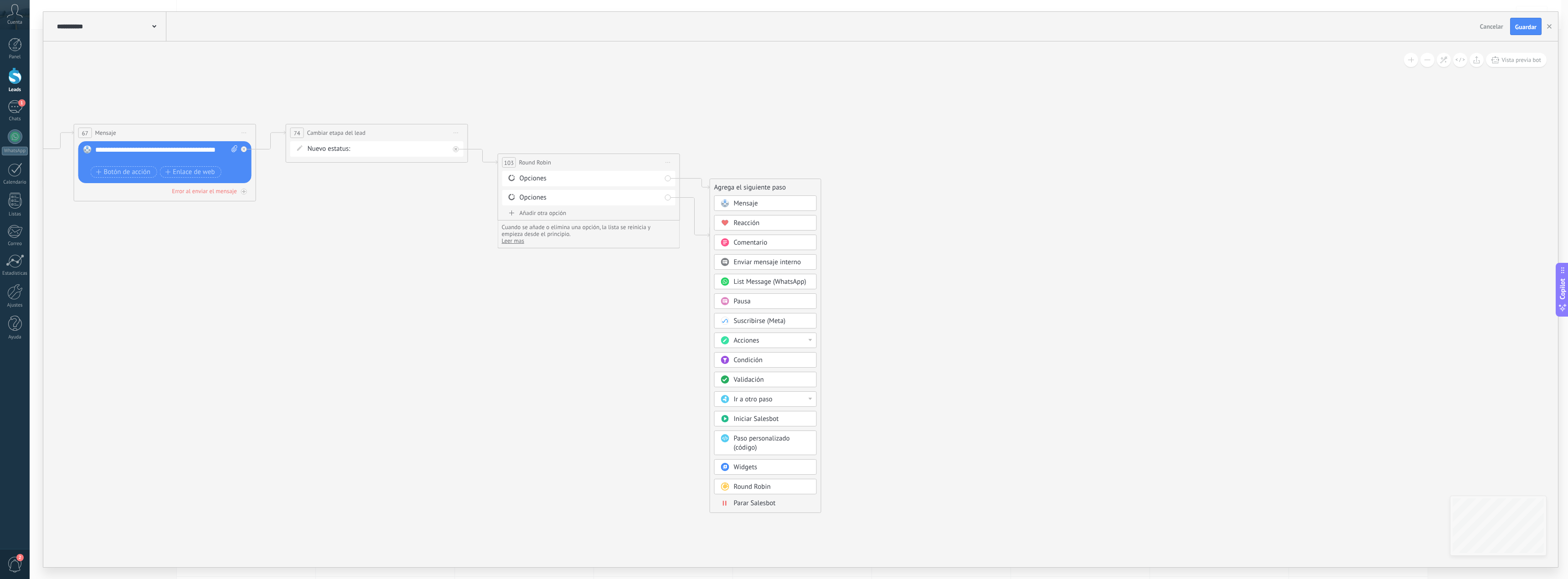
click at [758, 343] on span "Acciones" at bounding box center [747, 341] width 26 height 9
click at [783, 361] on div "Crear lead" at bounding box center [765, 358] width 102 height 15
click at [0, 0] on div "segui. general [PERSON_NAME]. lima segui. provincia cliente prov. adelanto p. c…" at bounding box center [0, 0] width 0 height 0
drag, startPoint x: 905, startPoint y: 271, endPoint x: 894, endPoint y: 226, distance: 46.3
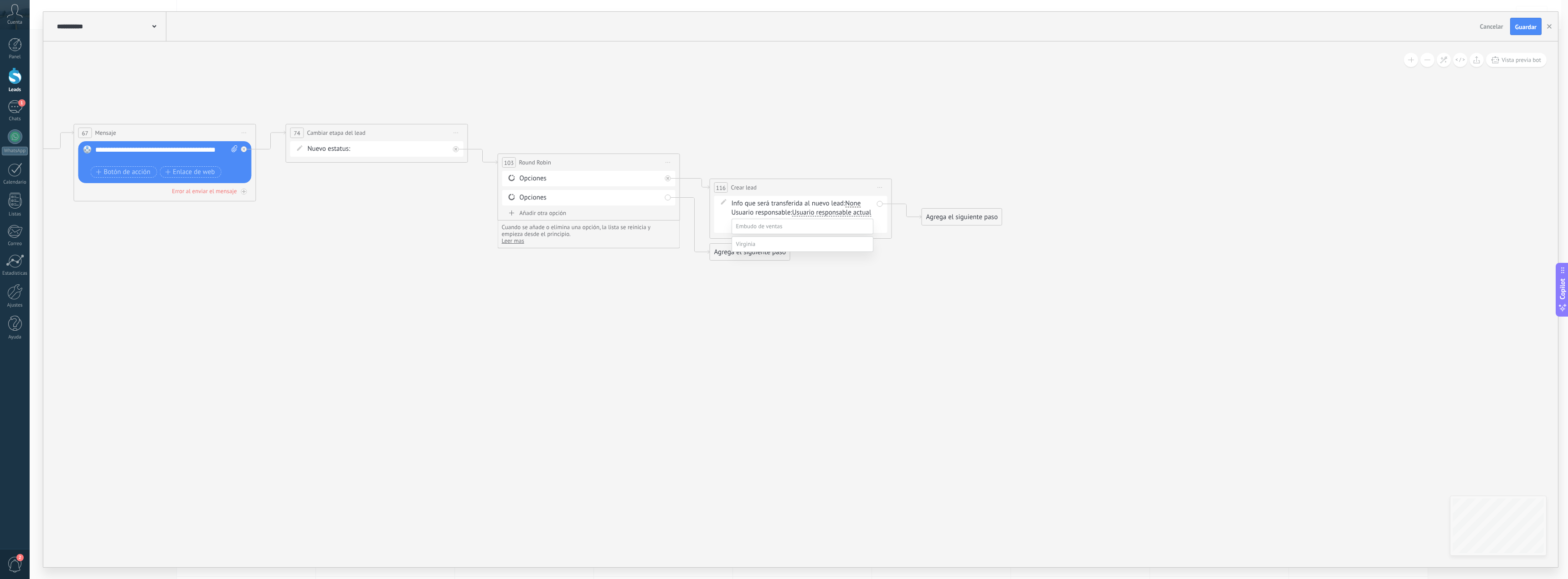
click at [905, 271] on div at bounding box center [799, 290] width 1538 height 579
click at [882, 192] on span "Iniciar vista previa aquí Cambiar nombre Duplicar [GEOGRAPHIC_DATA]" at bounding box center [880, 187] width 15 height 13
click at [902, 247] on div "Borrar" at bounding box center [922, 246] width 90 height 15
click at [775, 190] on div "Agrega el siguiente paso" at bounding box center [750, 187] width 80 height 15
click at [755, 346] on div "Acciones" at bounding box center [765, 340] width 102 height 15
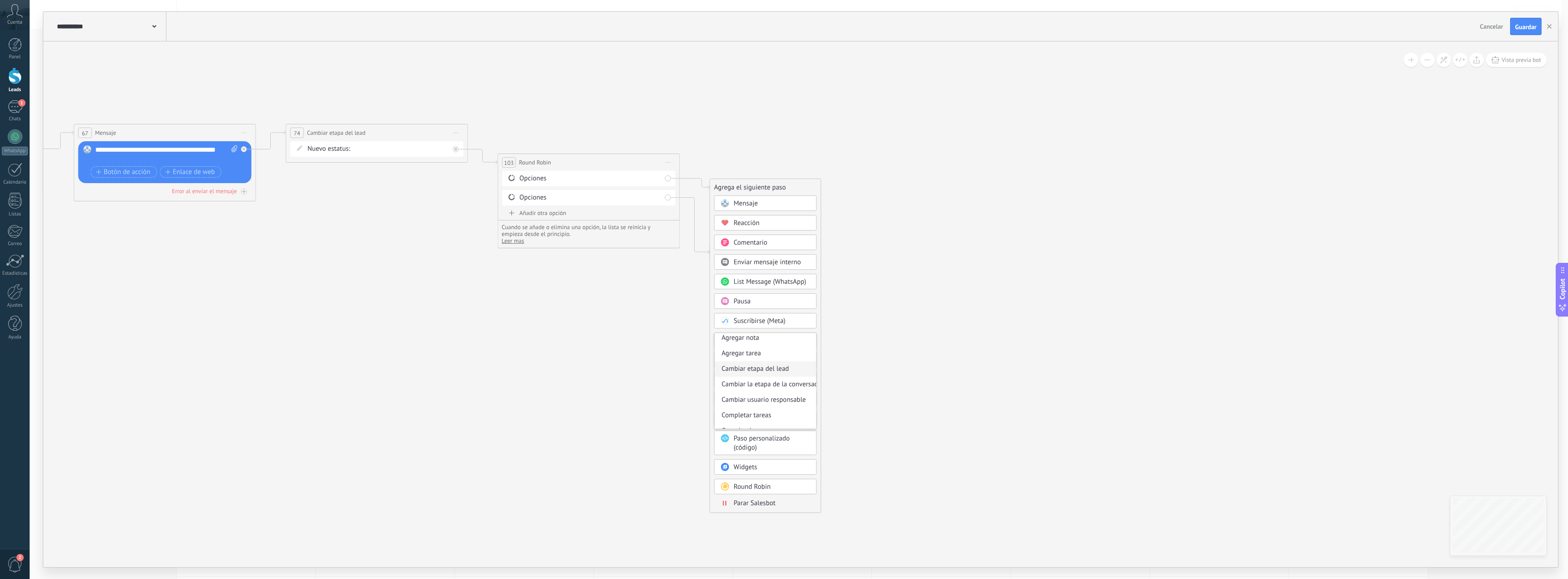
scroll to position [0, 0]
click at [775, 386] on div "Cambiar etapa del lead" at bounding box center [765, 387] width 102 height 15
click at [0, 0] on div "segui. general [PERSON_NAME]. lima segui. provincia cliente prov. adelanto p. c…" at bounding box center [0, 0] width 0 height 0
click at [793, 207] on span at bounding box center [791, 203] width 19 height 8
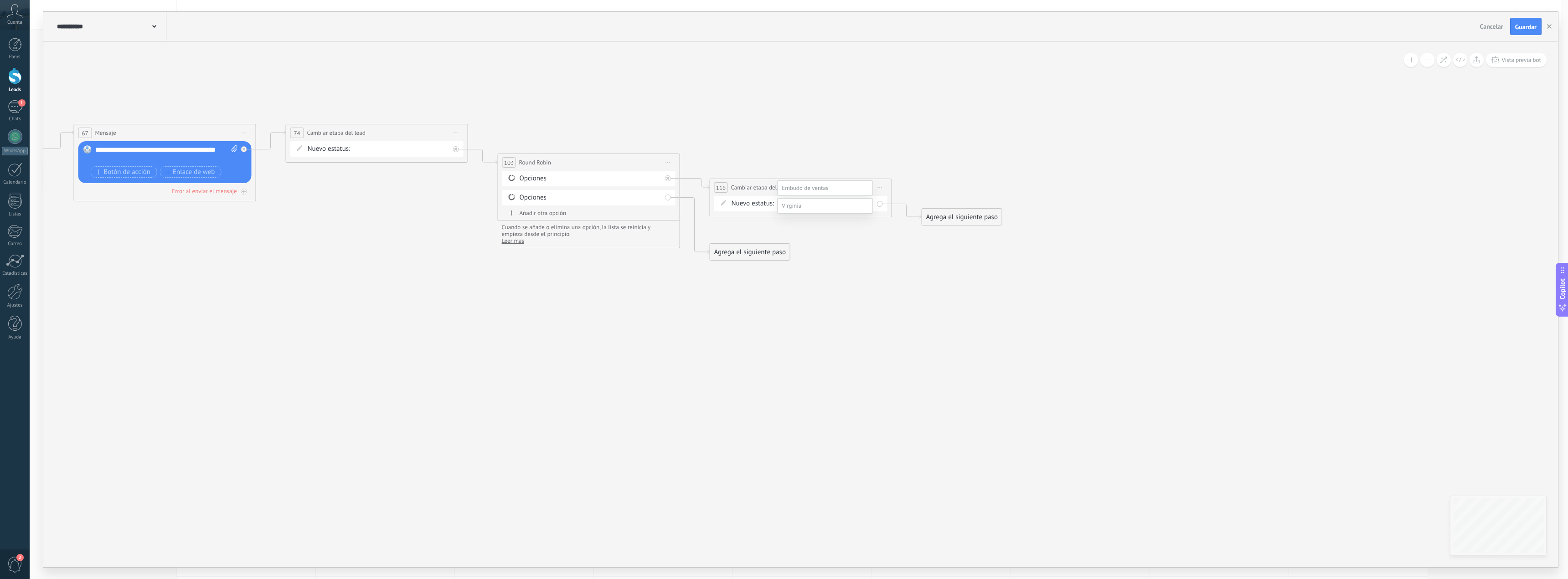
drag, startPoint x: 150, startPoint y: 268, endPoint x: 405, endPoint y: 277, distance: 255.2
click at [415, 273] on div at bounding box center [799, 272] width 1538 height 579
click at [851, 198] on div "Nuevo estatus: segui. general [PERSON_NAME]. lima segui. provincia cliente prov…" at bounding box center [800, 203] width 173 height 15
click at [0, 0] on div "segui. general [PERSON_NAME]. lima segui. provincia cliente prov. adelanto p. c…" at bounding box center [0, 0] width 0 height 0
drag, startPoint x: 666, startPoint y: 344, endPoint x: 612, endPoint y: 352, distance: 54.6
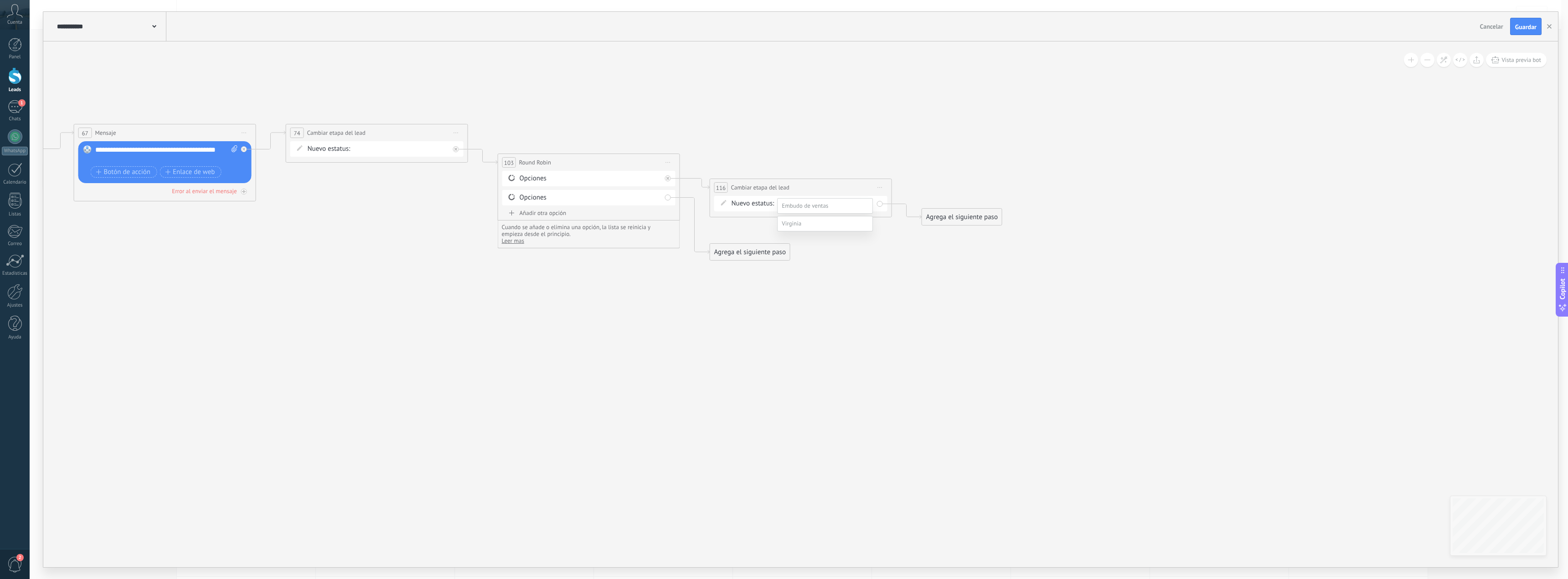
click at [665, 344] on div at bounding box center [799, 290] width 1538 height 579
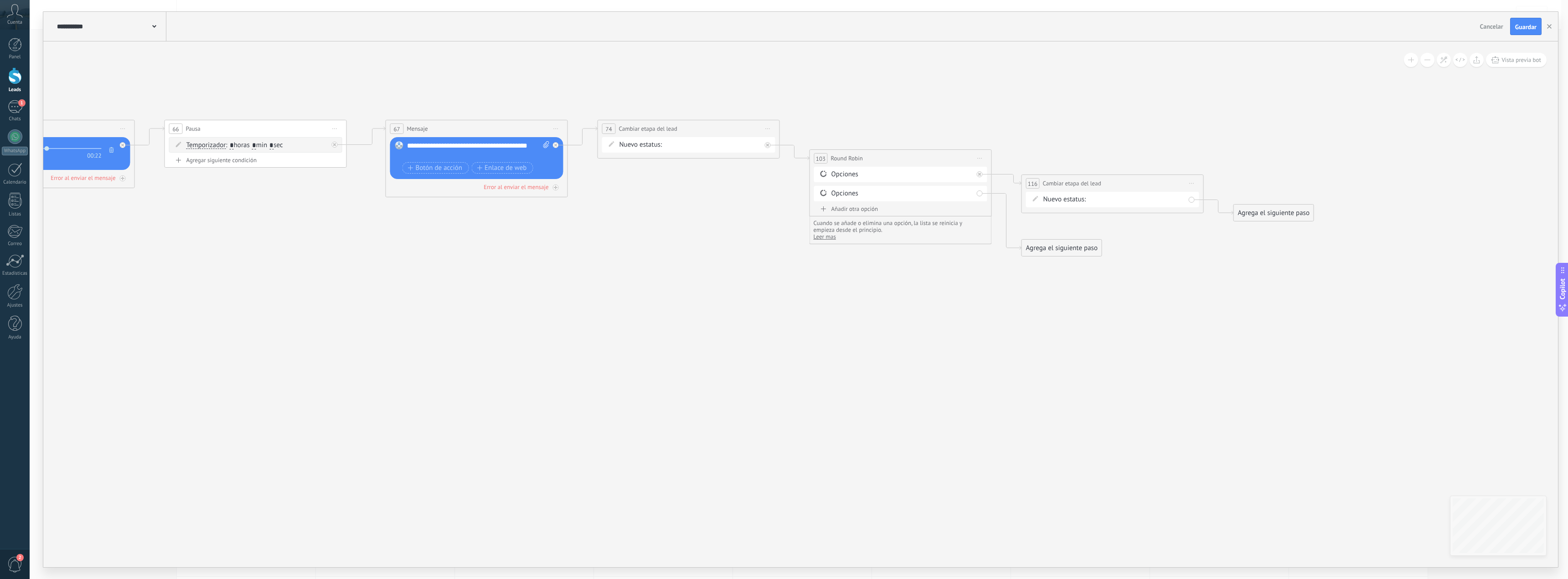
drag, startPoint x: 334, startPoint y: 331, endPoint x: 602, endPoint y: 319, distance: 268.3
click at [0, 0] on div "segui. general [PERSON_NAME]. lima segui. provincia cliente prov. adelanto p. c…" at bounding box center [0, 0] width 0 height 0
click at [763, 131] on div at bounding box center [799, 290] width 1538 height 579
click at [766, 126] on span "Iniciar vista previa aquí Cambiar nombre Duplicar [GEOGRAPHIC_DATA]" at bounding box center [765, 128] width 15 height 13
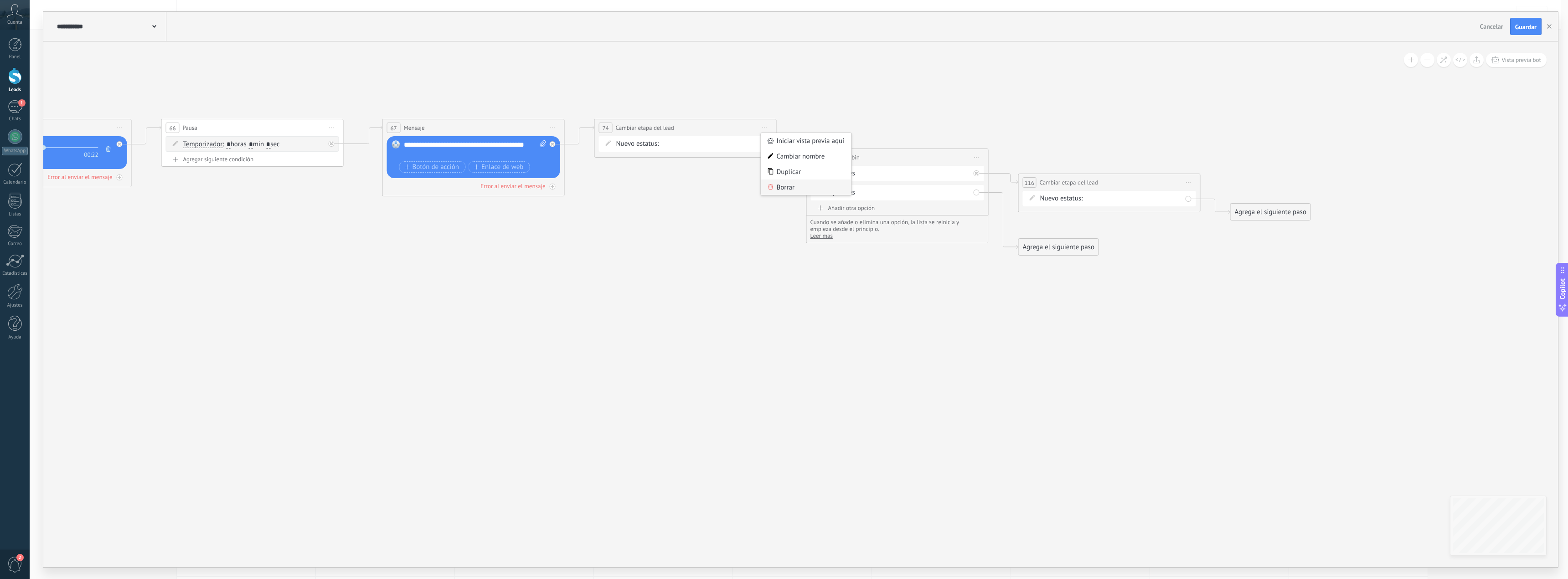
click at [792, 186] on div "Borrar" at bounding box center [807, 187] width 90 height 15
click at [640, 159] on div "Agrega el siguiente paso" at bounding box center [634, 157] width 80 height 15
click at [623, 309] on span "Acciones" at bounding box center [631, 310] width 26 height 9
click at [654, 358] on div "Cambiar etapa del lead" at bounding box center [650, 356] width 102 height 15
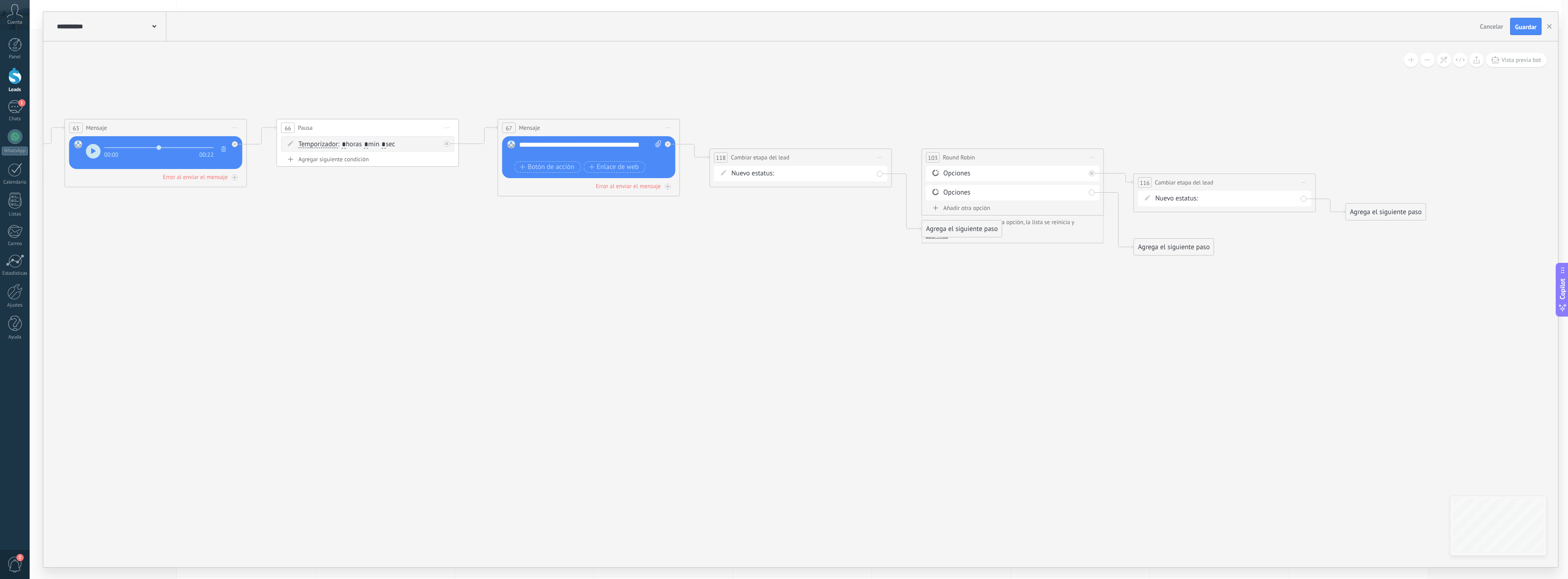
click at [0, 0] on div "segui. general [PERSON_NAME]. lima segui. provincia cliente prov. adelanto p. c…" at bounding box center [0, 0] width 0 height 0
click at [797, 201] on label at bounding box center [825, 193] width 96 height 15
click at [663, 279] on div at bounding box center [799, 272] width 1538 height 579
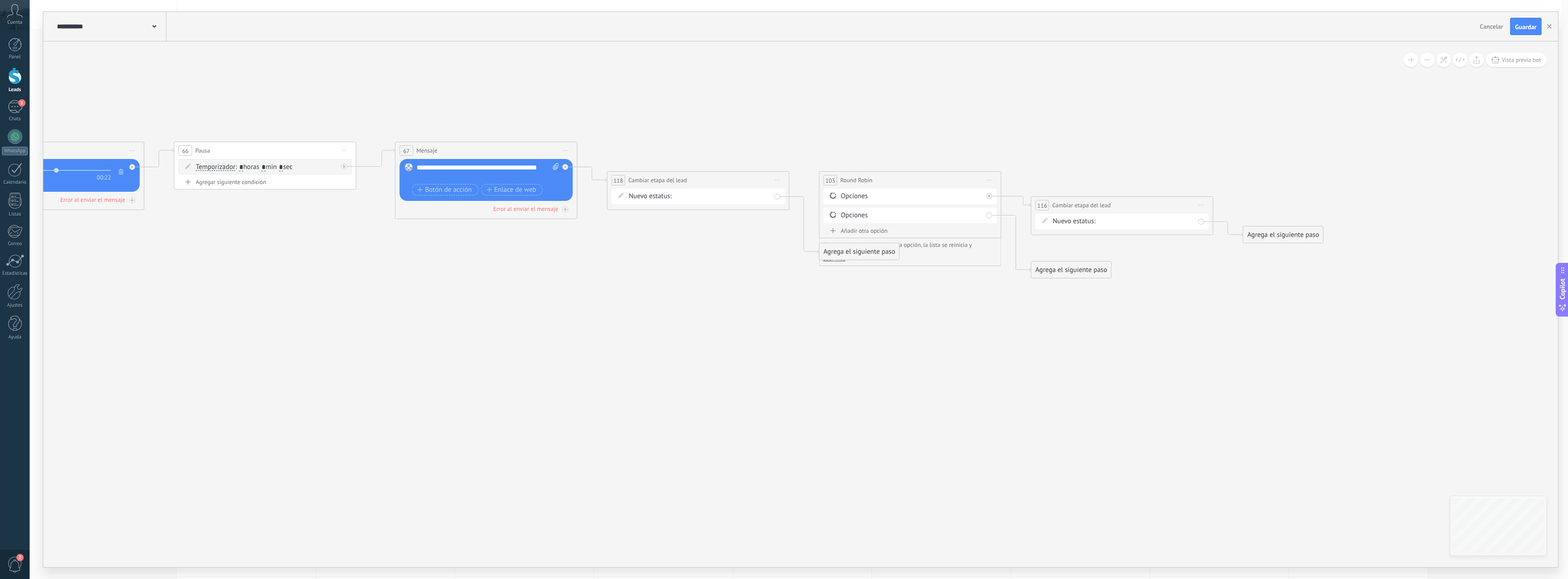
drag, startPoint x: 892, startPoint y: 275, endPoint x: 763, endPoint y: 263, distance: 129.6
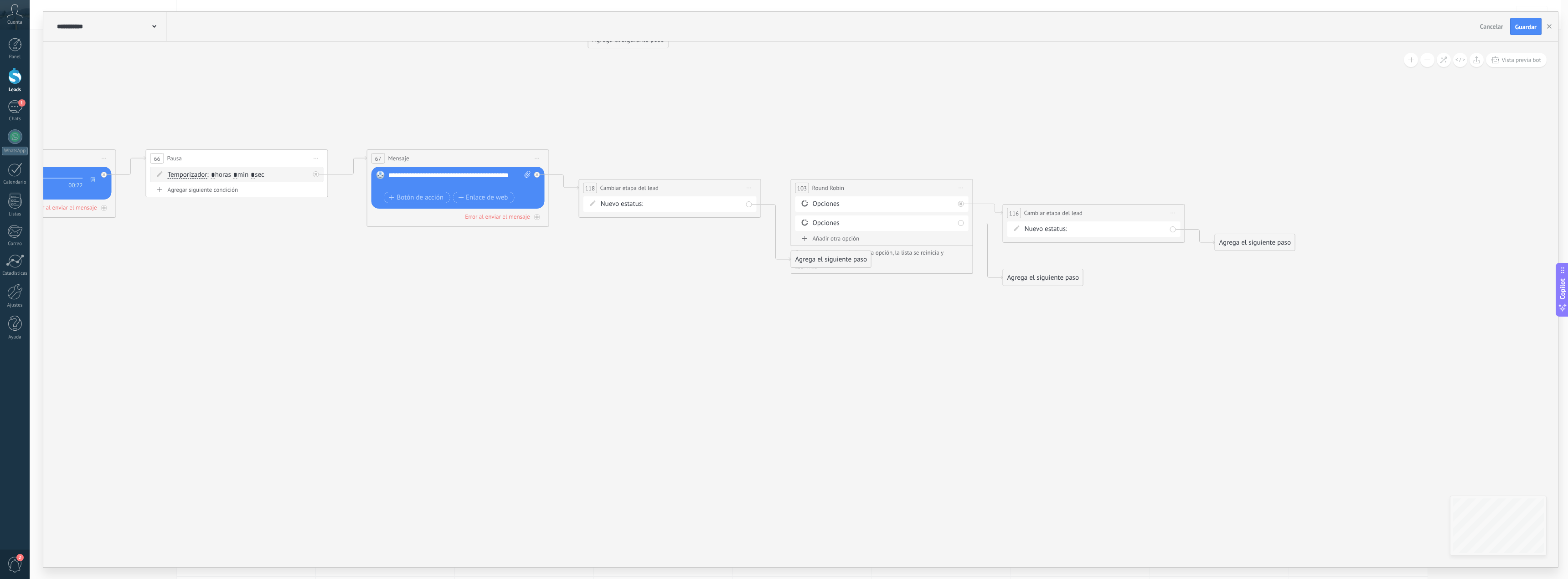
drag, startPoint x: 556, startPoint y: 258, endPoint x: 533, endPoint y: 266, distance: 24.4
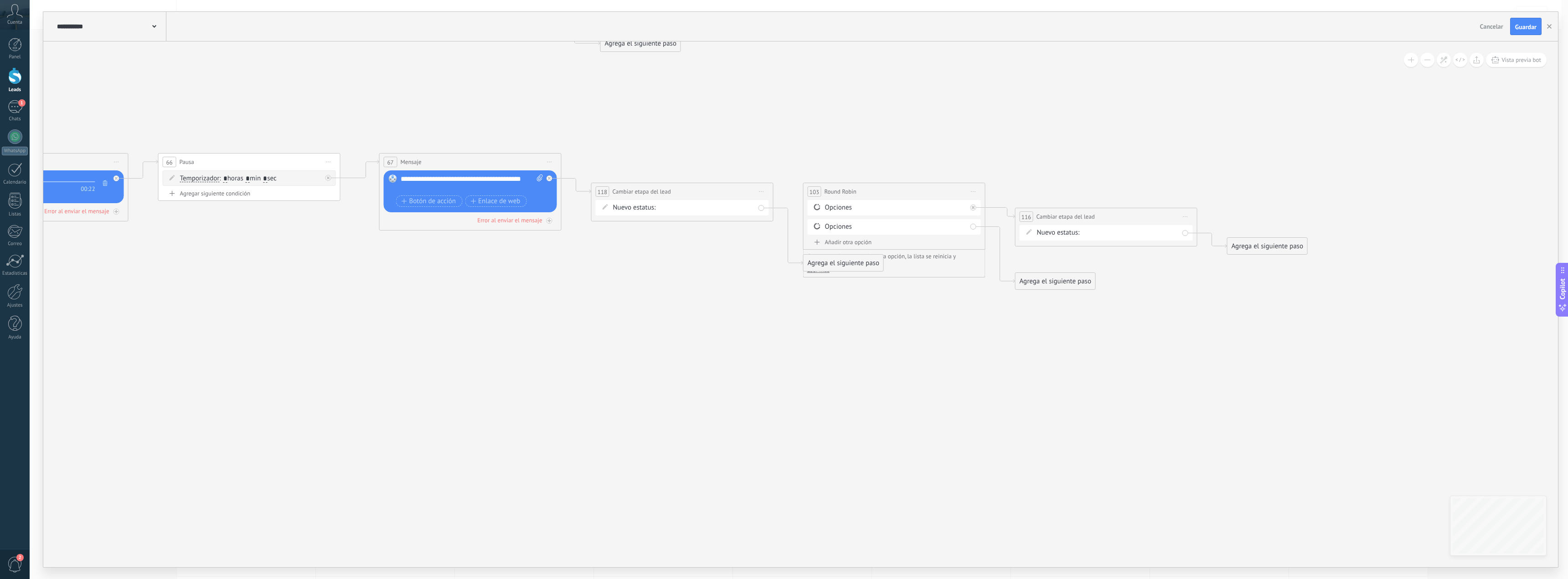
drag, startPoint x: 636, startPoint y: 280, endPoint x: 653, endPoint y: 284, distance: 17.5
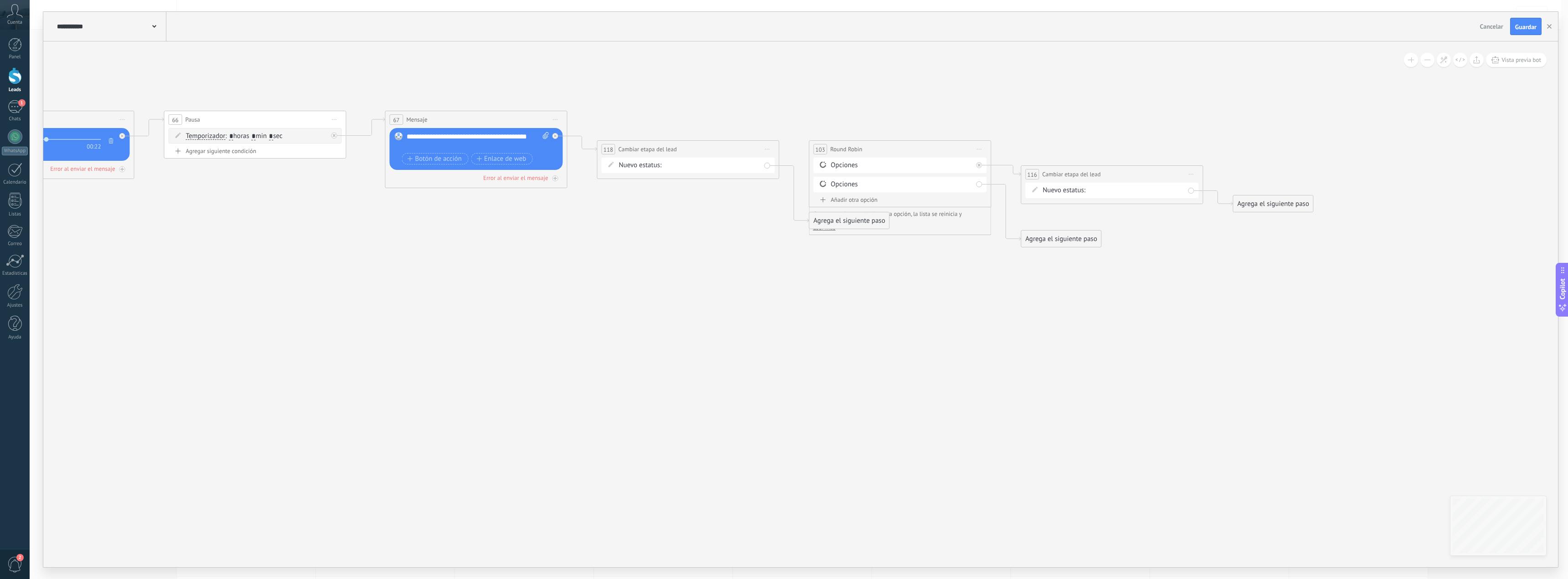
click at [1424, 61] on button at bounding box center [1427, 60] width 14 height 14
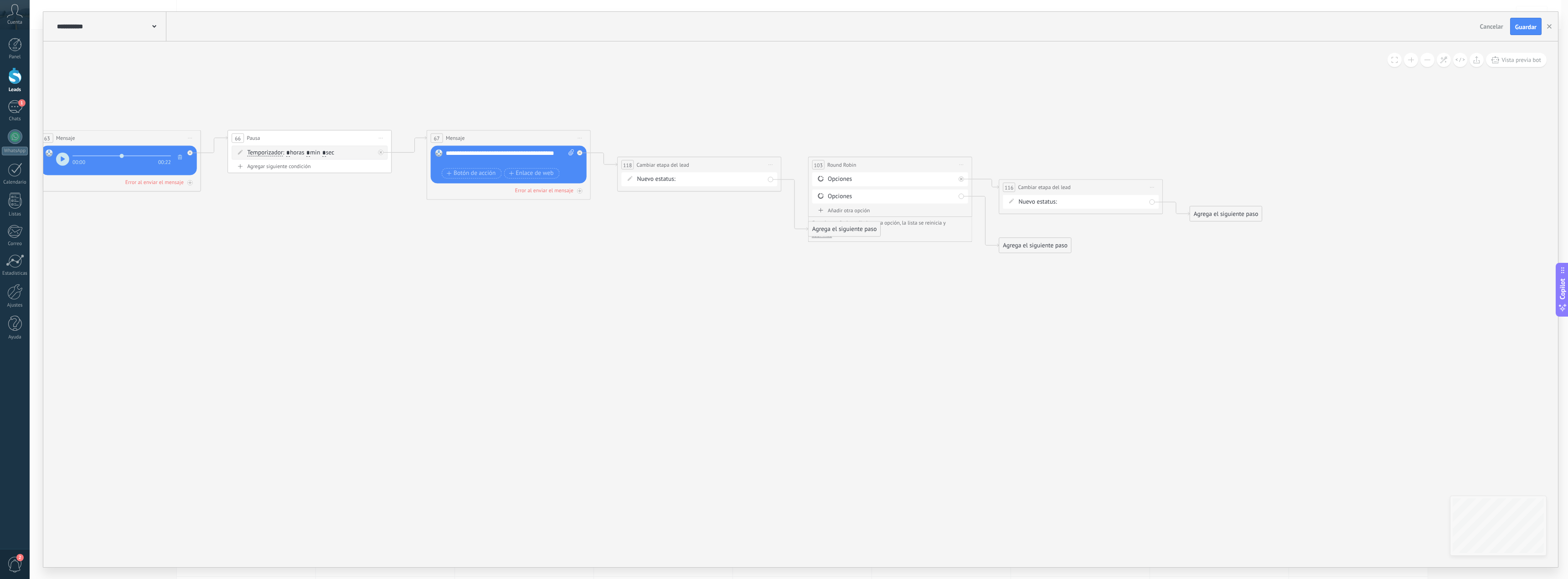
click at [1424, 61] on button at bounding box center [1427, 60] width 14 height 14
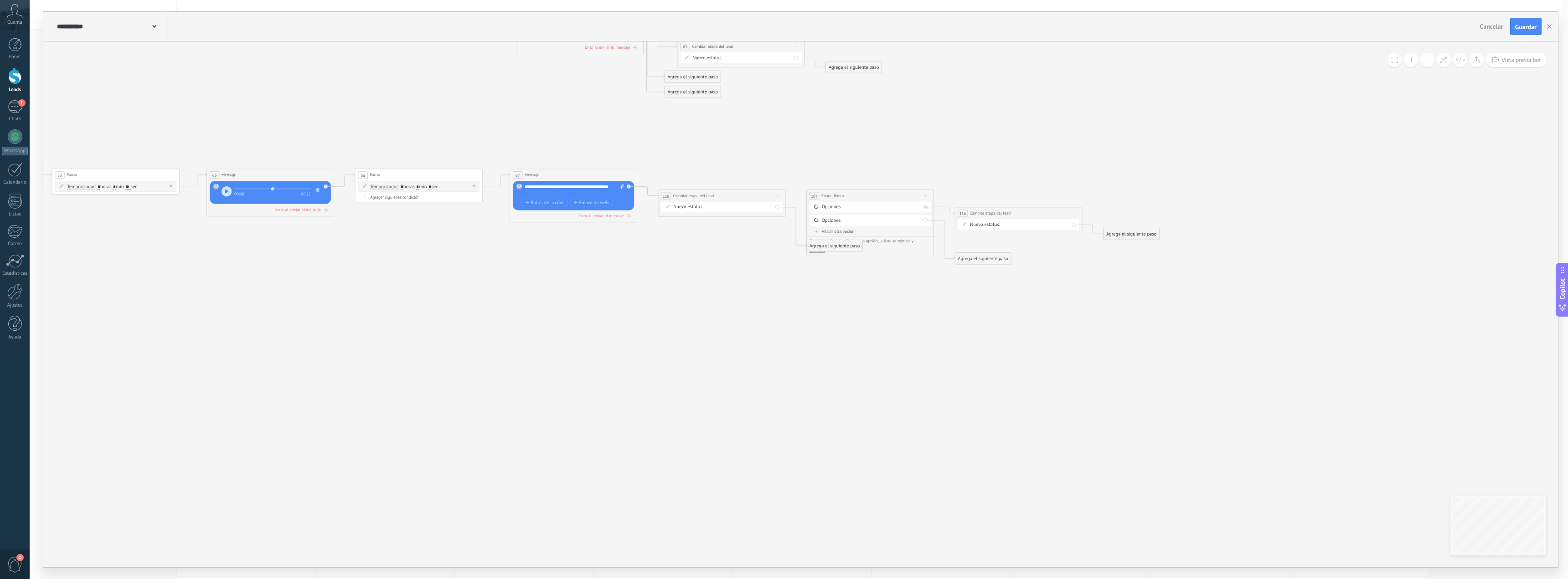
click at [1424, 61] on button at bounding box center [1427, 60] width 14 height 14
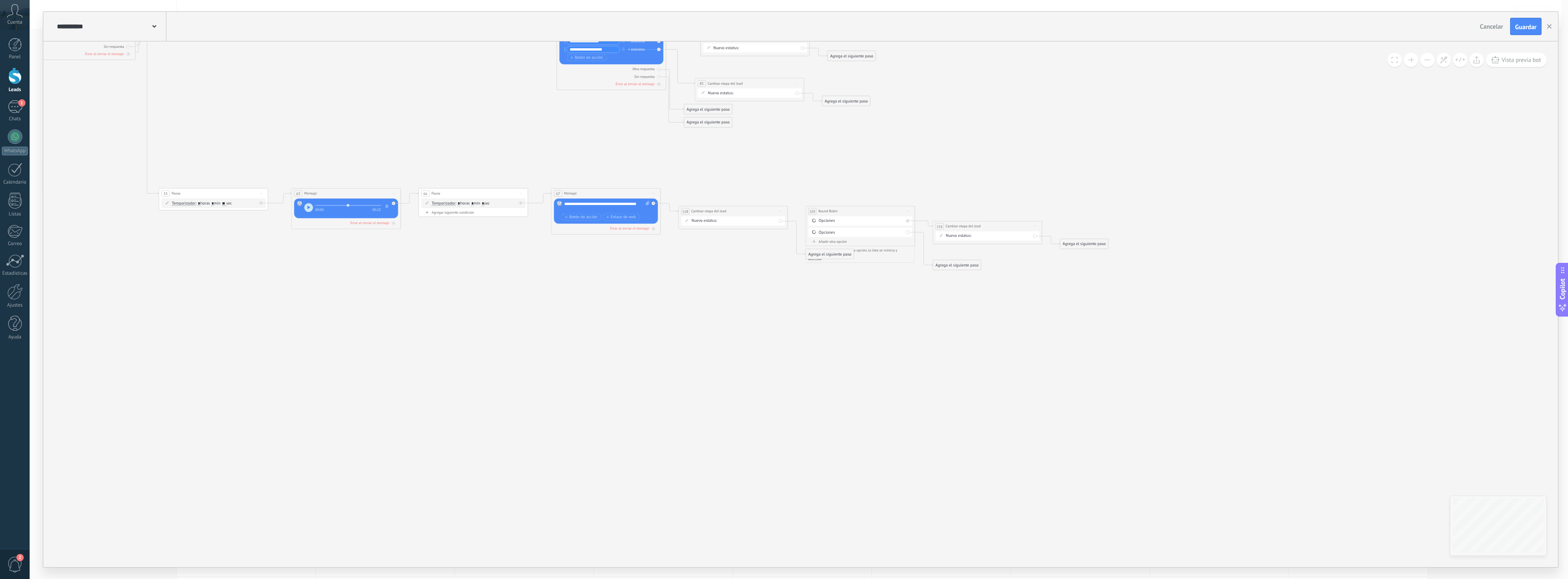
click at [1424, 61] on button at bounding box center [1427, 60] width 14 height 14
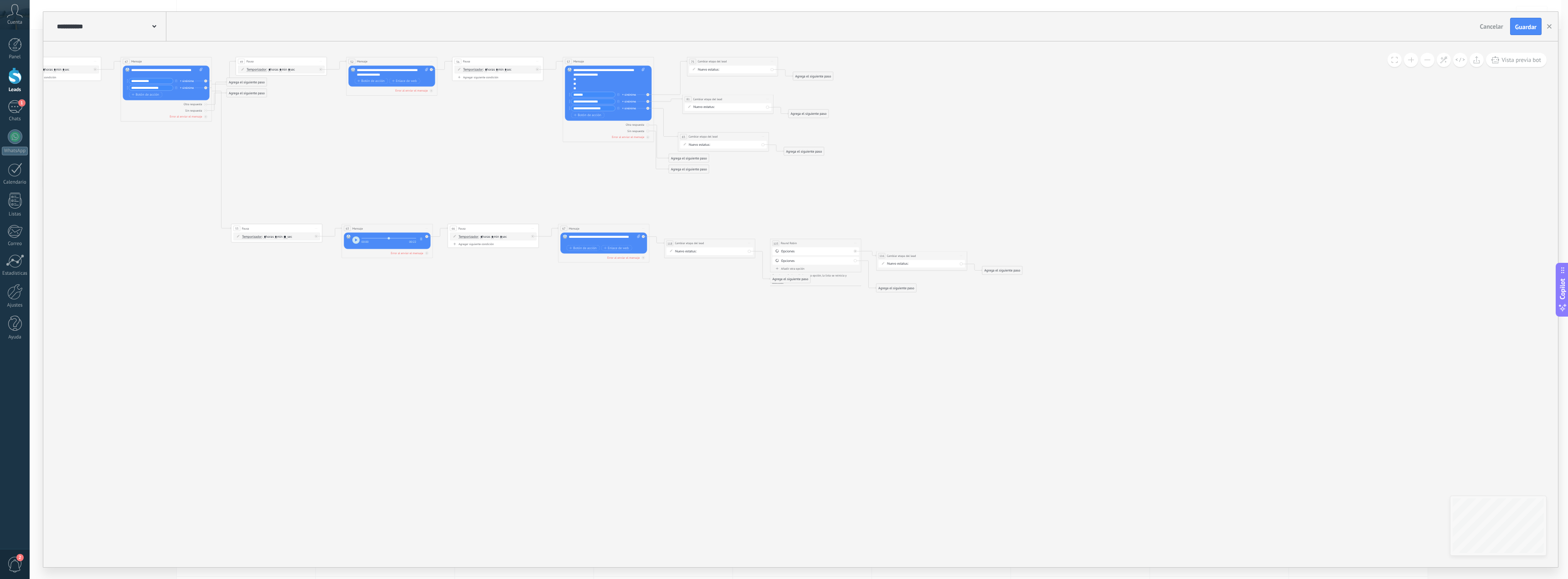
drag, startPoint x: 1057, startPoint y: 378, endPoint x: 676, endPoint y: 362, distance: 381.3
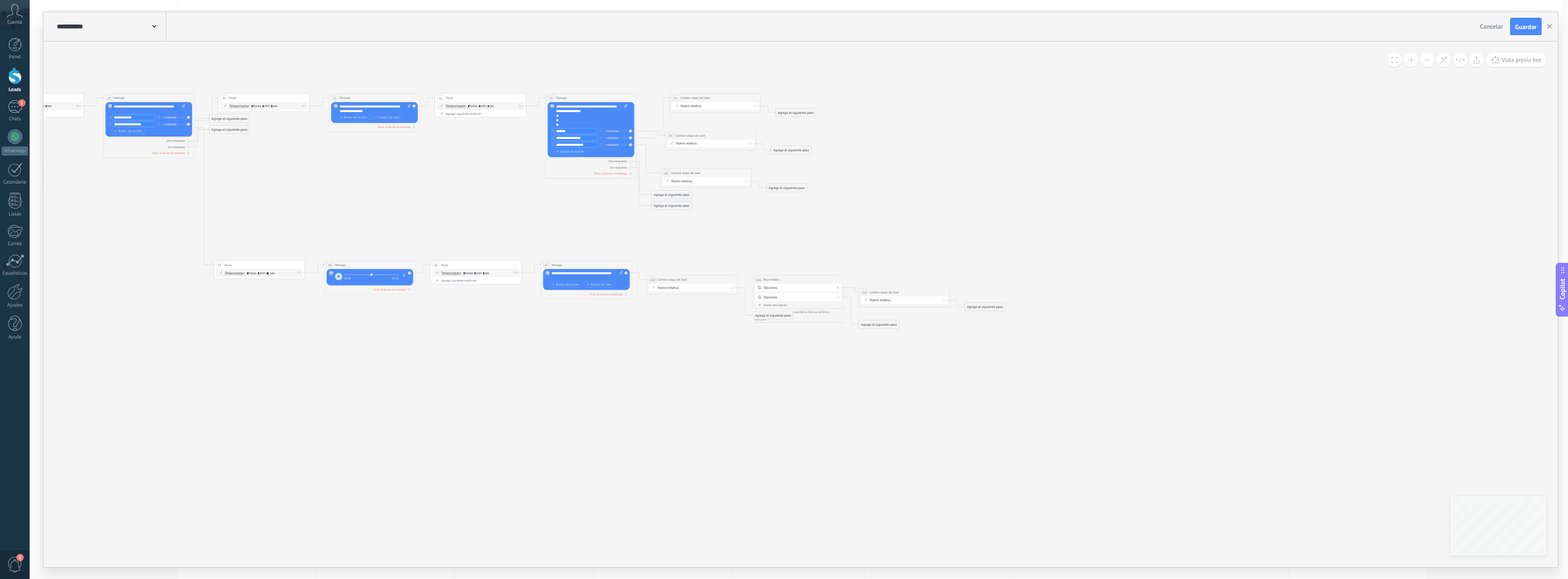
drag, startPoint x: 632, startPoint y: 311, endPoint x: 620, endPoint y: 348, distance: 38.9
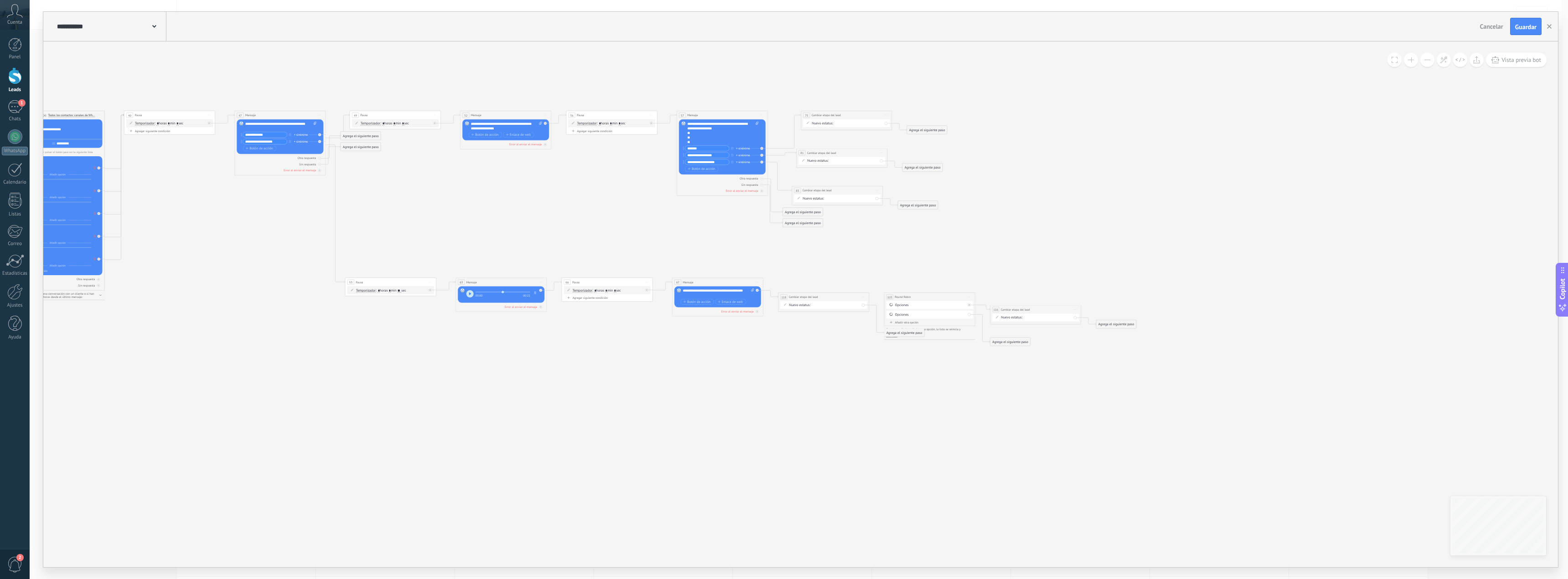
drag, startPoint x: 283, startPoint y: 358, endPoint x: 401, endPoint y: 352, distance: 118.2
click at [1409, 63] on button at bounding box center [1410, 60] width 14 height 14
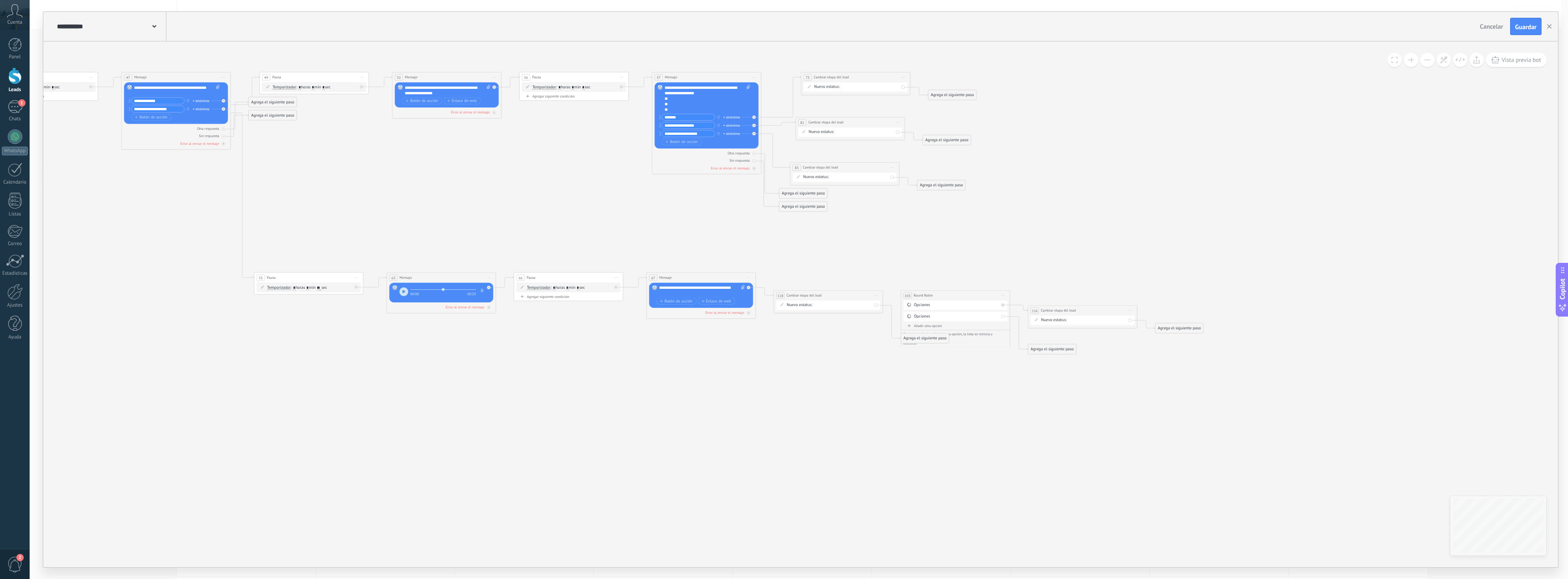
click at [1409, 63] on button at bounding box center [1410, 60] width 14 height 14
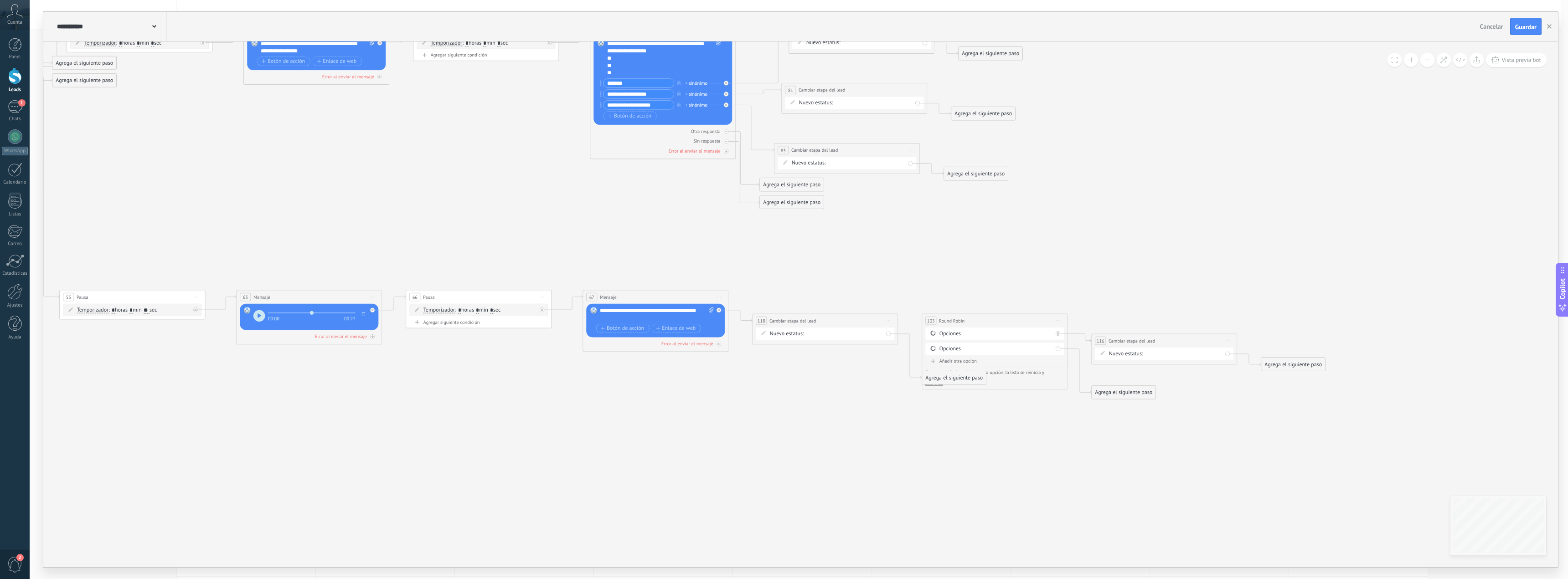
drag, startPoint x: 540, startPoint y: 206, endPoint x: 525, endPoint y: 234, distance: 31.8
click at [888, 320] on span "Iniciar vista previa aquí Cambiar nombre Duplicar [GEOGRAPHIC_DATA]" at bounding box center [886, 320] width 12 height 10
click at [908, 364] on div "Borrar" at bounding box center [919, 368] width 72 height 12
drag, startPoint x: 866, startPoint y: 331, endPoint x: 975, endPoint y: 353, distance: 111.2
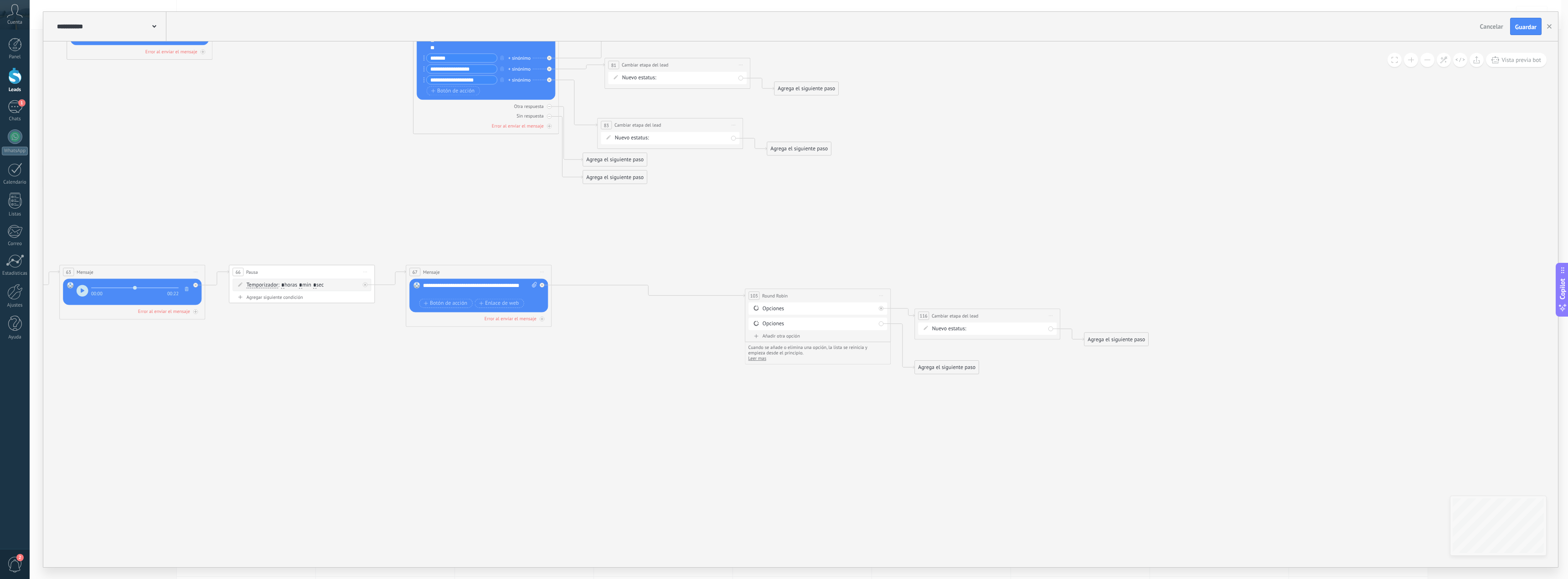
drag, startPoint x: 1148, startPoint y: 280, endPoint x: 983, endPoint y: 257, distance: 166.6
click at [540, 285] on icon at bounding box center [539, 285] width 2 height 2
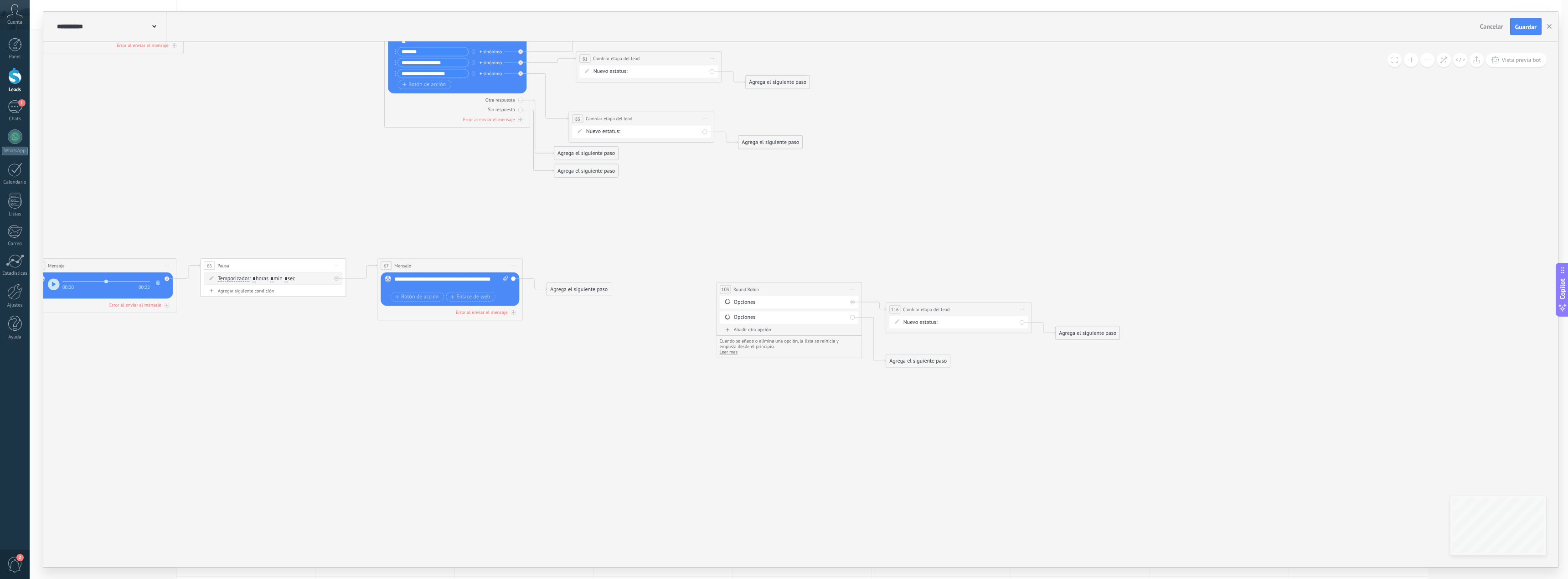
drag, startPoint x: 844, startPoint y: 428, endPoint x: 781, endPoint y: 412, distance: 65.0
